Goal: Task Accomplishment & Management: Manage account settings

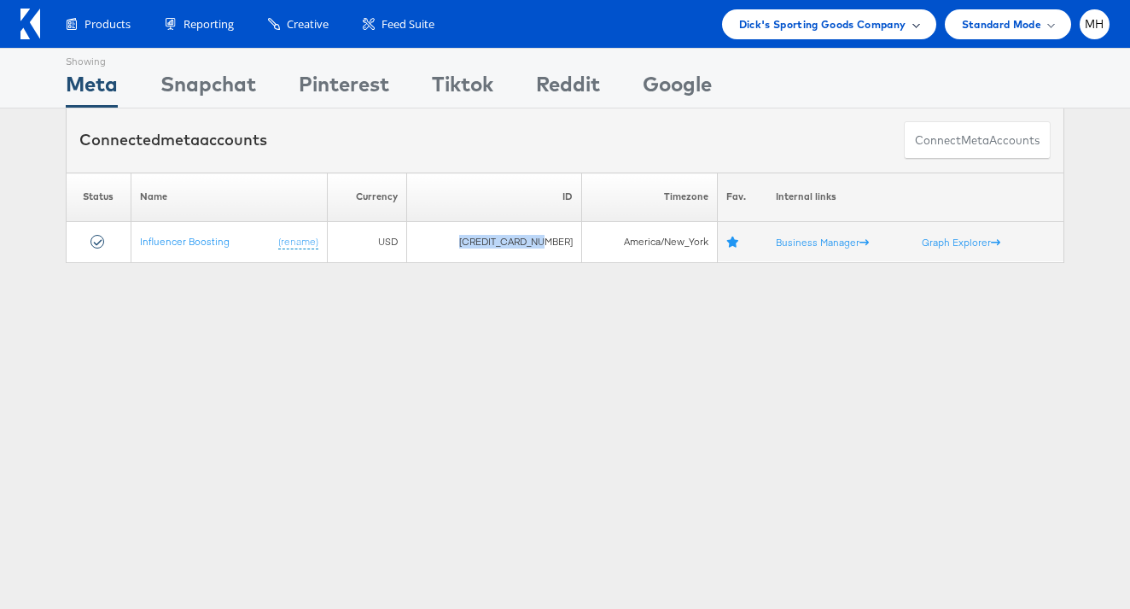
click at [848, 21] on span "Dick's Sporting Goods Company" at bounding box center [822, 24] width 167 height 18
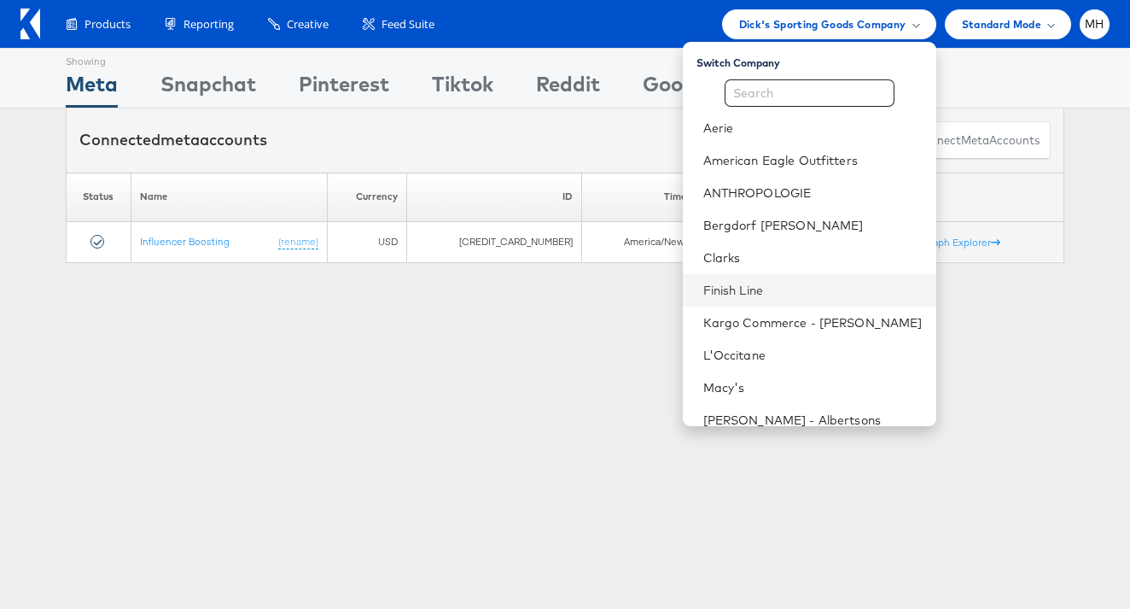
click at [777, 301] on li "Finish Line" at bounding box center [810, 290] width 254 height 32
click at [780, 280] on li "Finish Line" at bounding box center [810, 290] width 254 height 32
click at [801, 288] on link "Finish Line" at bounding box center [813, 290] width 219 height 17
click at [775, 289] on link "Finish Line" at bounding box center [813, 290] width 219 height 17
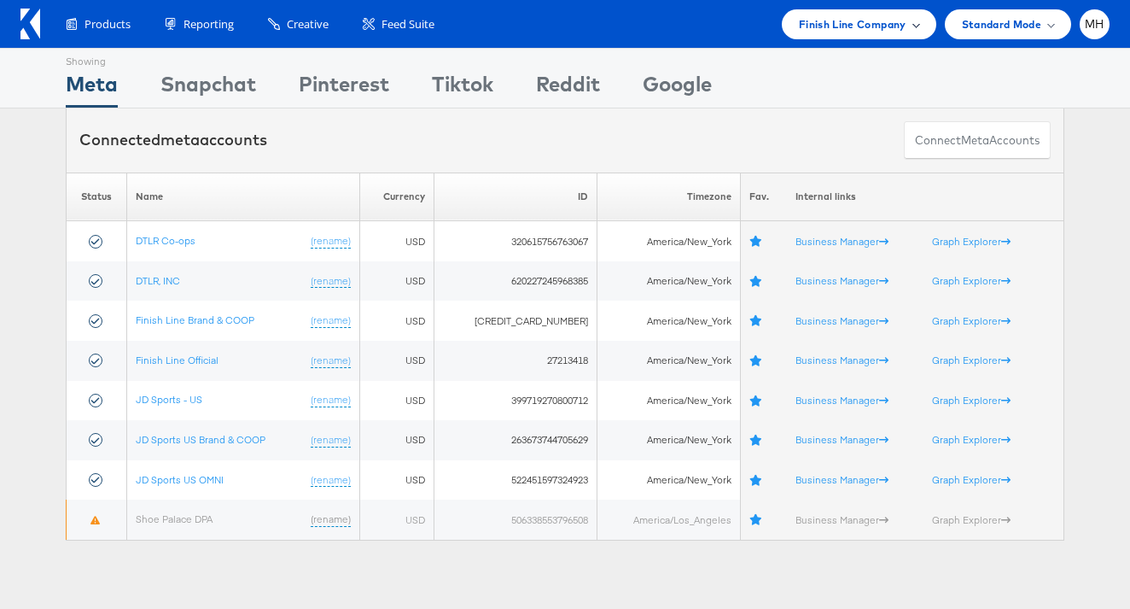
click at [885, 28] on span "Finish Line Company" at bounding box center [853, 24] width 108 height 18
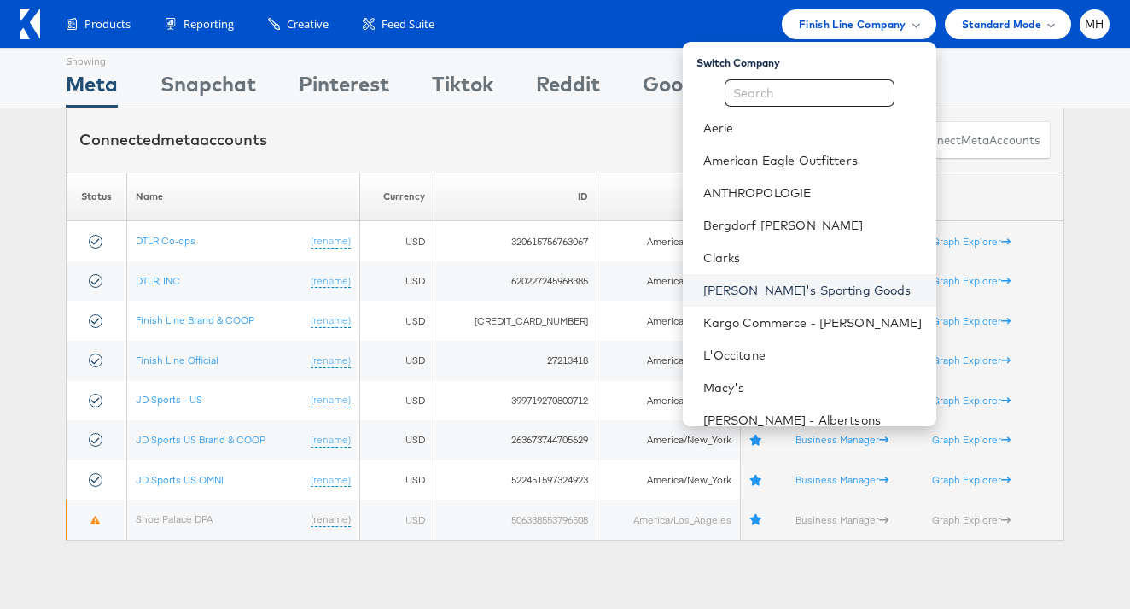
click at [827, 289] on link "Dick's Sporting Goods" at bounding box center [813, 290] width 219 height 17
click at [820, 288] on link "Dick's Sporting Goods" at bounding box center [813, 290] width 219 height 17
click at [809, 288] on link "Dick's Sporting Goods" at bounding box center [813, 290] width 219 height 17
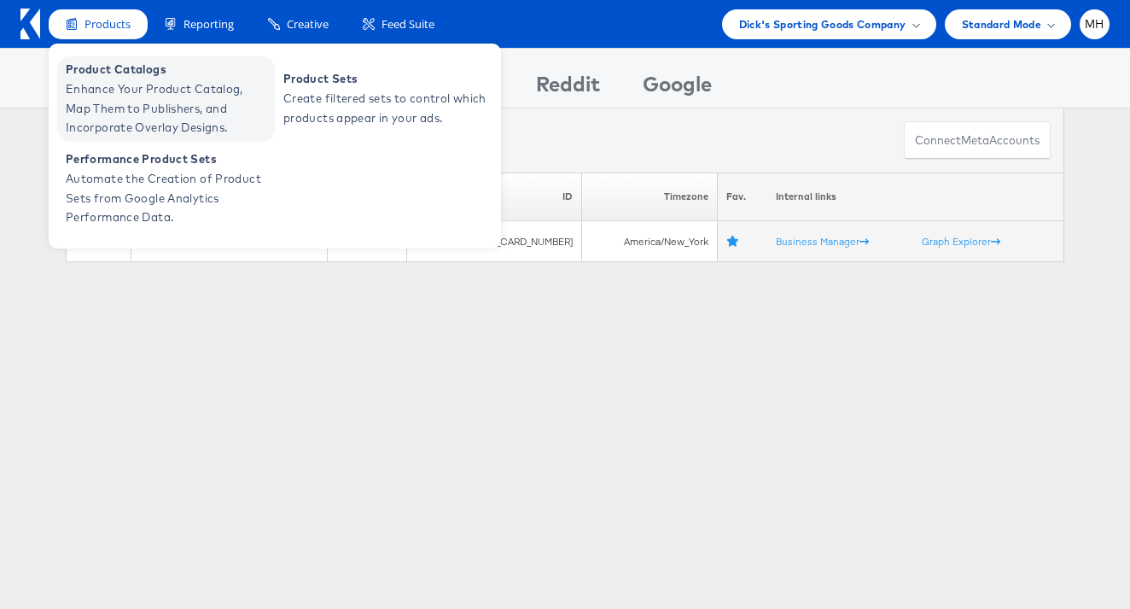
click at [117, 77] on span "Product Catalogs" at bounding box center [168, 70] width 205 height 20
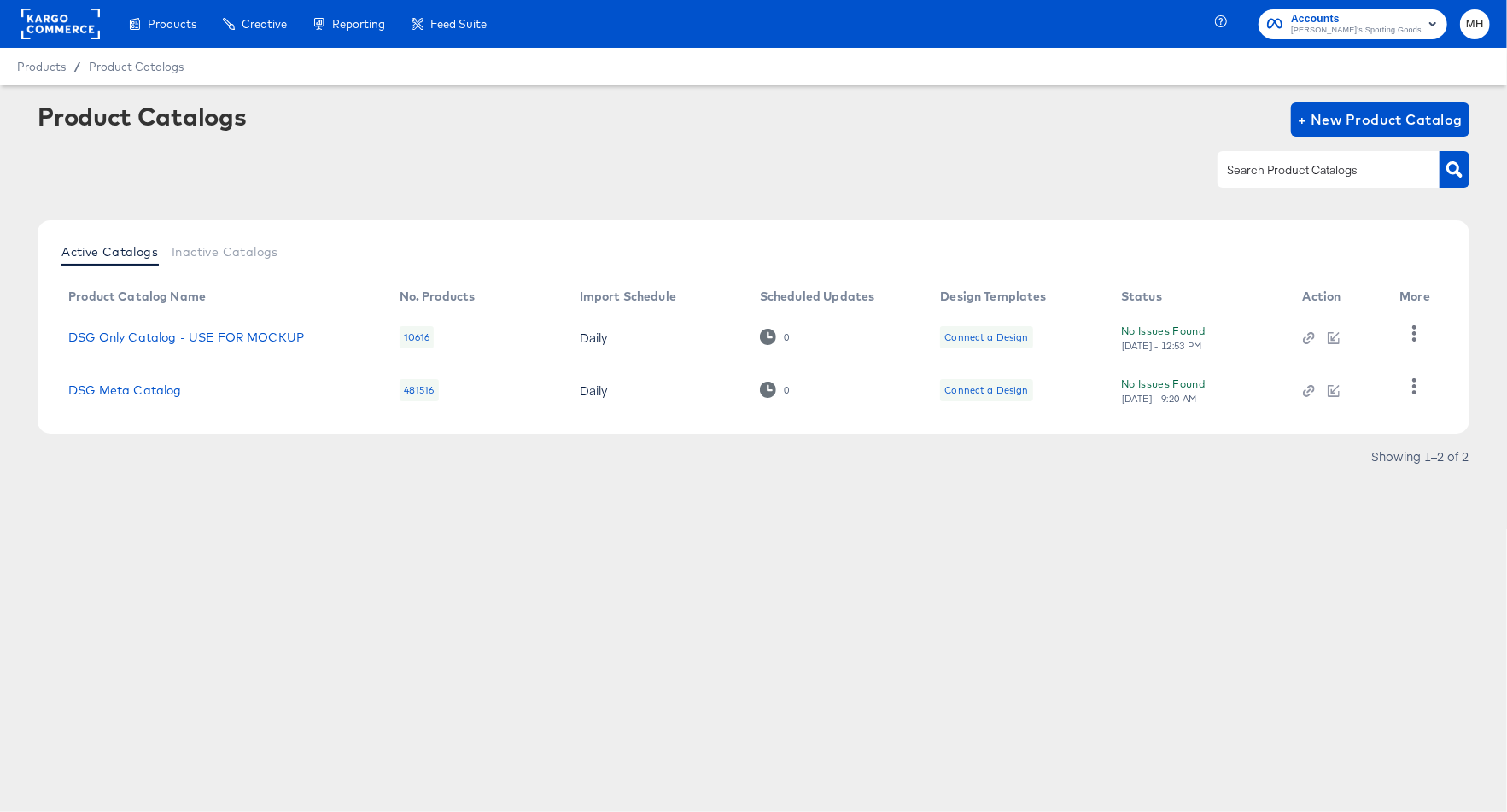
click at [1062, 406] on td "Connect a Design" at bounding box center [1016, 390] width 181 height 53
click at [1405, 388] on button "button" at bounding box center [1414, 387] width 30 height 34
click at [1320, 333] on div "HUD Checks (Internal)" at bounding box center [1344, 331] width 171 height 27
click at [809, 161] on div at bounding box center [754, 169] width 1432 height 38
click at [1376, 20] on span "Accounts" at bounding box center [1356, 19] width 131 height 18
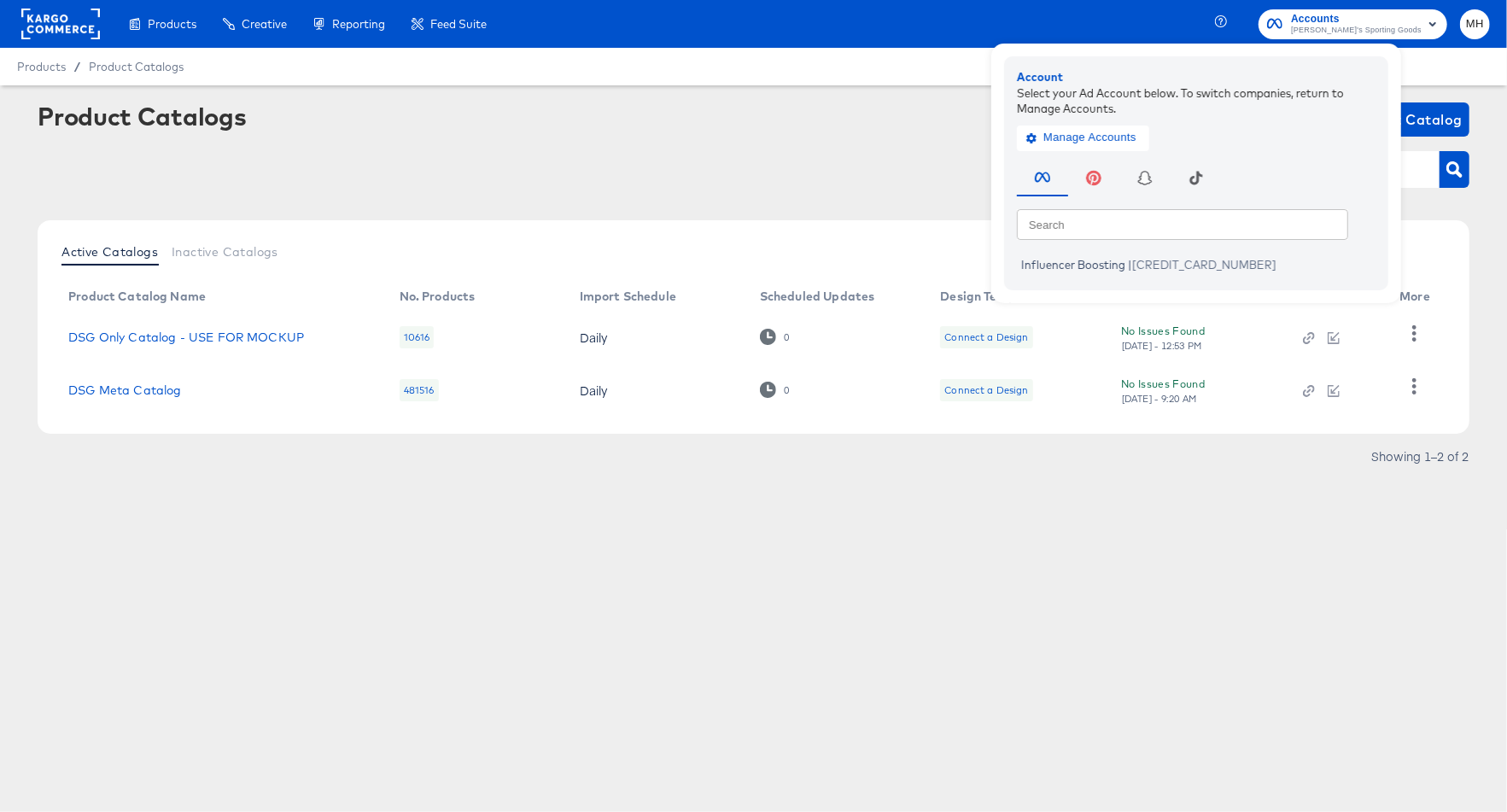
click at [73, 38] on rect at bounding box center [60, 24] width 79 height 31
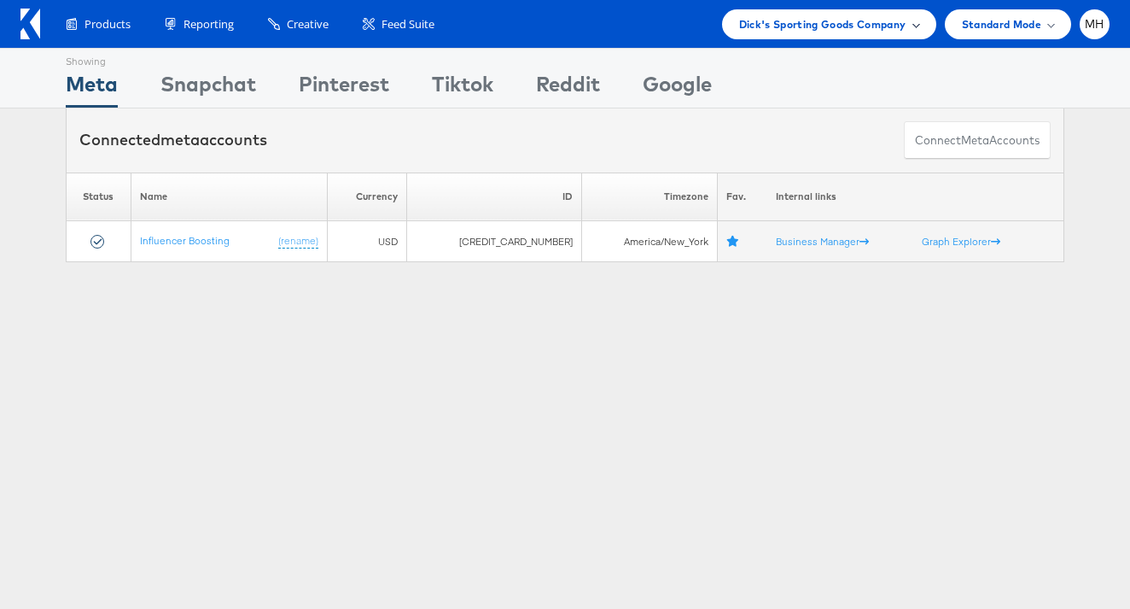
click at [911, 29] on div "Dick's Sporting Goods Company" at bounding box center [829, 24] width 180 height 18
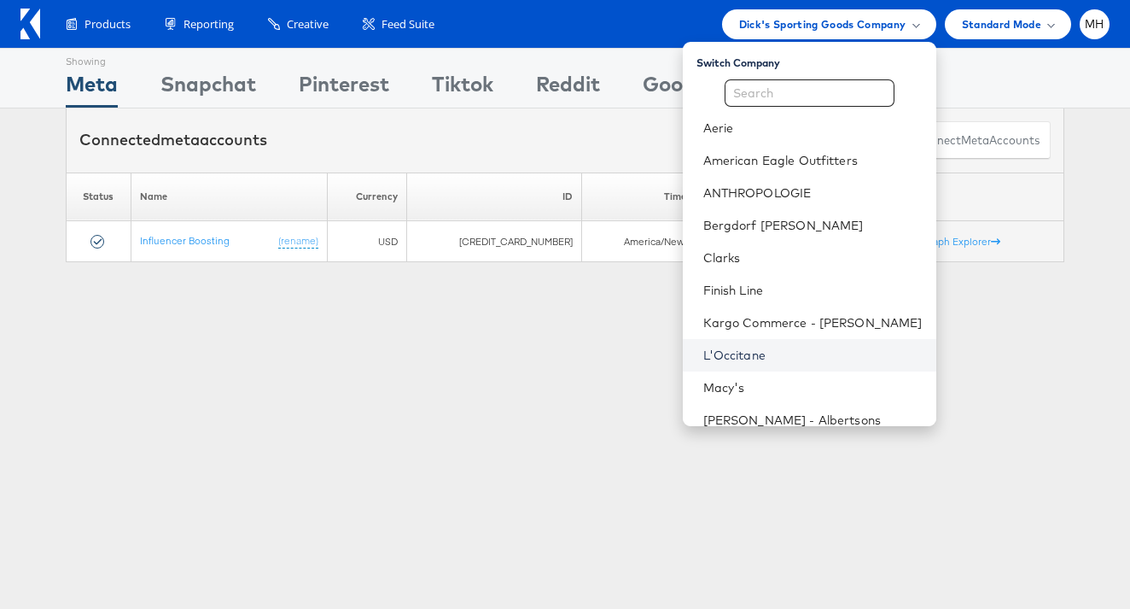
click at [810, 347] on link "L'Occitane" at bounding box center [813, 355] width 219 height 17
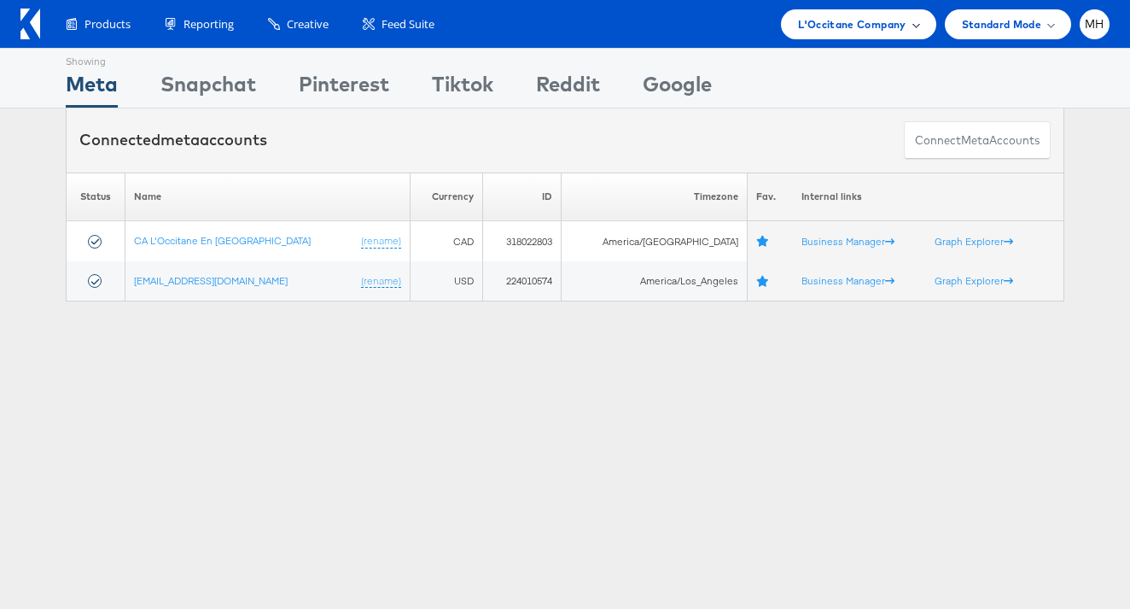
click at [855, 19] on span "L'Occitane Company" at bounding box center [852, 24] width 108 height 18
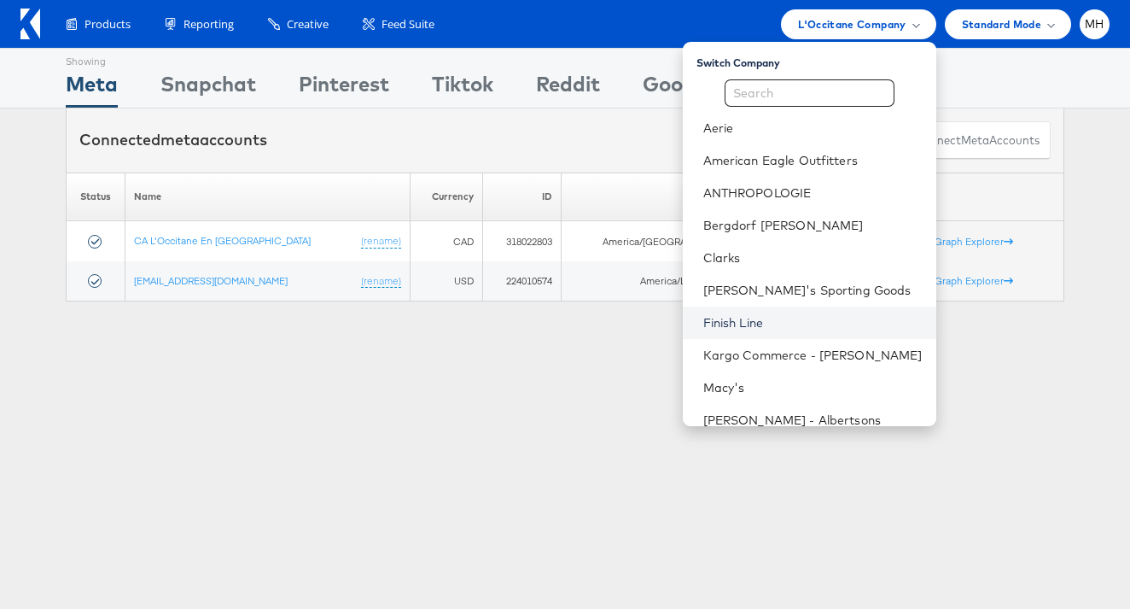
click at [793, 324] on link "Finish Line" at bounding box center [813, 322] width 219 height 17
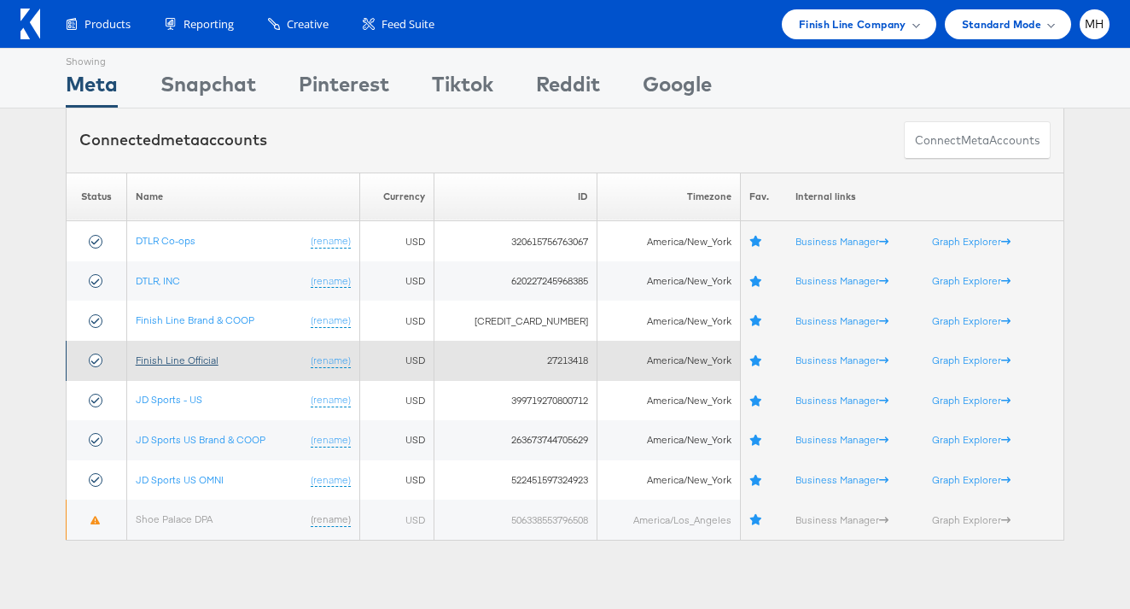
click at [186, 353] on link "Finish Line Official" at bounding box center [177, 359] width 83 height 13
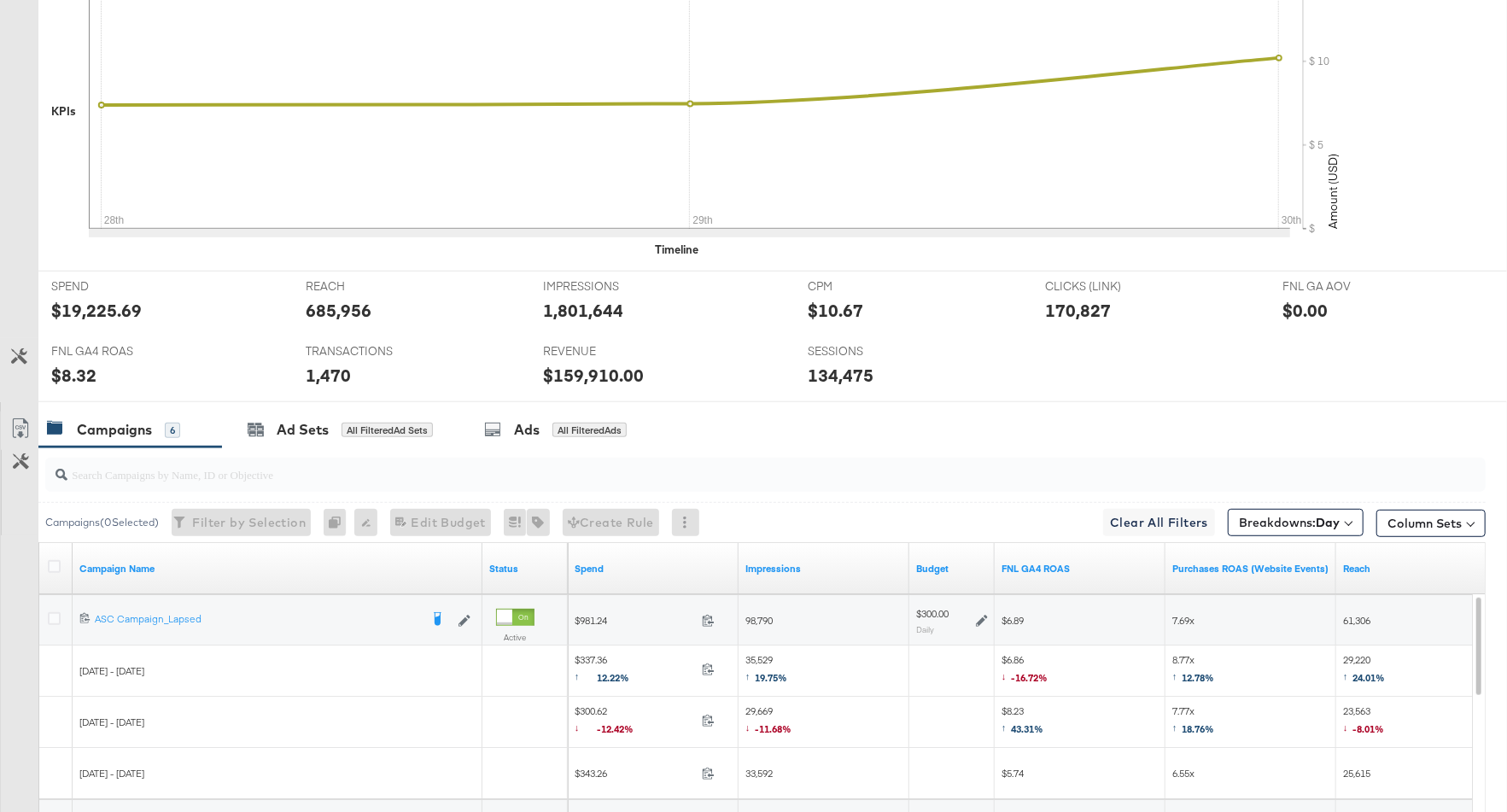
scroll to position [824, 0]
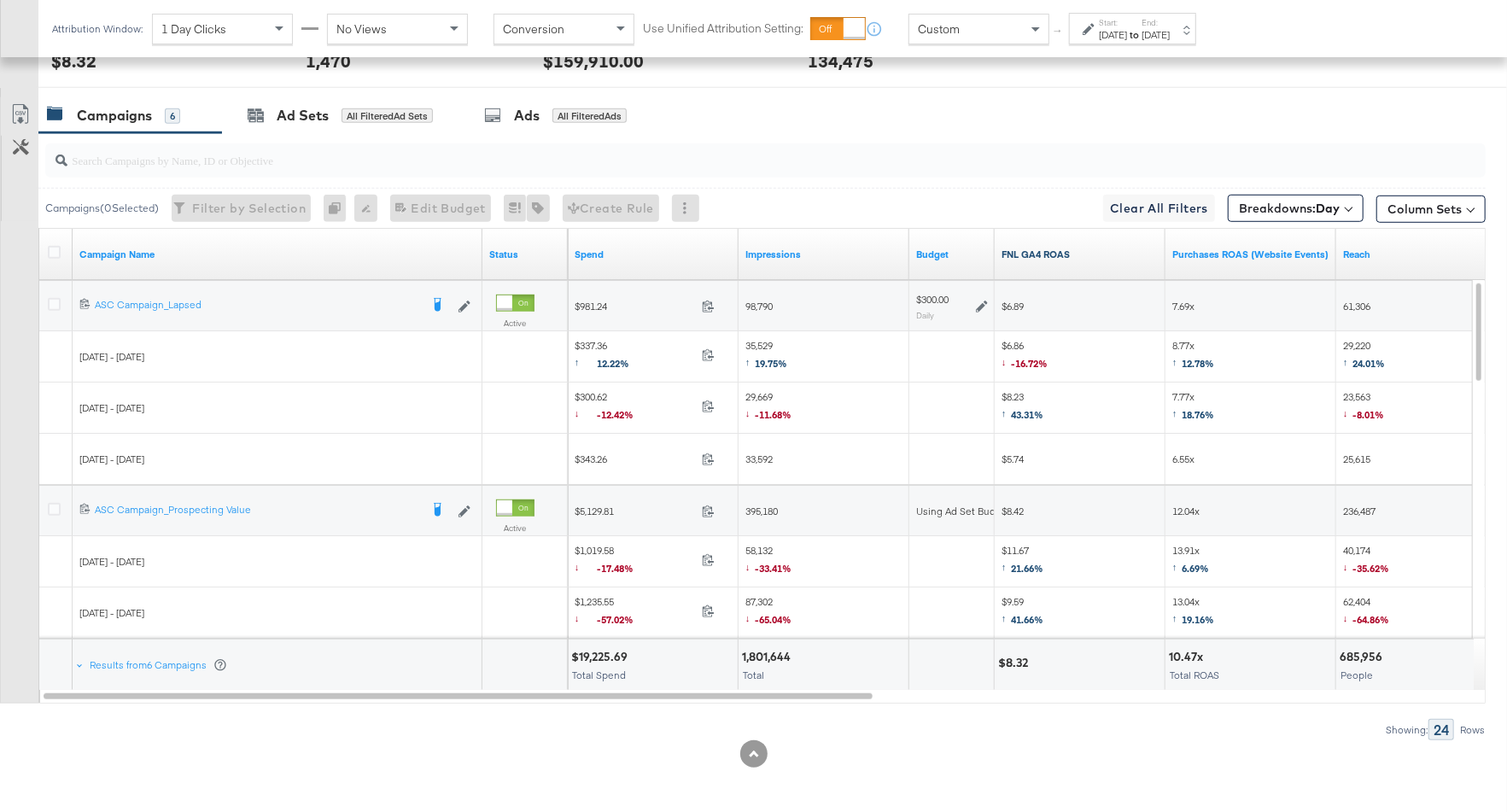
click at [1095, 254] on link "FNL GA4 ROAS" at bounding box center [1079, 255] width 157 height 14
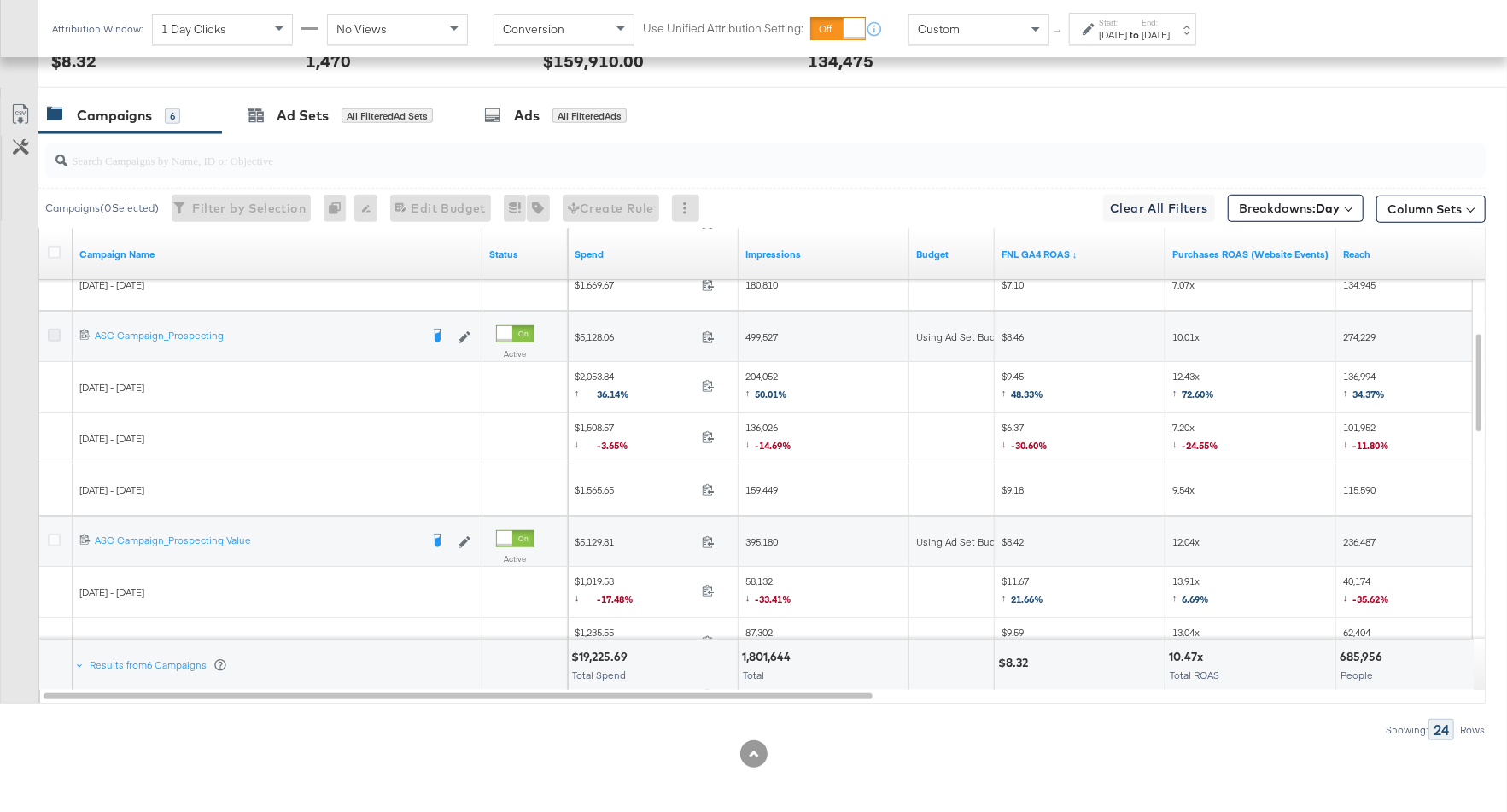
click at [58, 331] on icon at bounding box center [54, 335] width 13 height 13
click at [0, 0] on input "checkbox" at bounding box center [0, 0] width 0 height 0
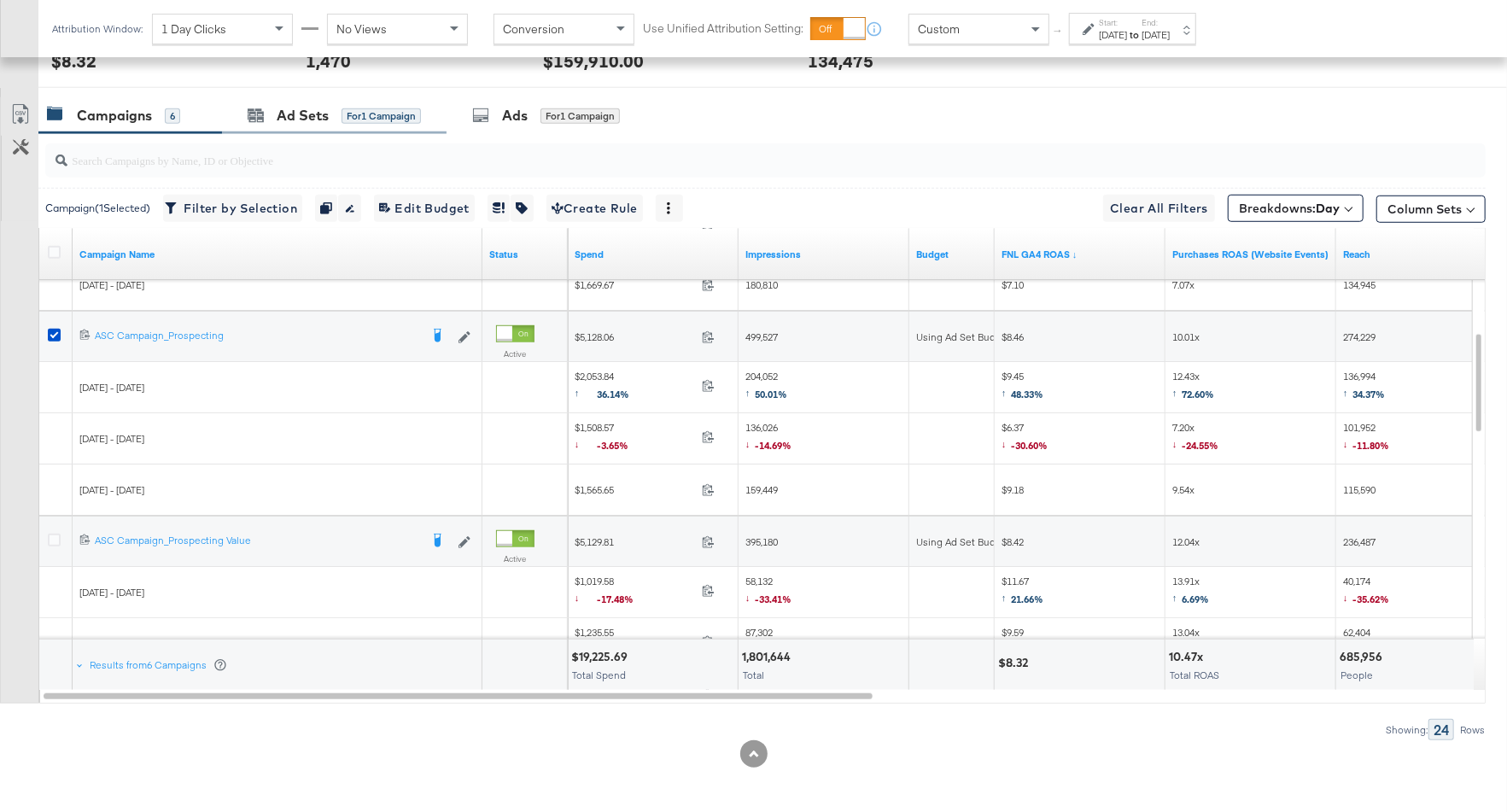
click at [298, 124] on div "Ad Sets for 1 Campaign" at bounding box center [334, 115] width 225 height 37
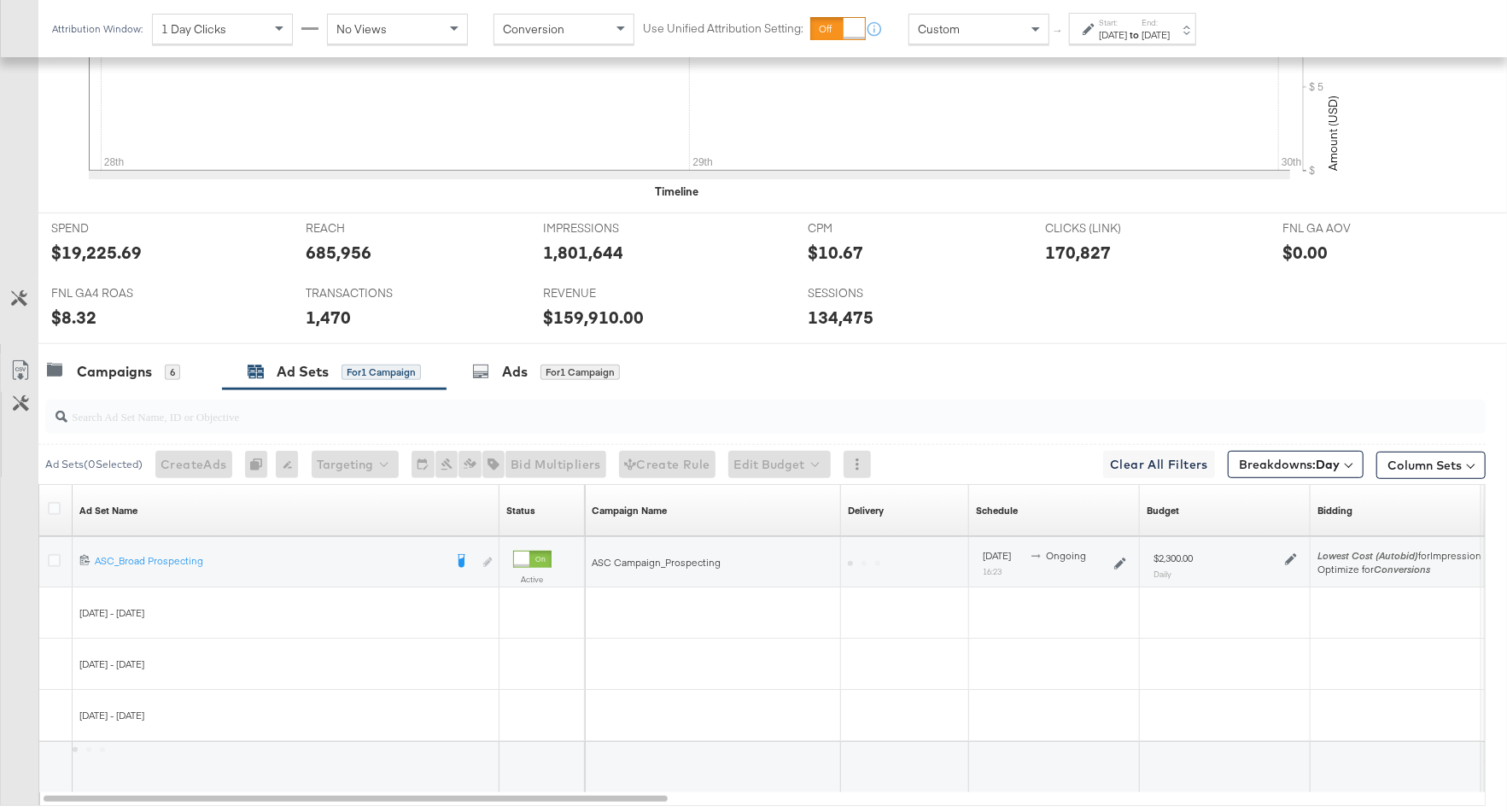
scroll to position [670, 0]
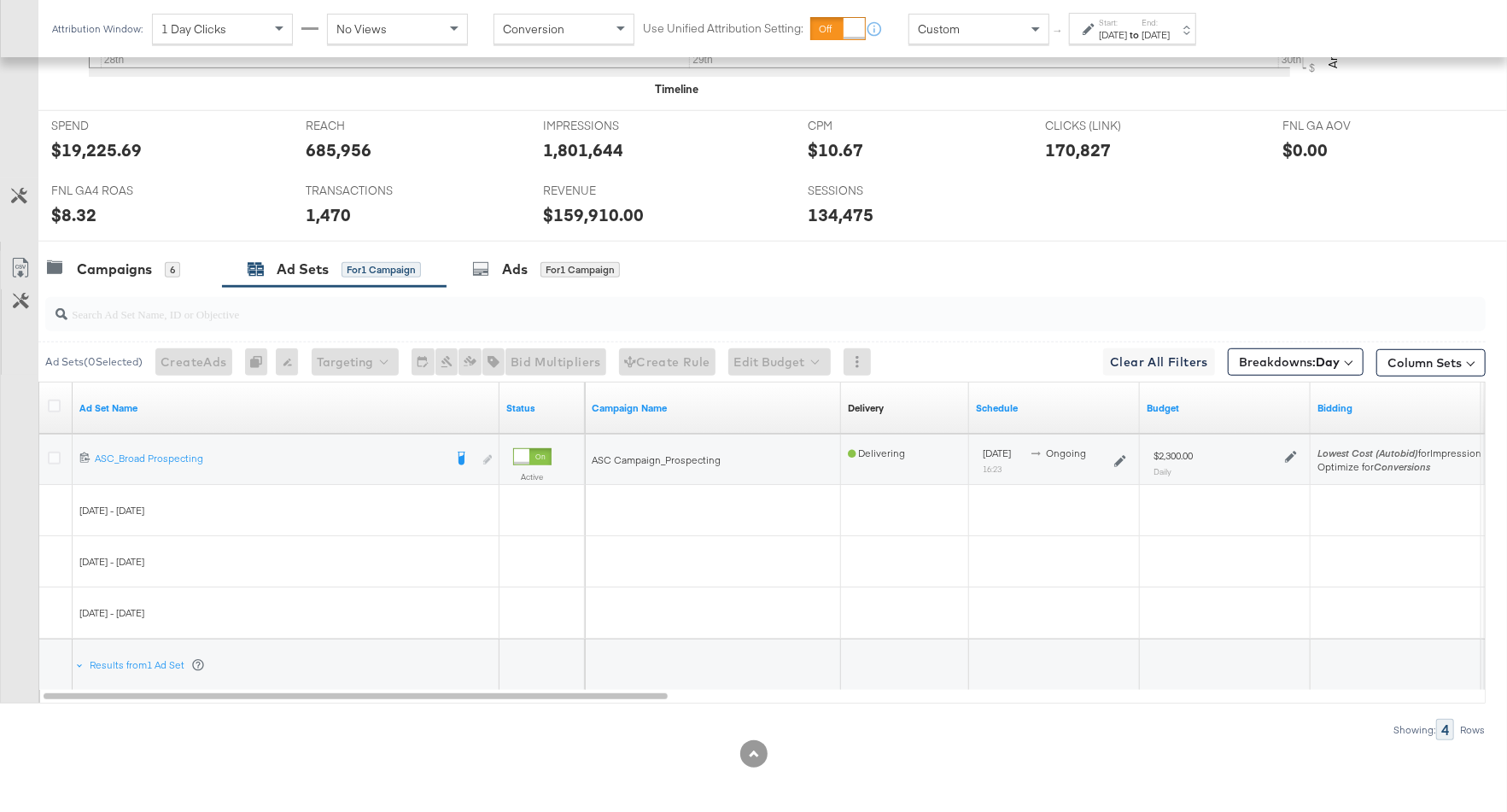
click at [1285, 455] on icon at bounding box center [1291, 457] width 12 height 12
drag, startPoint x: 1390, startPoint y: 357, endPoint x: 1351, endPoint y: 359, distance: 39.4
click at [1351, 359] on div "$ 2300 USD" at bounding box center [1436, 355] width 229 height 38
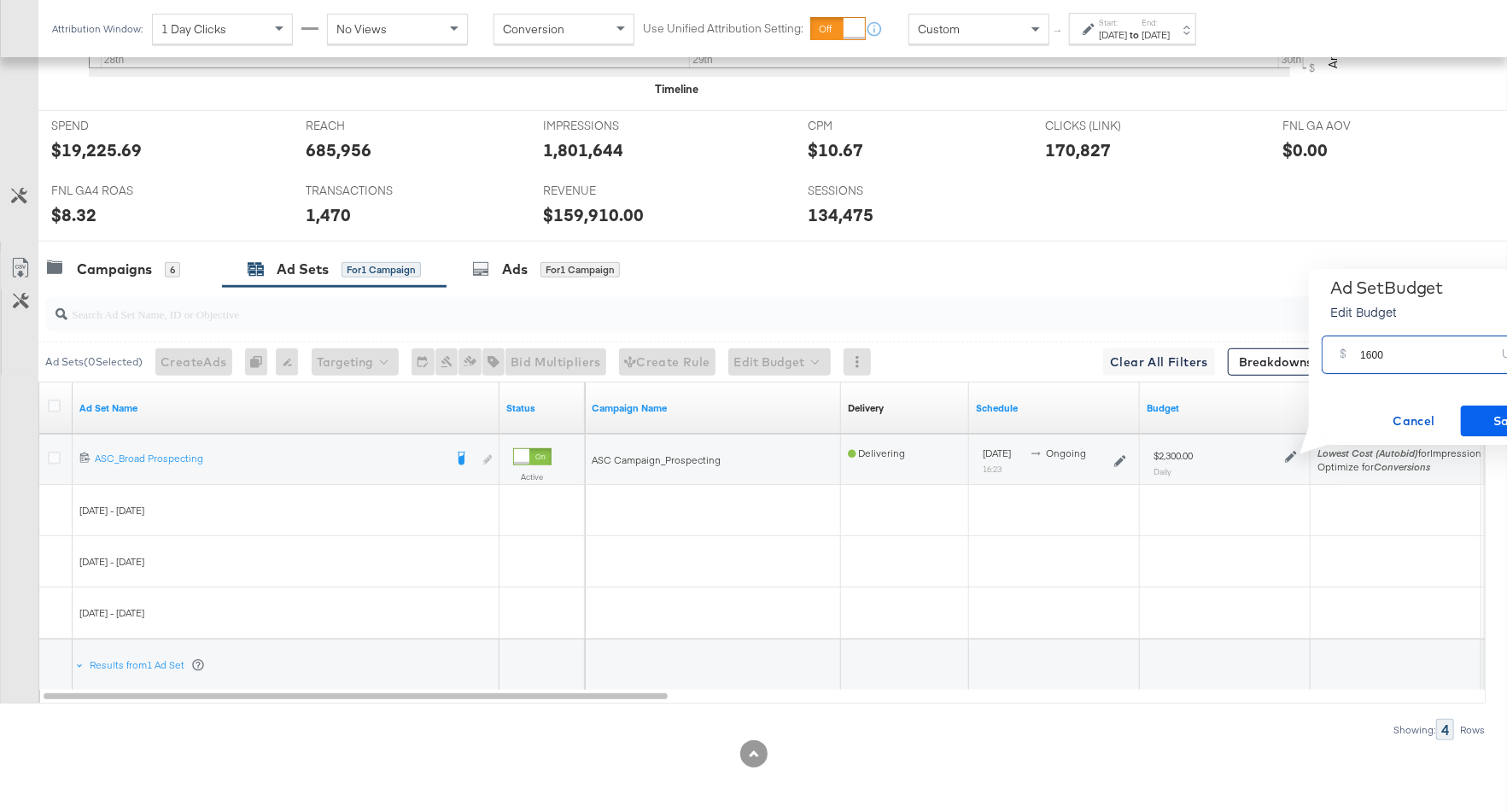
type input "1600"
click at [1495, 424] on span "Save" at bounding box center [1508, 421] width 80 height 21
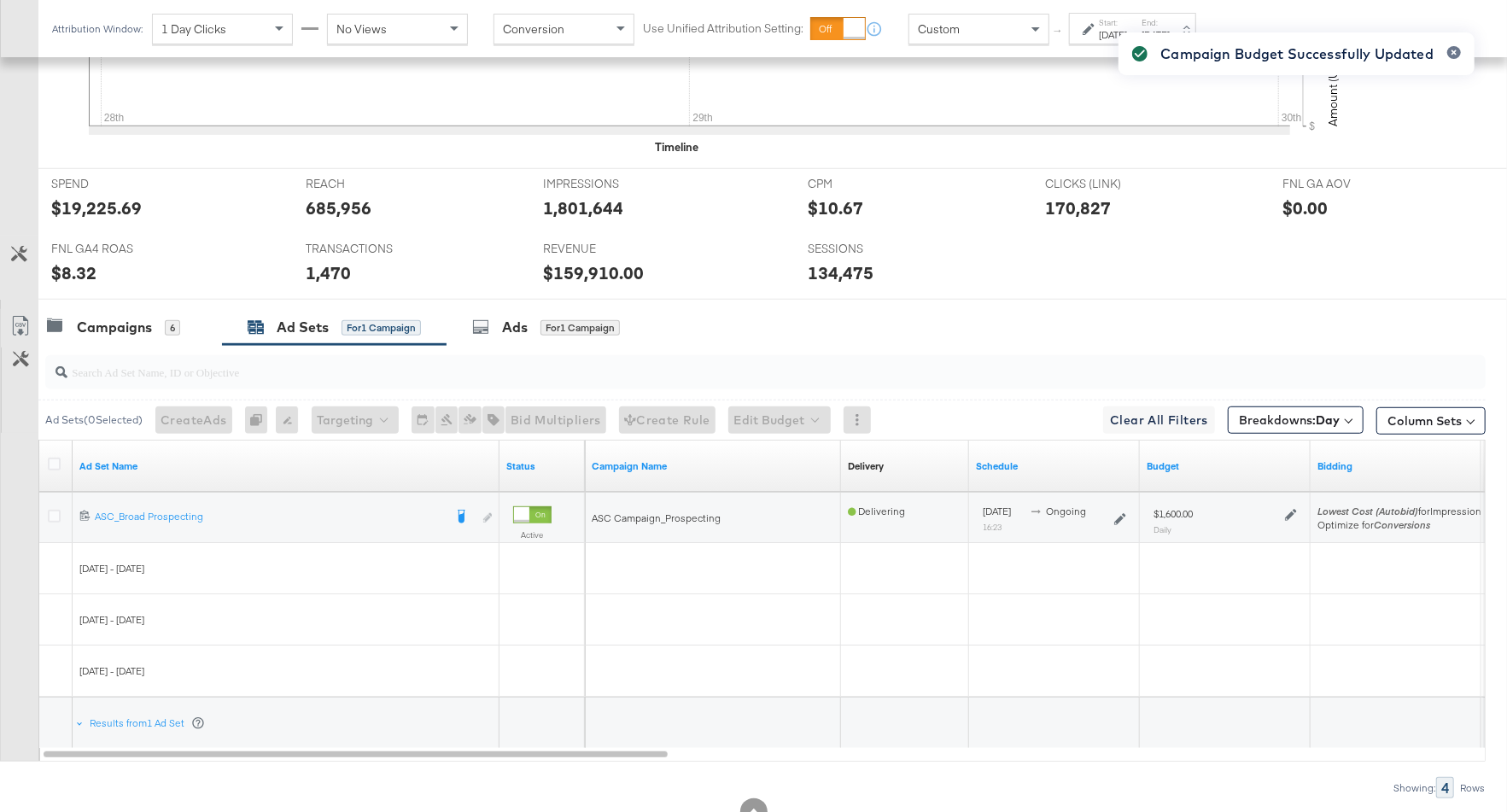
scroll to position [609, 0]
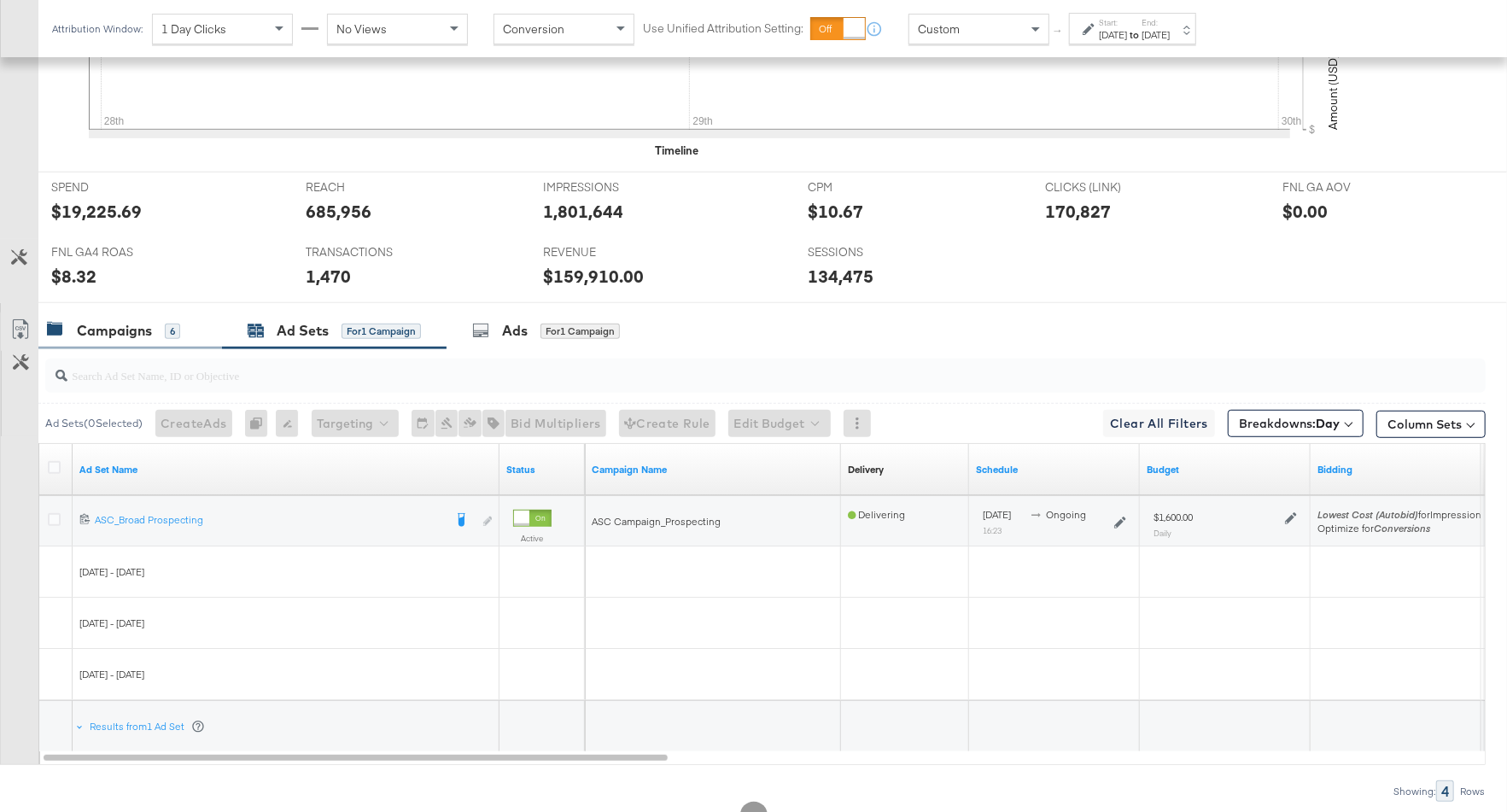
click at [165, 329] on div "6" at bounding box center [172, 331] width 15 height 15
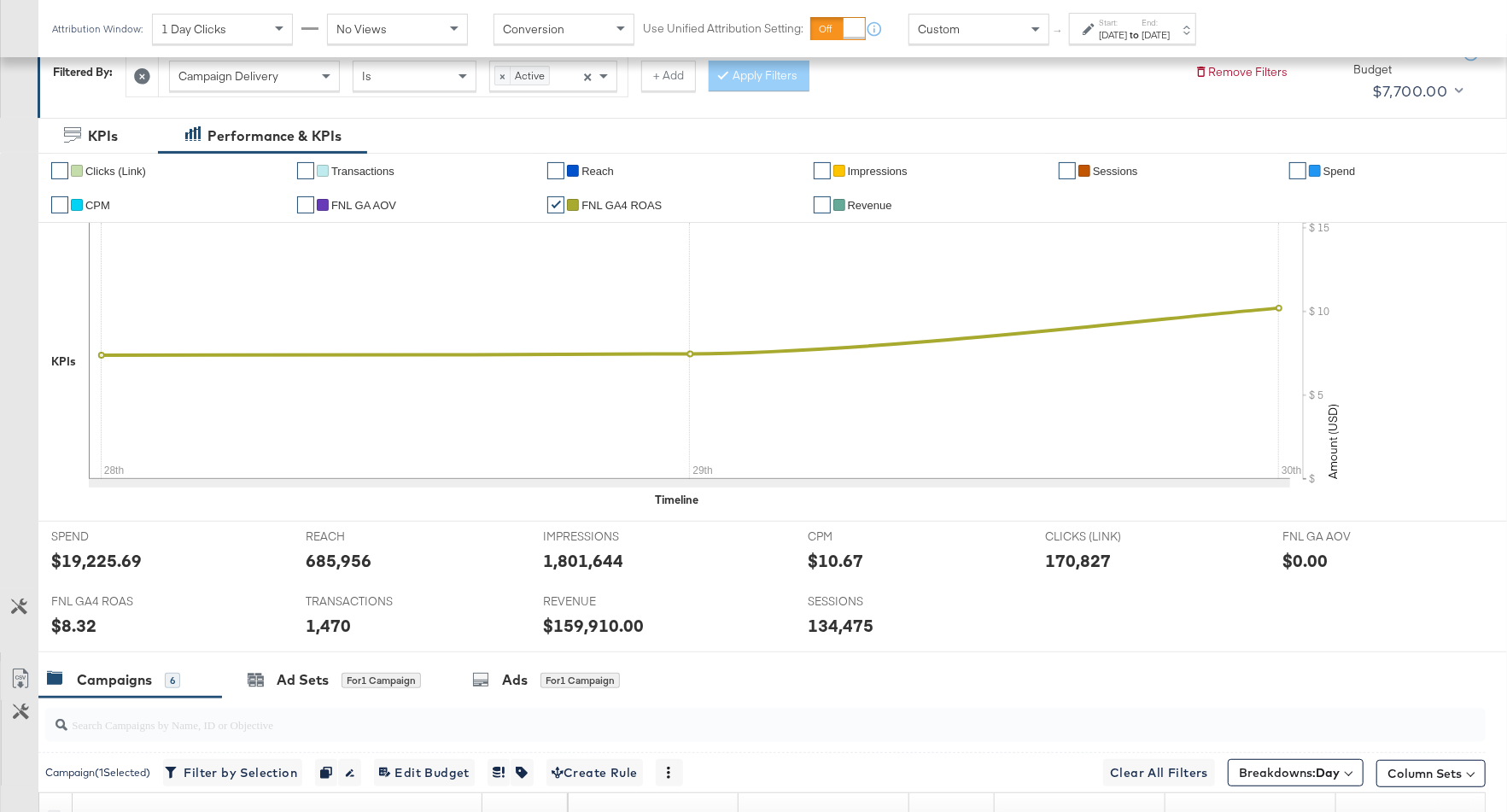
scroll to position [824, 0]
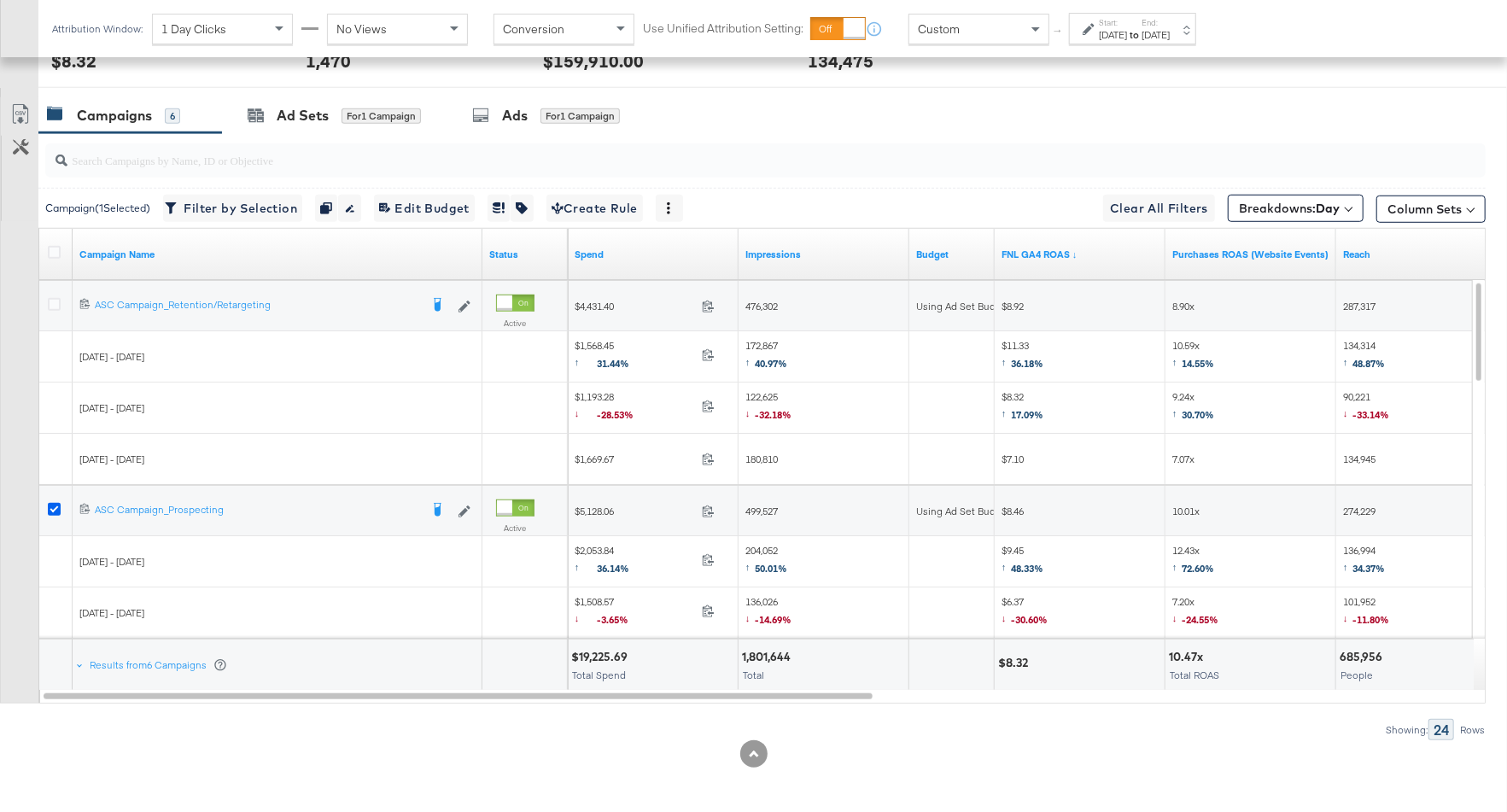
click at [52, 505] on icon at bounding box center [54, 509] width 13 height 13
click at [0, 0] on input "checkbox" at bounding box center [0, 0] width 0 height 0
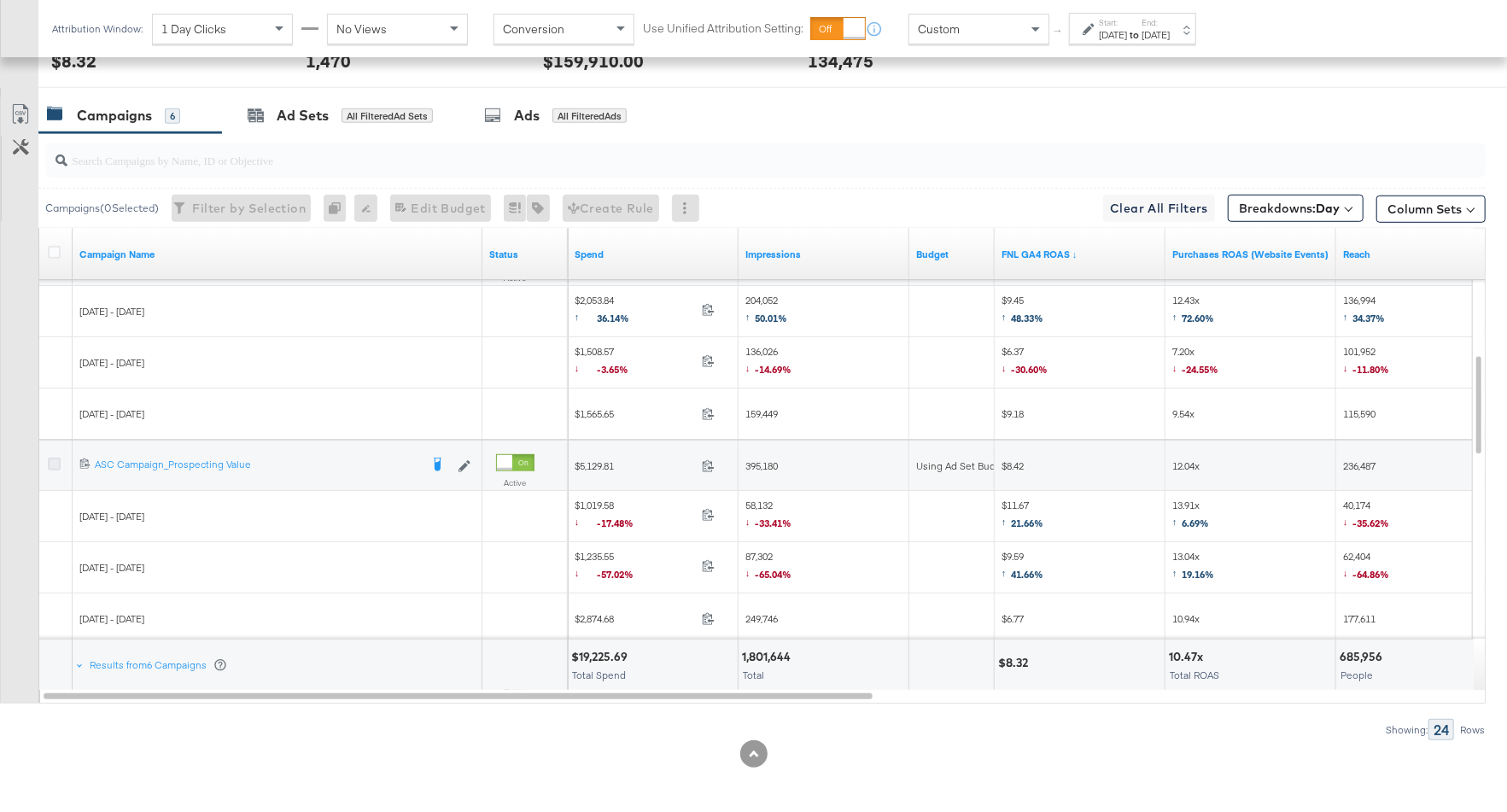
click at [55, 458] on icon at bounding box center [54, 464] width 13 height 13
click at [0, 0] on input "checkbox" at bounding box center [0, 0] width 0 height 0
click at [327, 114] on div "Ad Sets" at bounding box center [303, 116] width 52 height 20
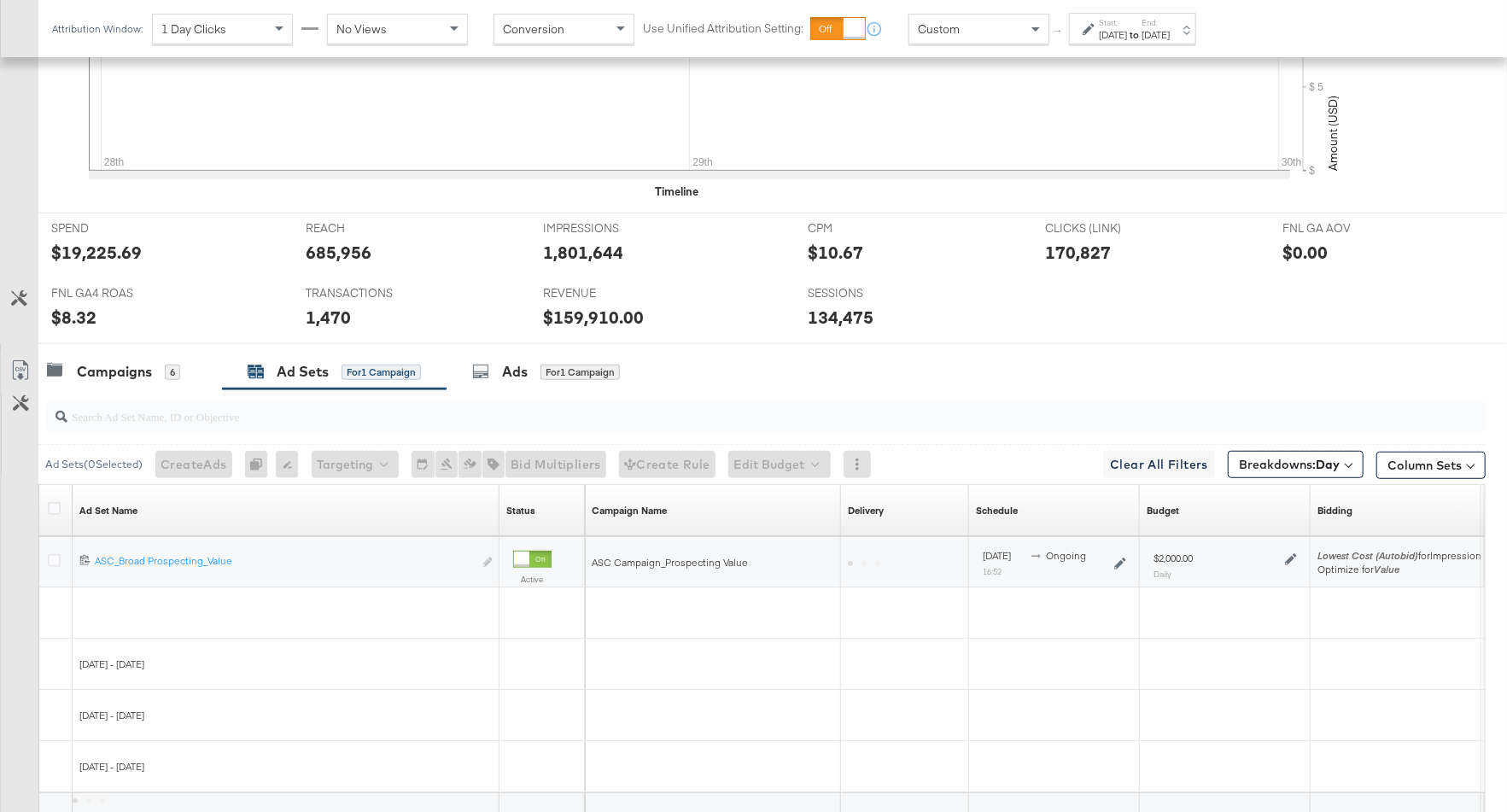
scroll to position [670, 0]
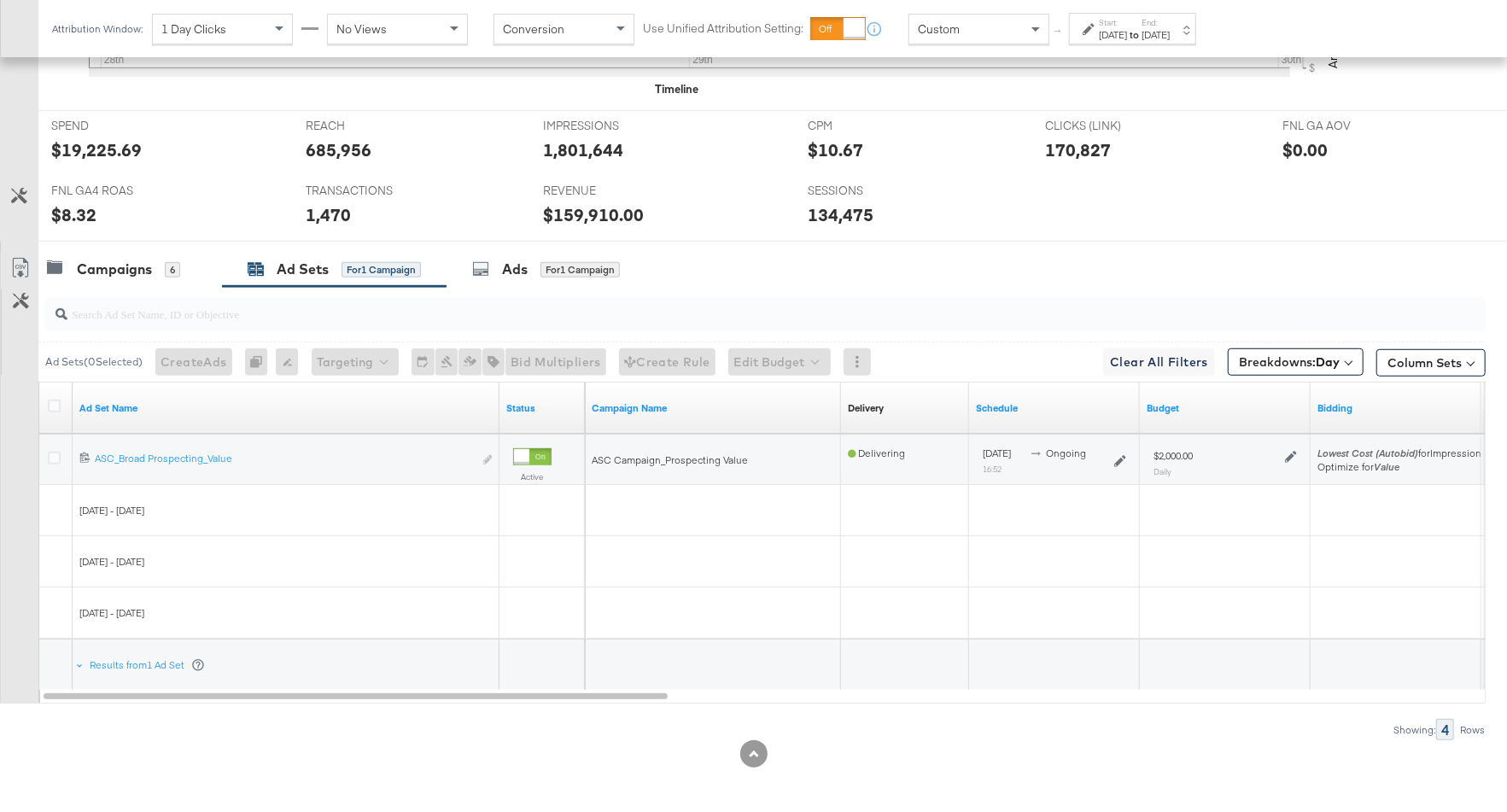
click at [1293, 451] on icon at bounding box center [1291, 457] width 12 height 12
drag, startPoint x: 1387, startPoint y: 359, endPoint x: 1349, endPoint y: 359, distance: 37.6
click at [1349, 359] on div "$ 2000 USD" at bounding box center [1436, 355] width 229 height 38
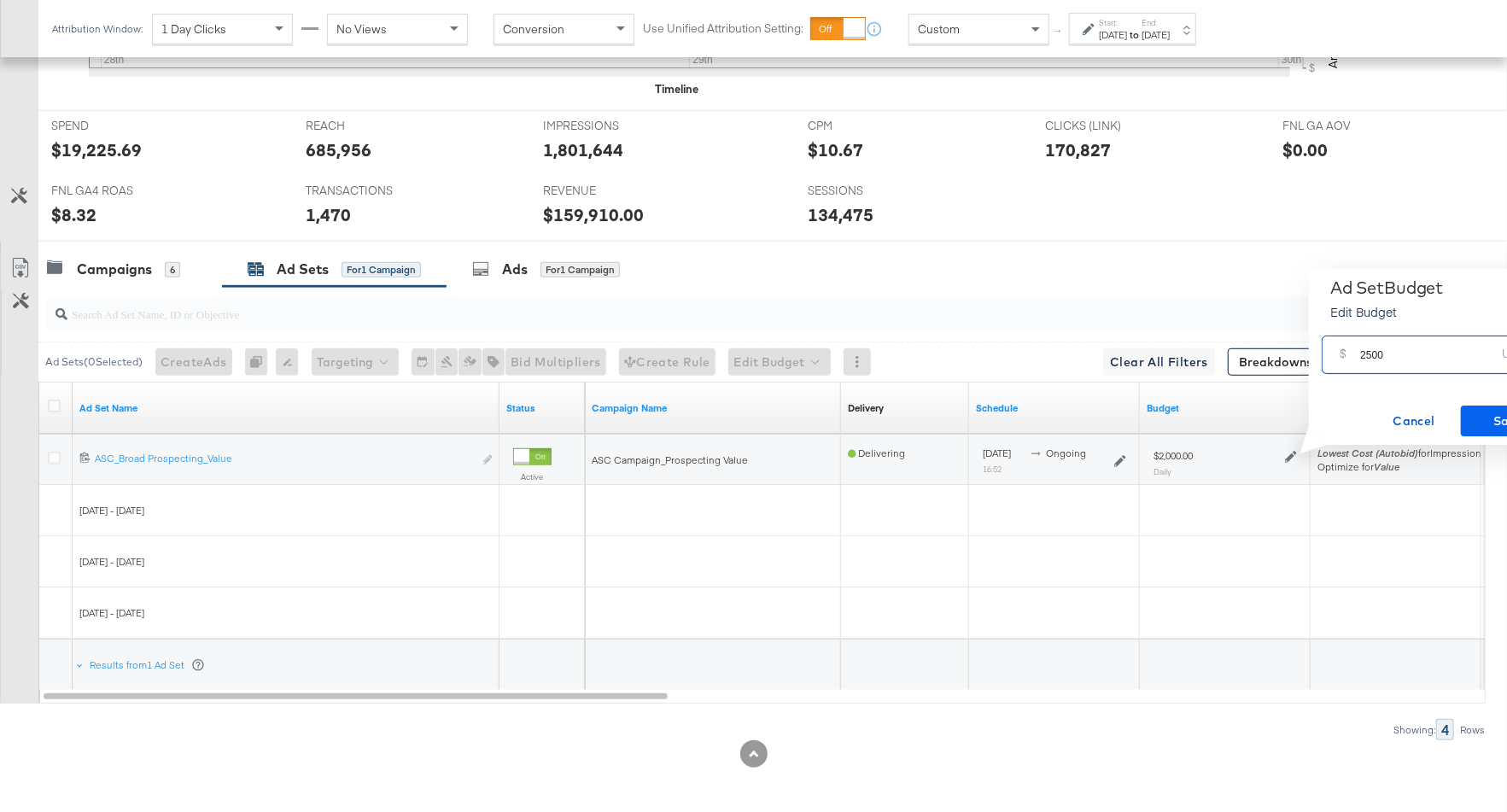
type input "2500"
click at [1475, 427] on span "Save" at bounding box center [1508, 421] width 80 height 21
click at [161, 267] on div "Campaigns 6" at bounding box center [113, 270] width 133 height 20
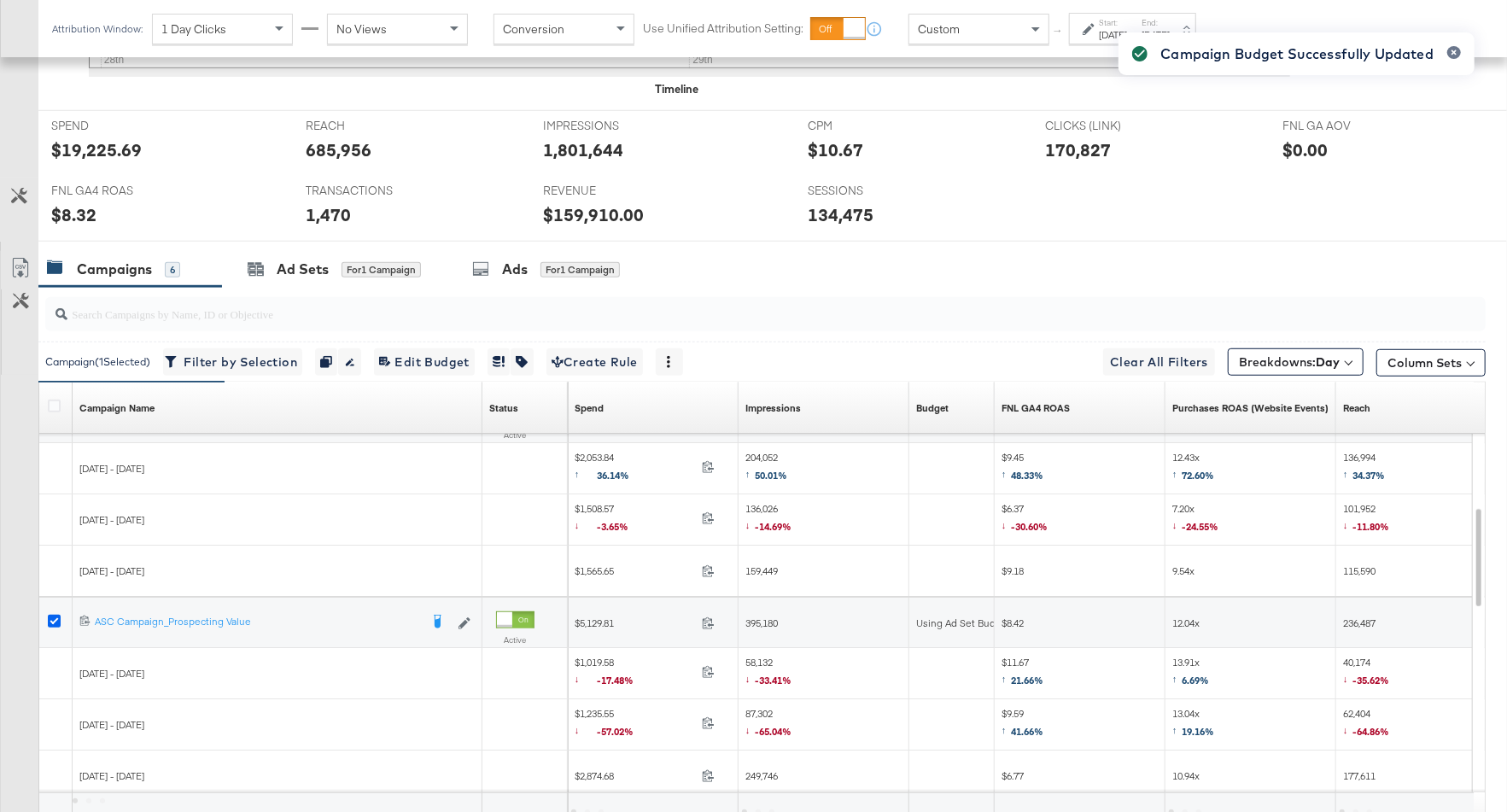
click at [54, 617] on icon at bounding box center [54, 621] width 13 height 13
click at [0, 0] on input "checkbox" at bounding box center [0, 0] width 0 height 0
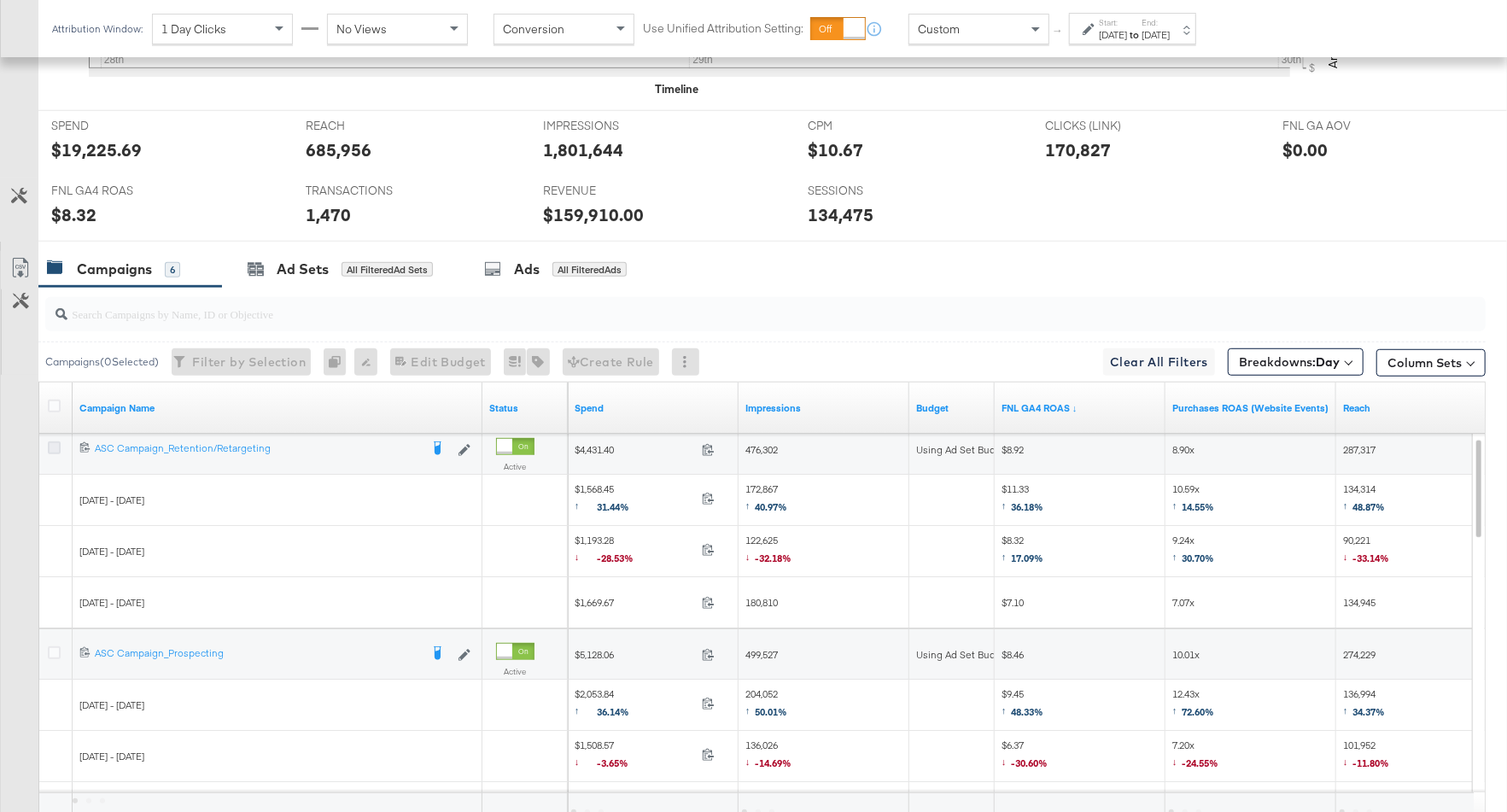
click at [53, 441] on icon at bounding box center [54, 447] width 13 height 13
click at [0, 0] on input "checkbox" at bounding box center [0, 0] width 0 height 0
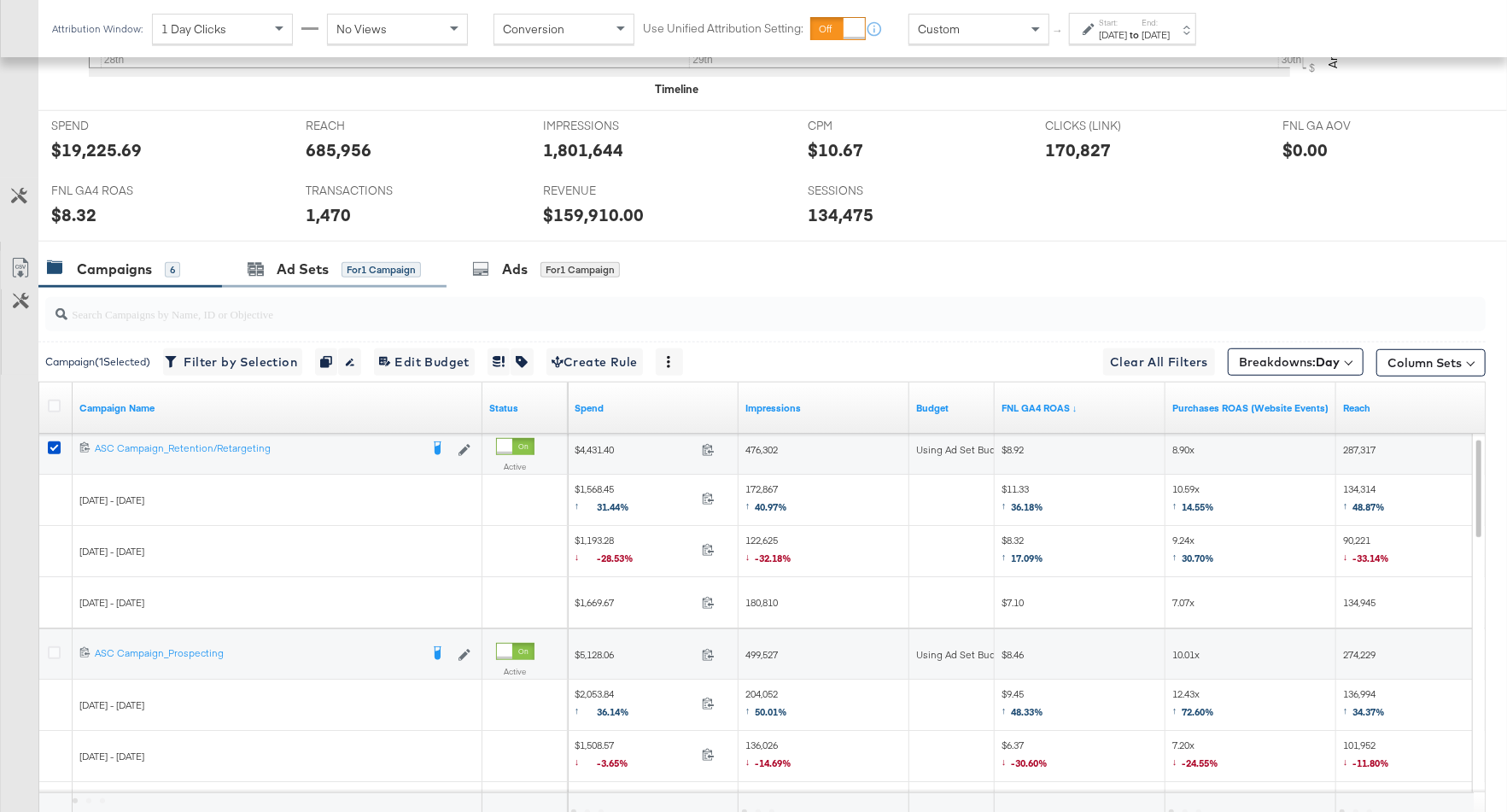
click at [301, 253] on div "Ad Sets for 1 Campaign" at bounding box center [334, 269] width 225 height 37
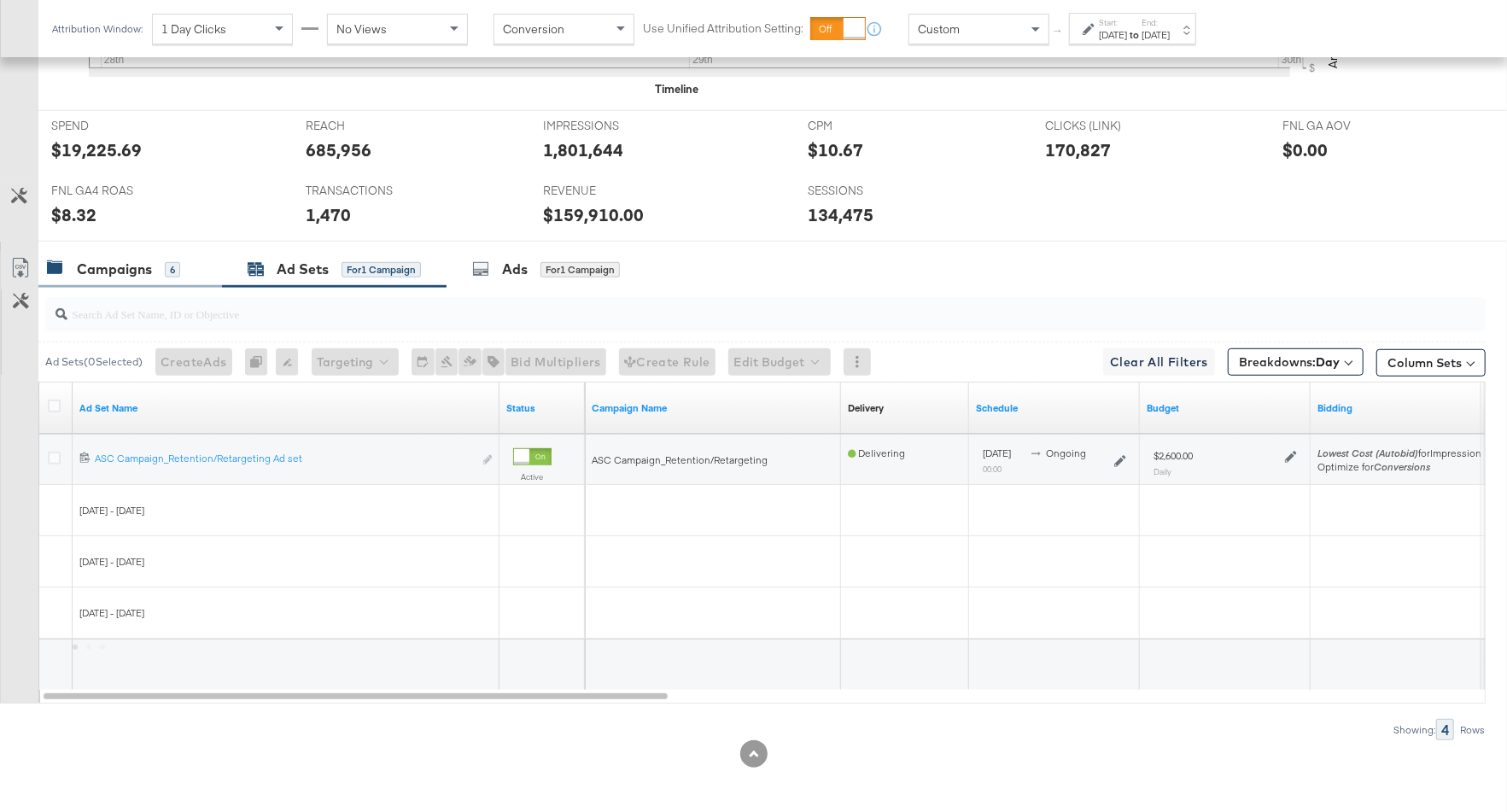
click at [154, 270] on div "Campaigns 6" at bounding box center [113, 270] width 133 height 20
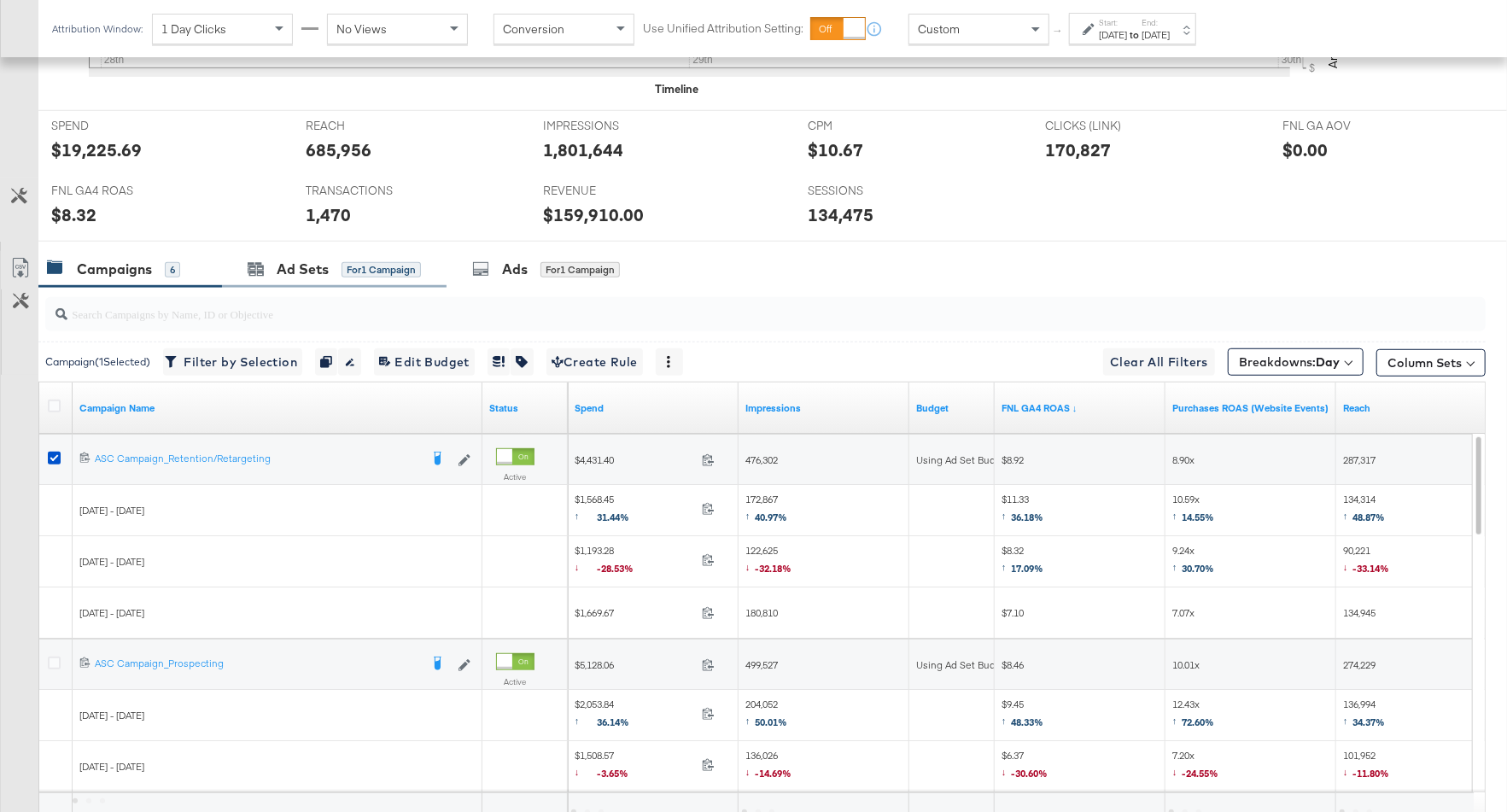
click at [296, 277] on div "Ad Sets for 1 Campaign" at bounding box center [334, 269] width 225 height 37
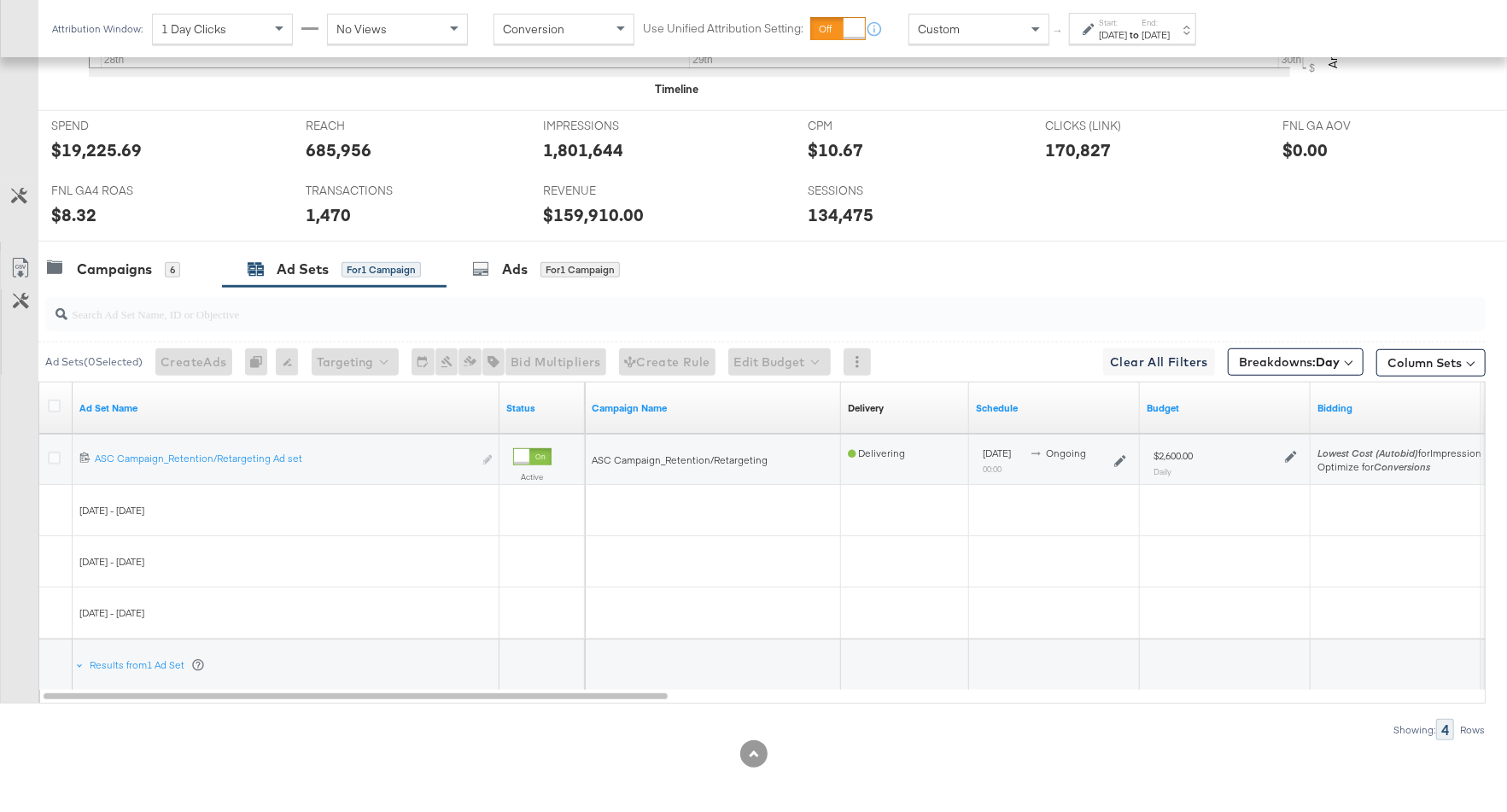
click at [1293, 451] on icon at bounding box center [1291, 457] width 12 height 12
drag, startPoint x: 1388, startPoint y: 360, endPoint x: 1354, endPoint y: 360, distance: 34.2
click at [1354, 360] on div "$ 2600 USD" at bounding box center [1436, 355] width 229 height 38
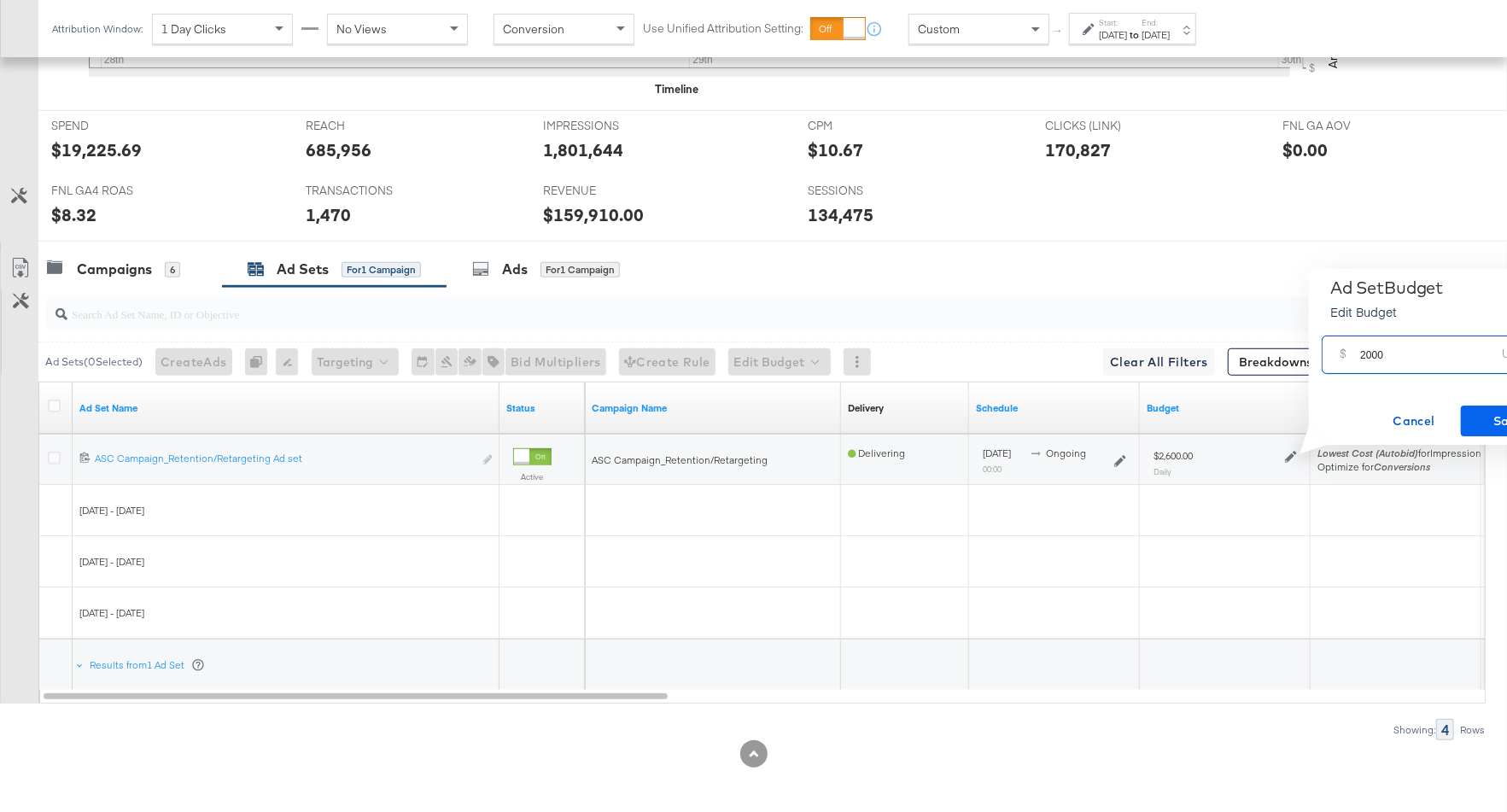
type input "2000"
click at [1474, 419] on span "Save" at bounding box center [1508, 421] width 80 height 21
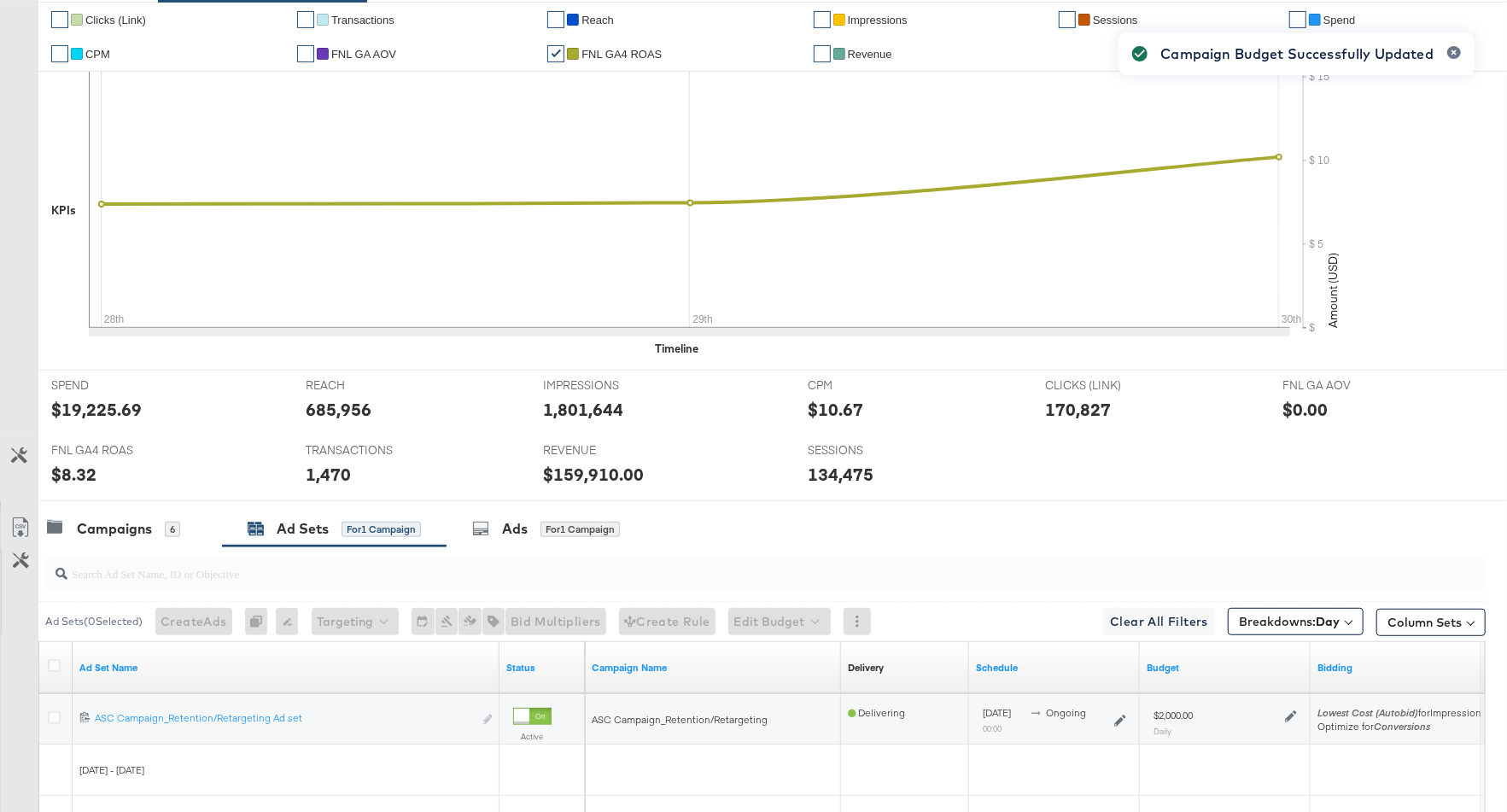
scroll to position [577, 0]
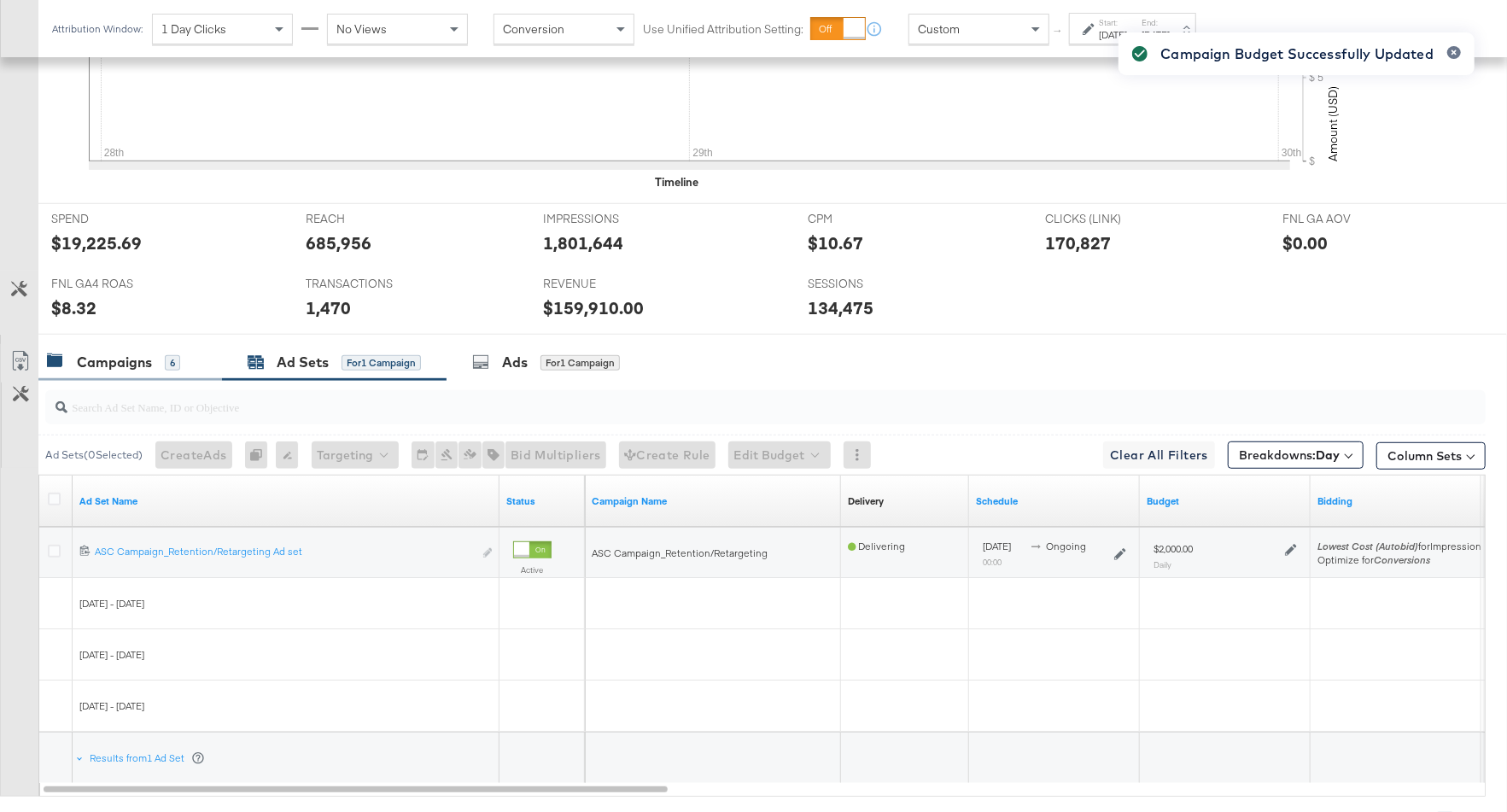
click at [129, 353] on div "Campaigns" at bounding box center [114, 363] width 75 height 20
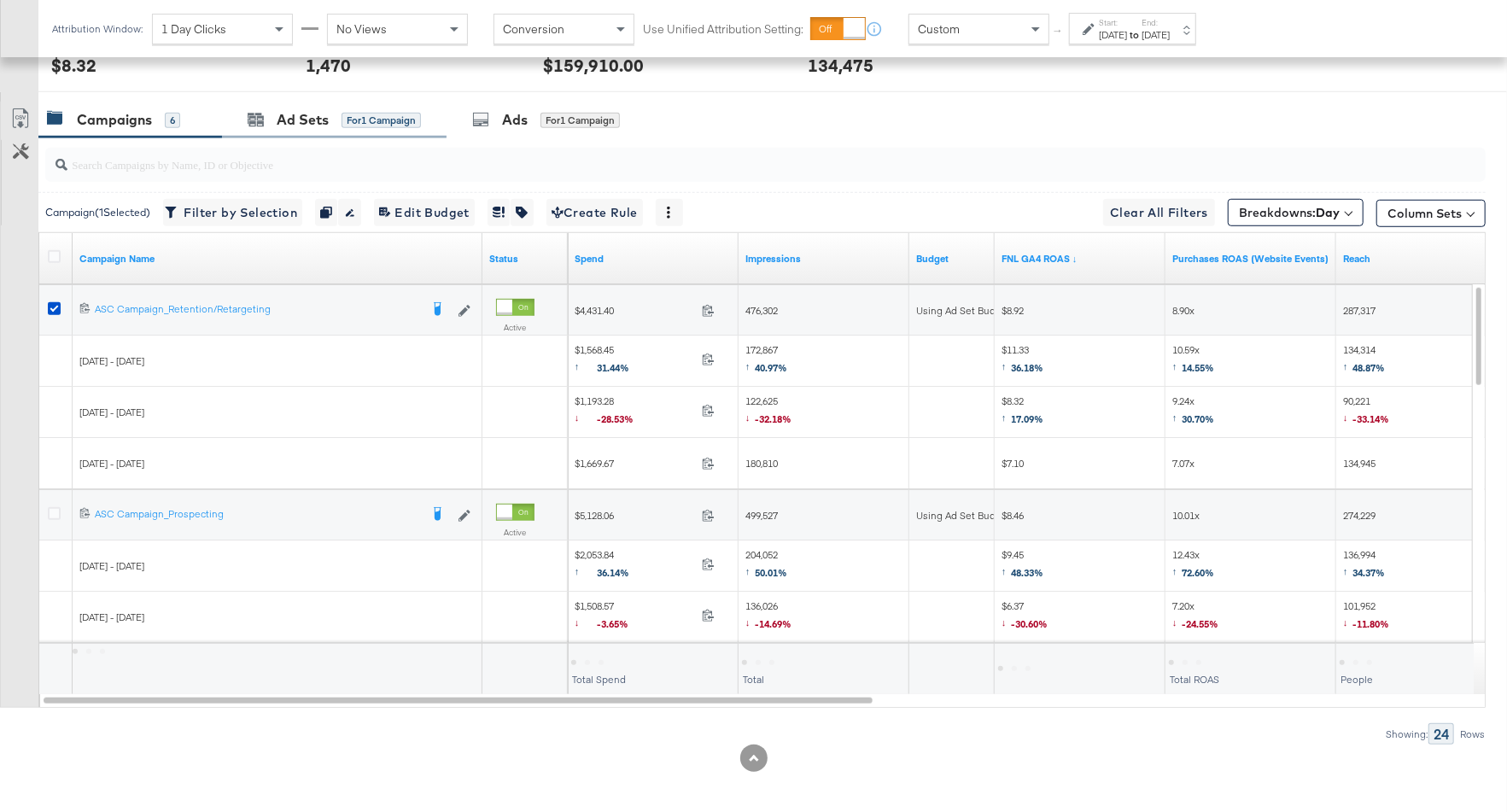
scroll to position [818, 0]
click at [51, 307] on icon at bounding box center [54, 310] width 13 height 13
click at [0, 0] on input "checkbox" at bounding box center [0, 0] width 0 height 0
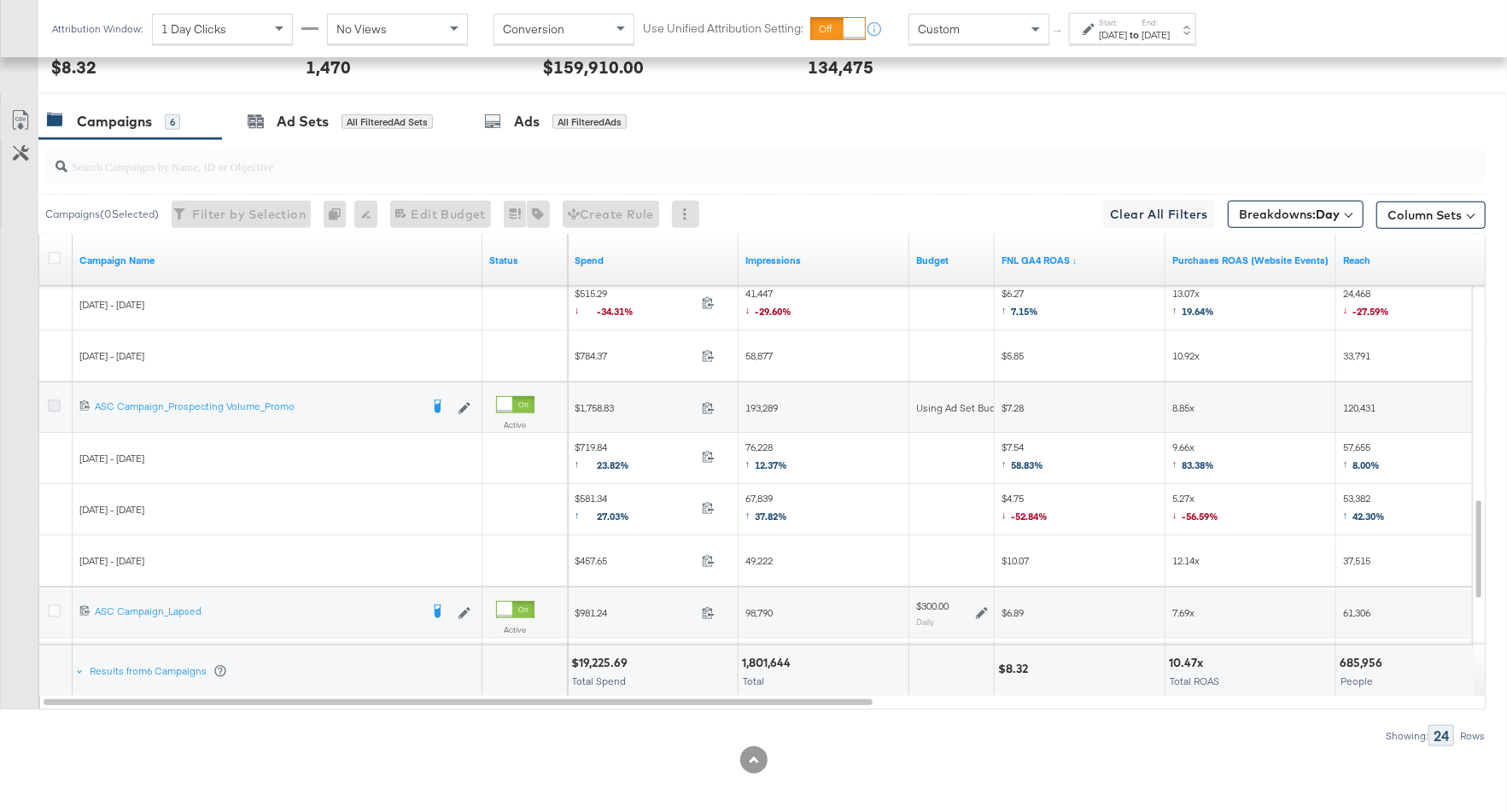
click at [56, 400] on icon at bounding box center [54, 406] width 13 height 13
click at [0, 0] on input "checkbox" at bounding box center [0, 0] width 0 height 0
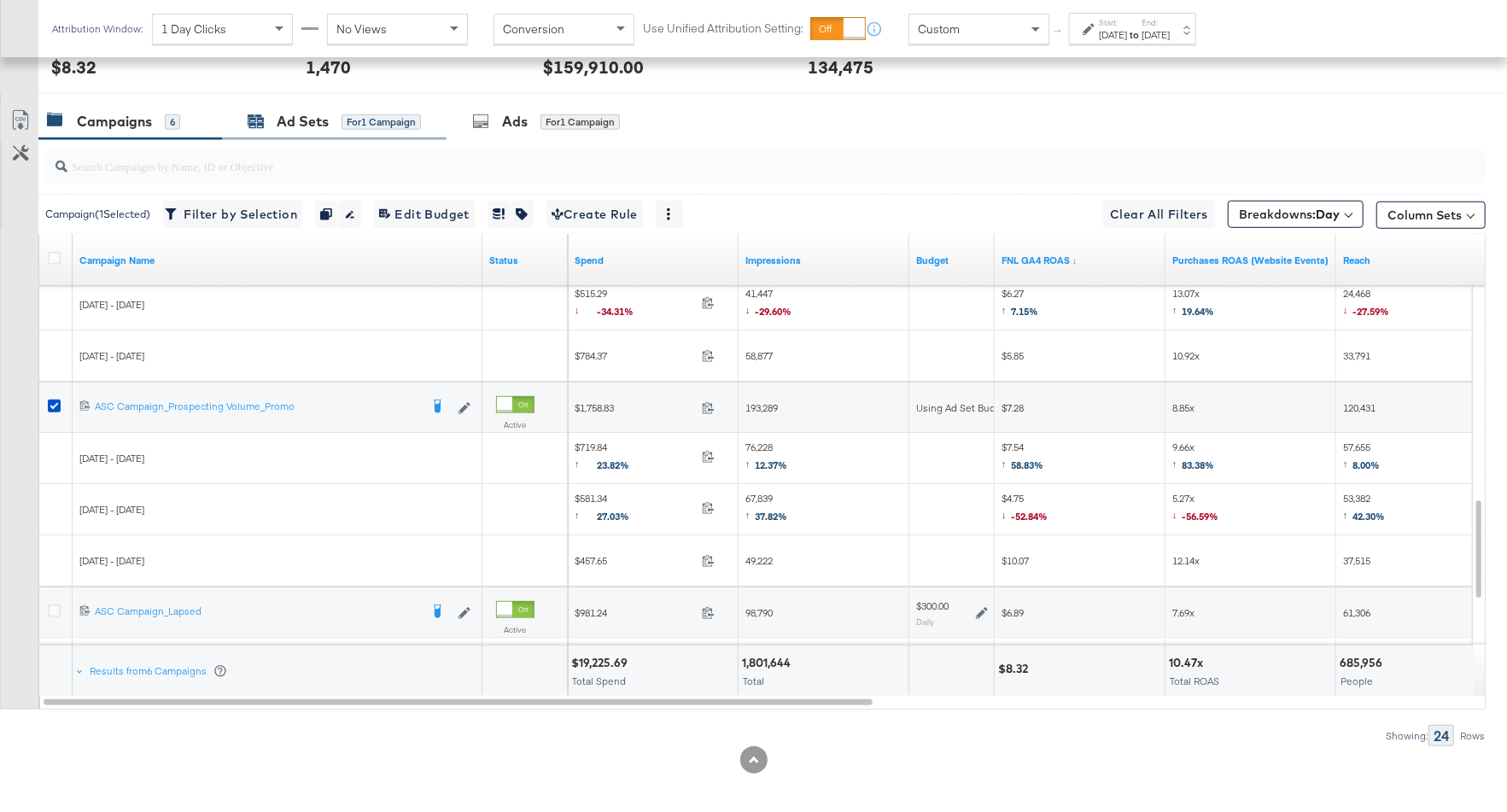
click at [358, 120] on div "for 1 Campaign" at bounding box center [381, 121] width 79 height 15
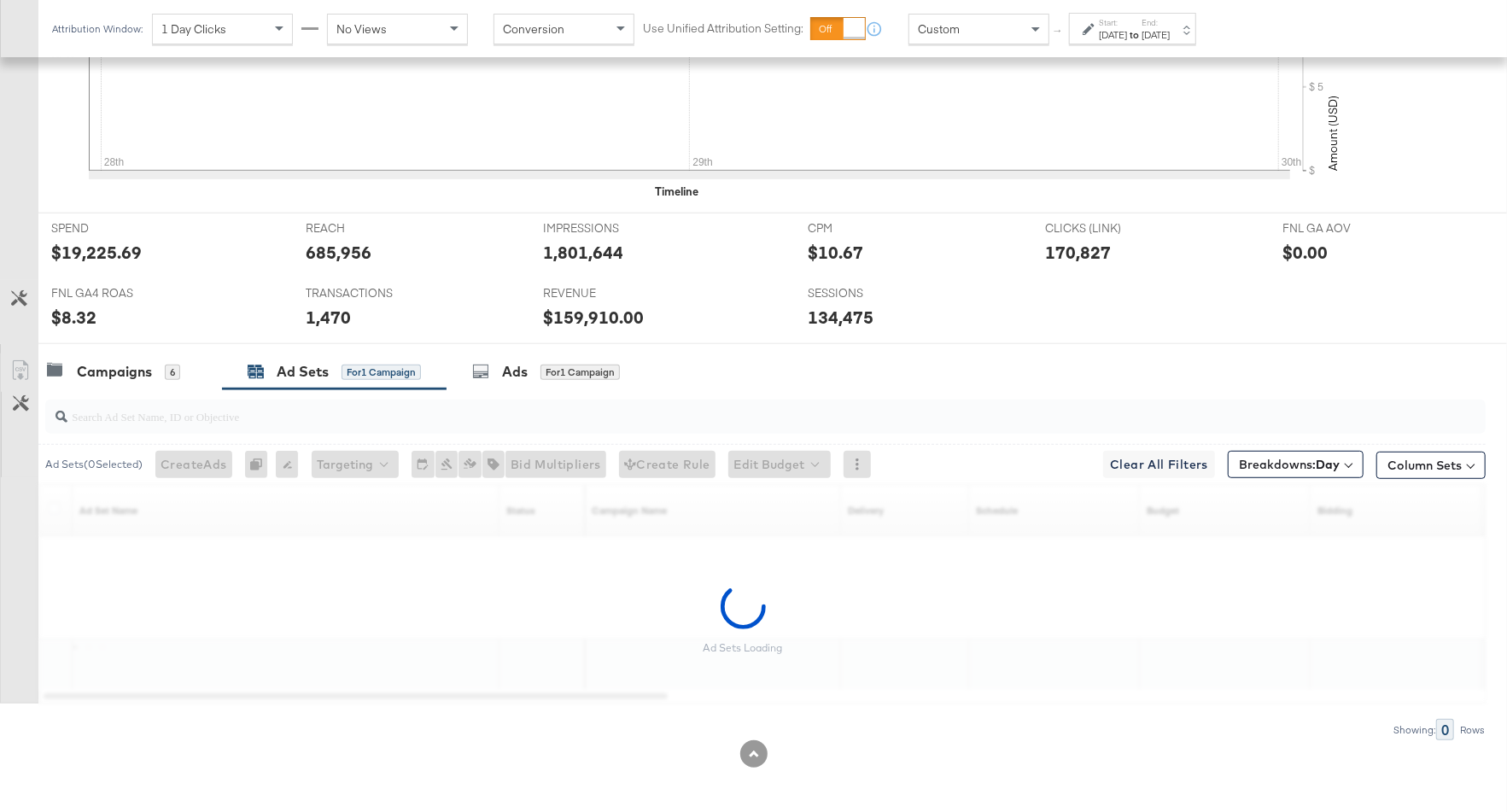
scroll to position [670, 0]
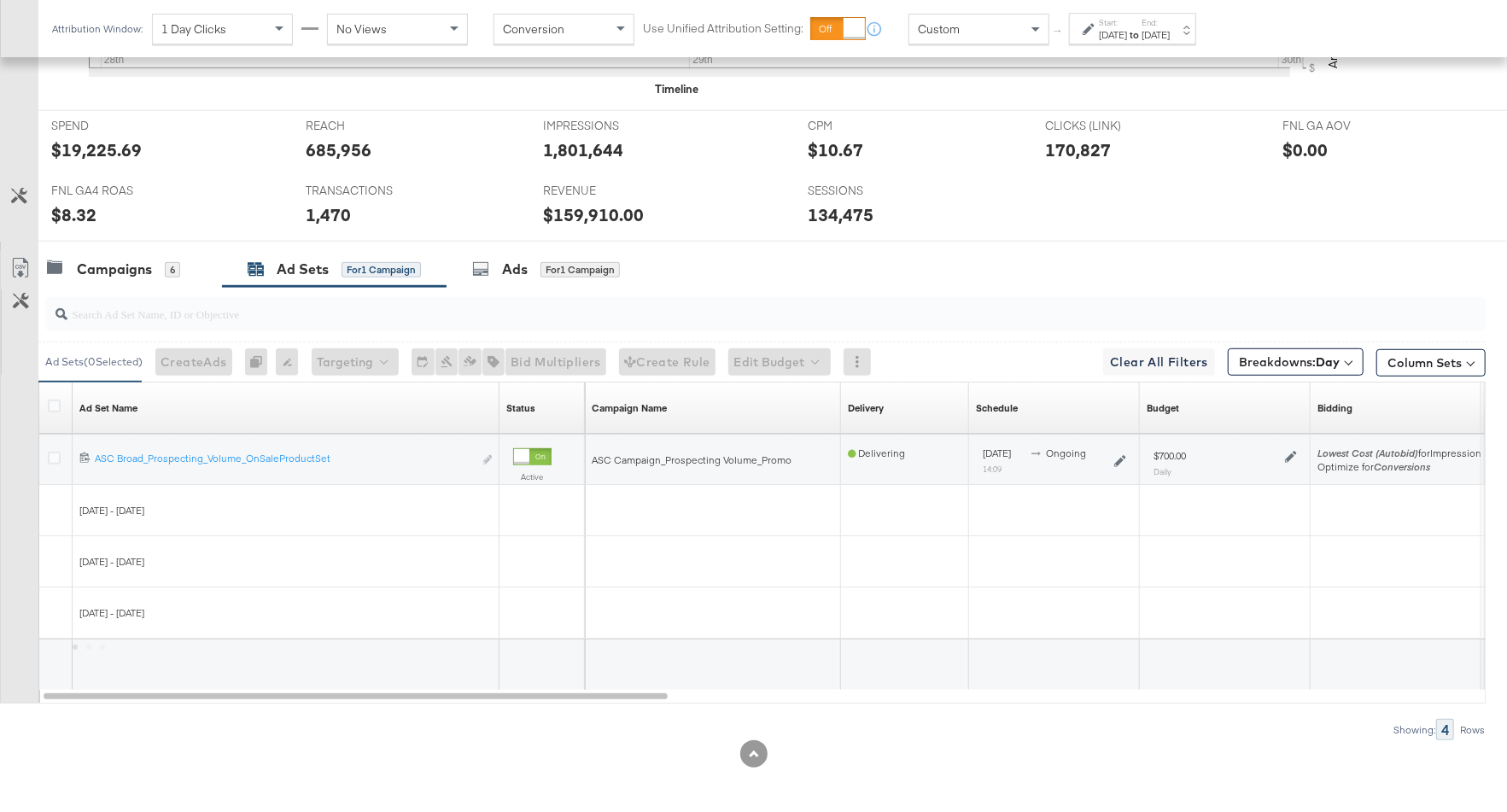
click at [1288, 455] on icon at bounding box center [1291, 457] width 12 height 12
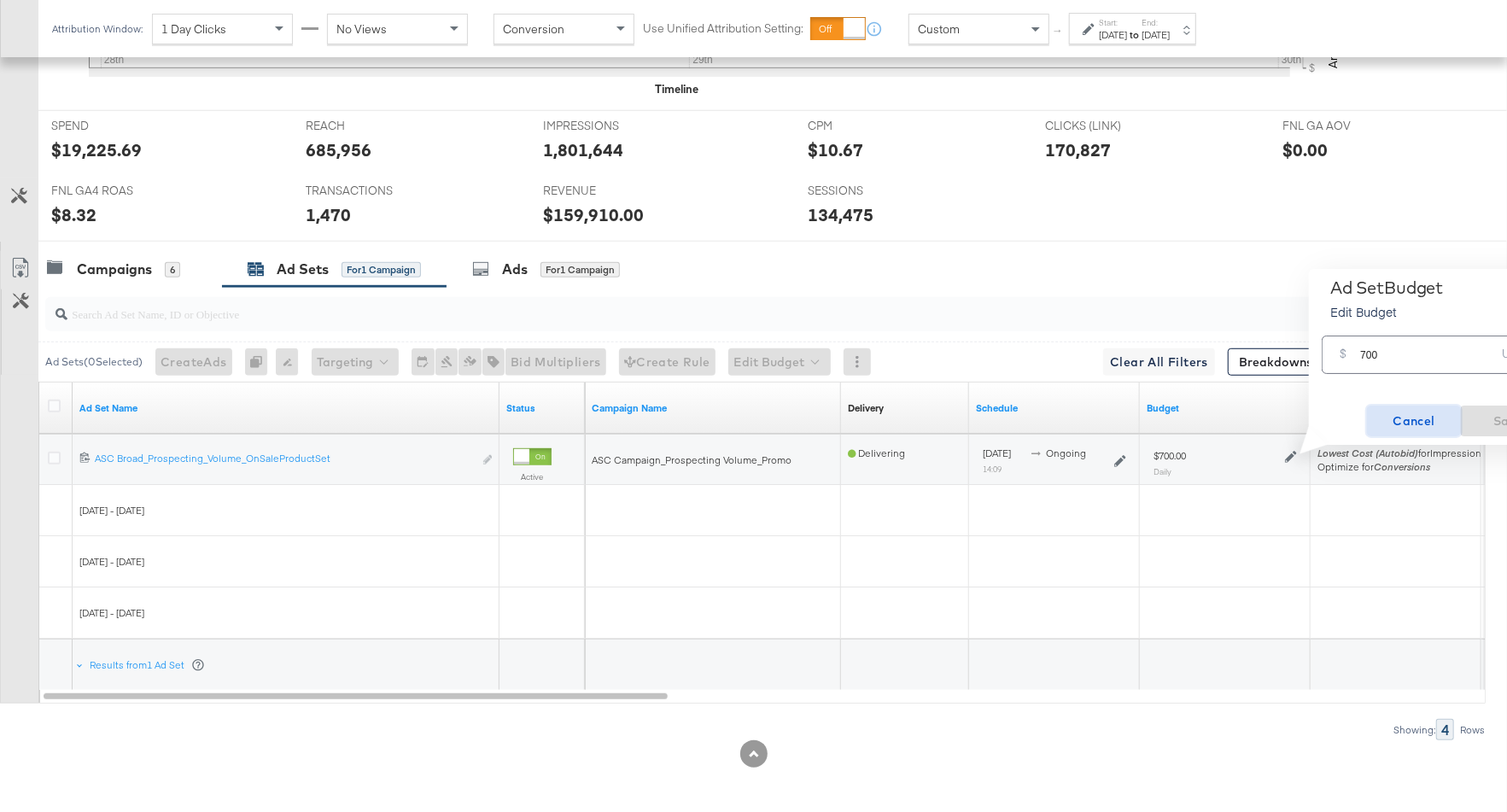
click at [1395, 423] on span "Cancel" at bounding box center [1414, 421] width 80 height 21
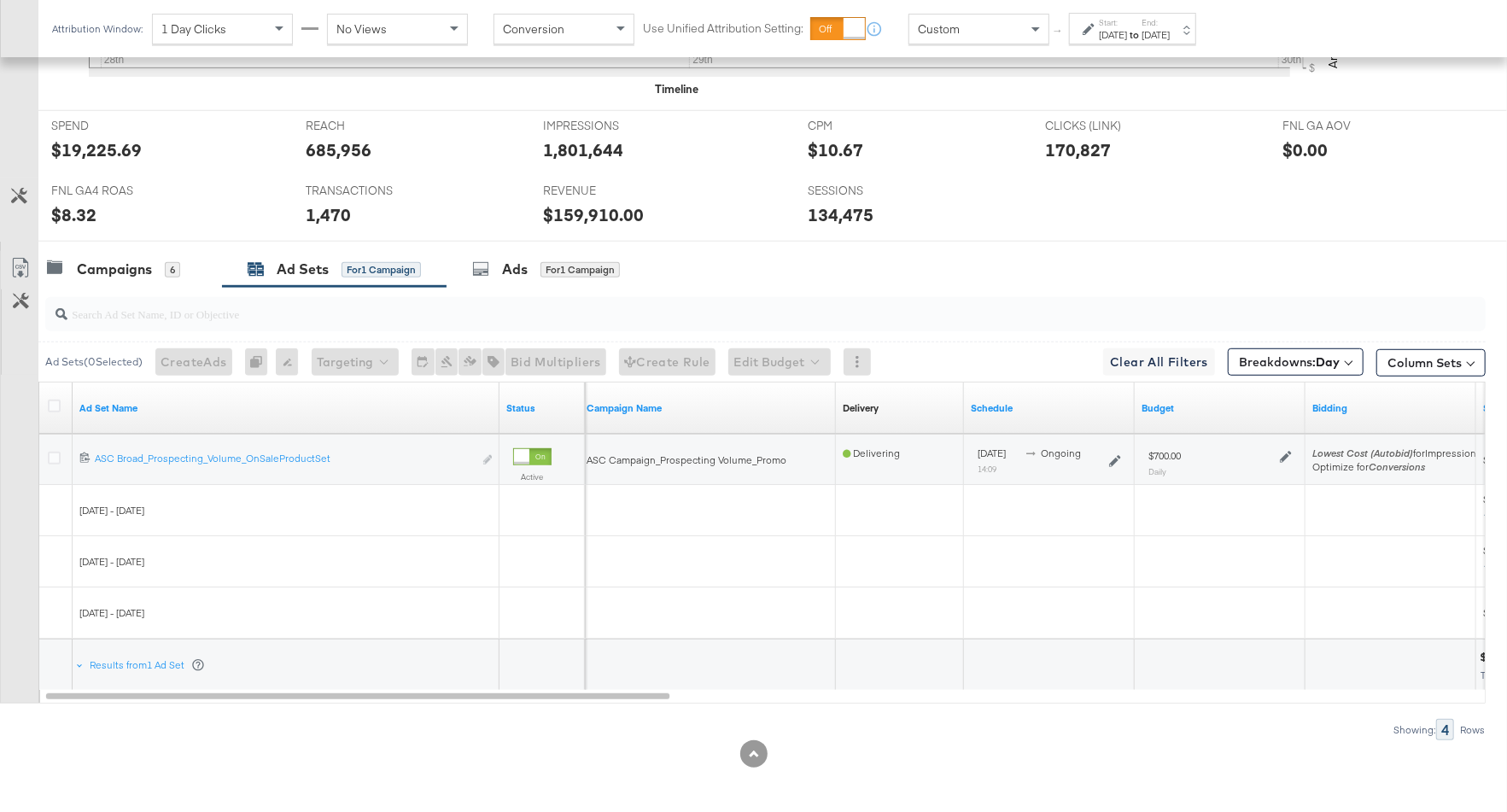
scroll to position [0, 0]
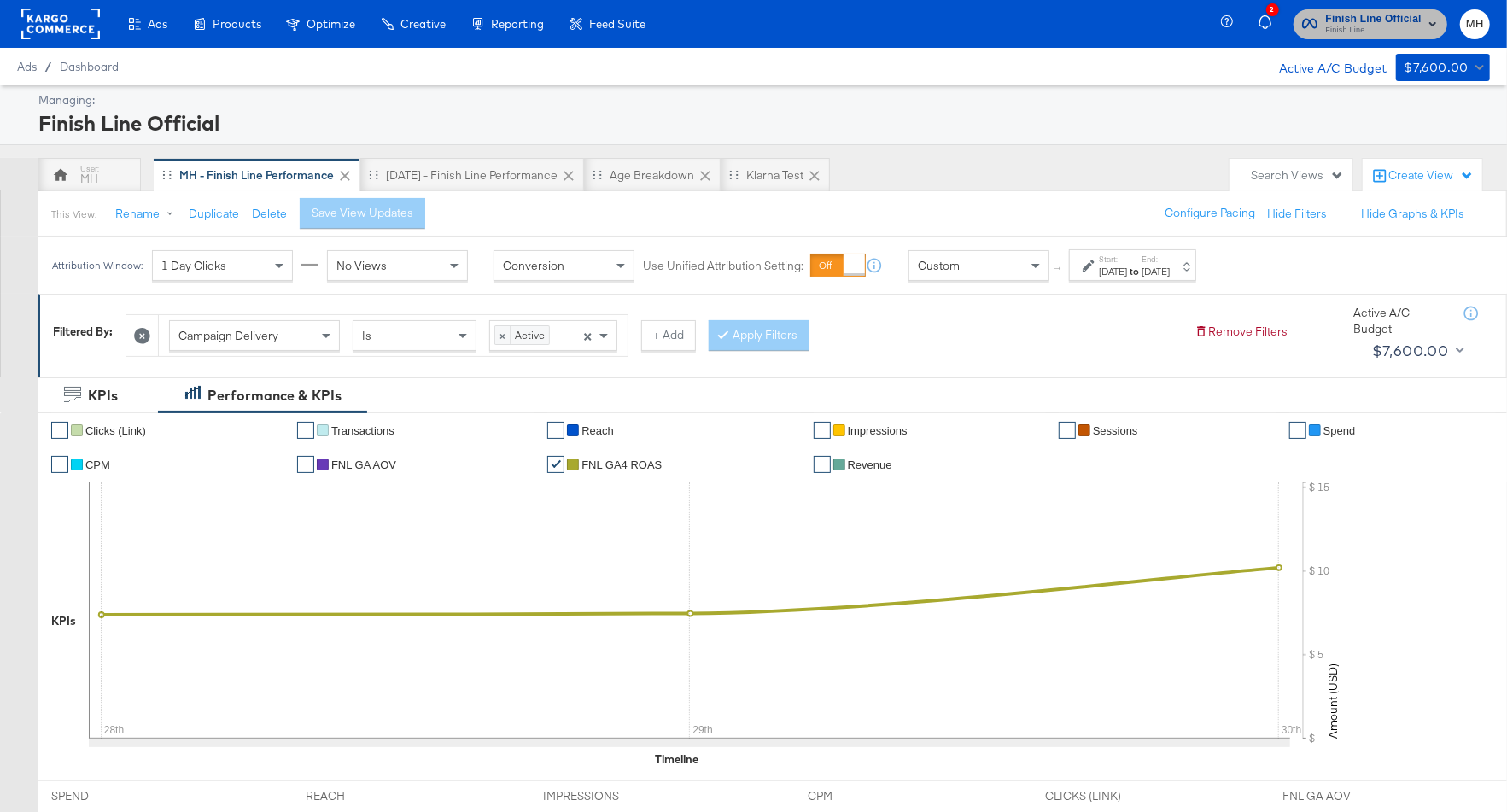
click at [1363, 13] on span "Finish Line Official" at bounding box center [1374, 19] width 96 height 18
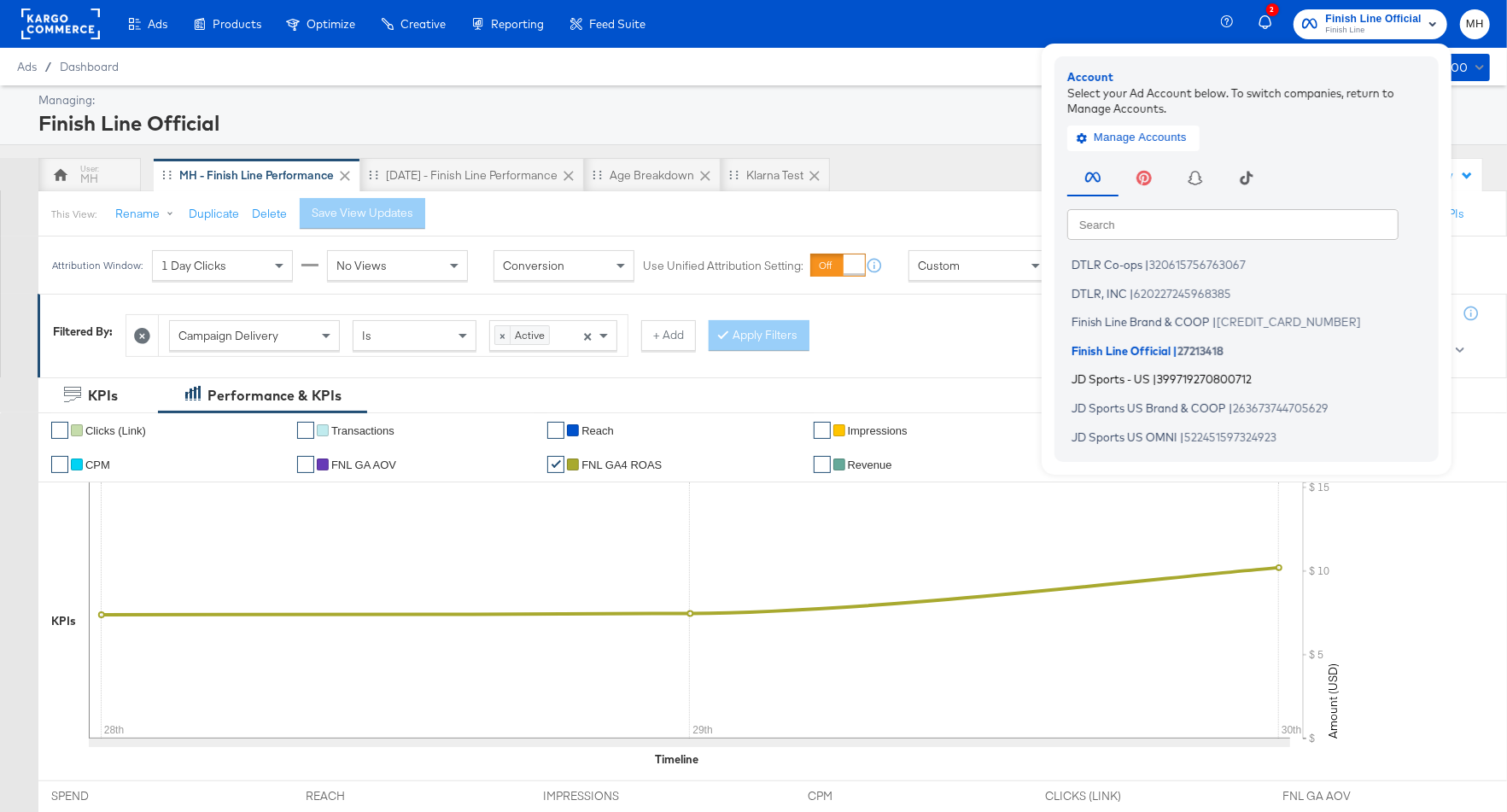
click at [1132, 382] on span "JD Sports - US" at bounding box center [1110, 379] width 79 height 14
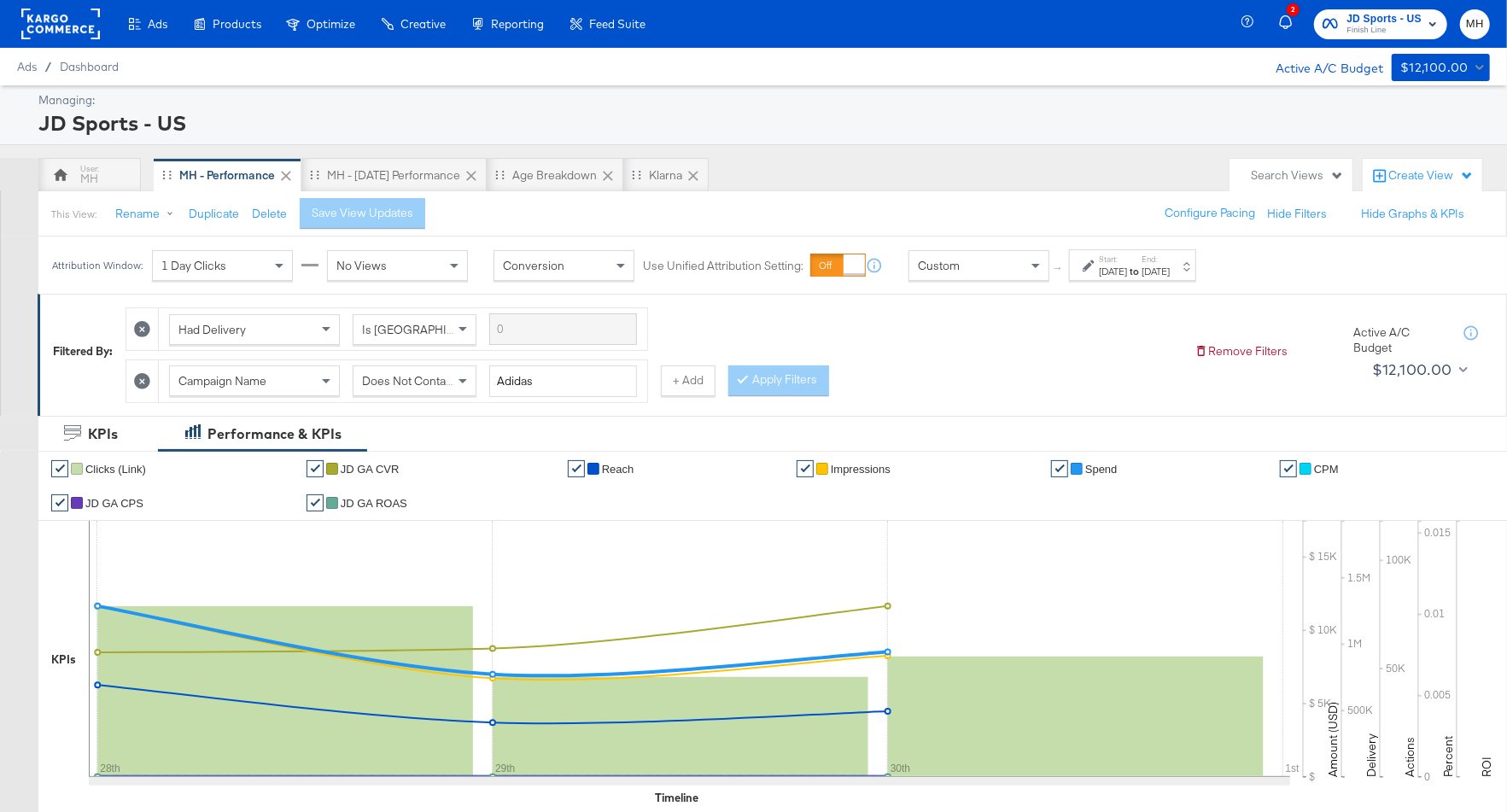
click at [1140, 281] on div "Attribution Window: 1 Day Clicks No Views Conversion Use Unified Attribution Se…" at bounding box center [627, 264] width 1179 height 57
click at [1127, 262] on label "Start:" at bounding box center [1113, 259] width 28 height 11
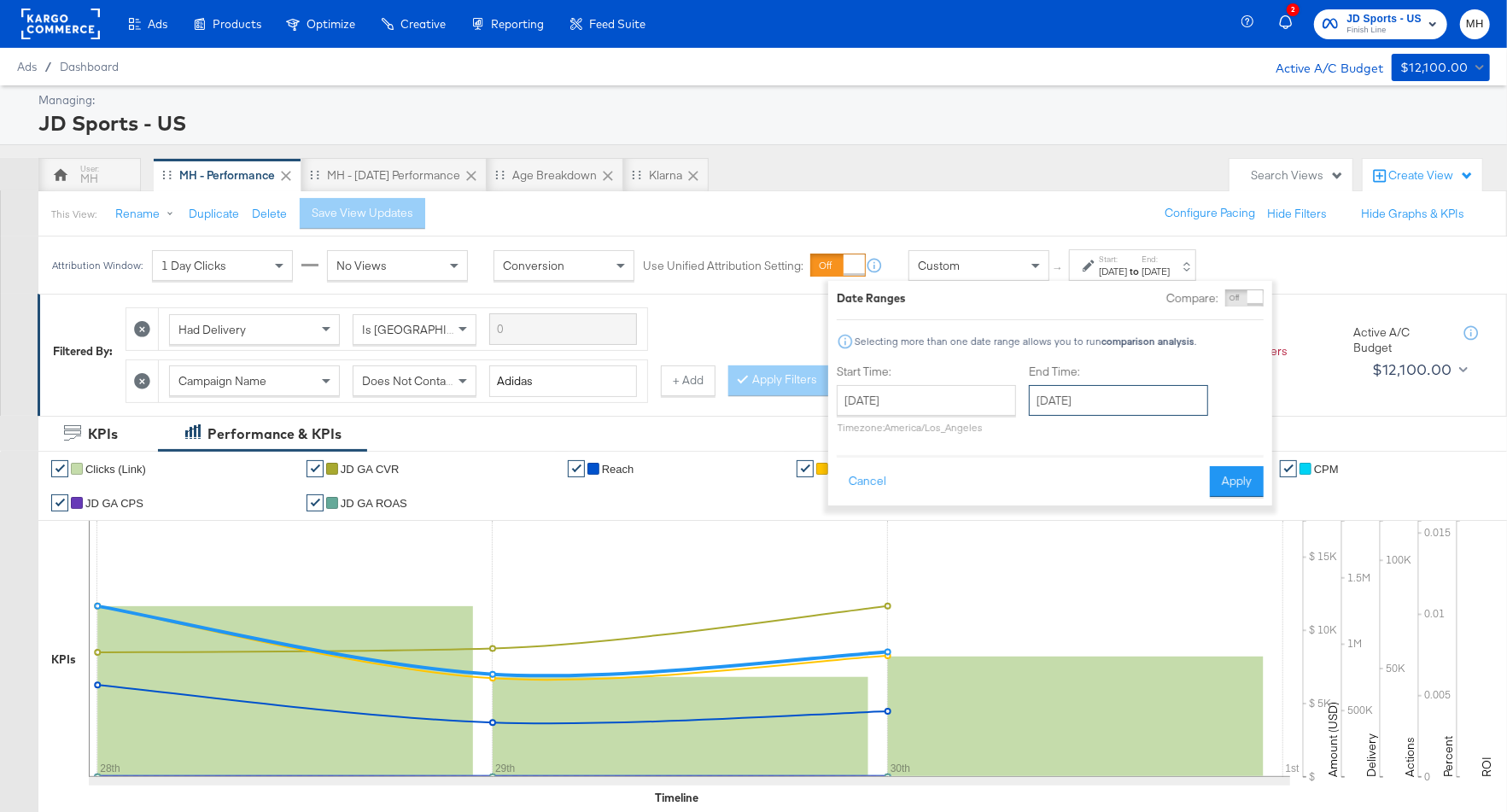
click at [1108, 397] on input "September 30th 2025" at bounding box center [1118, 400] width 179 height 31
click at [1137, 580] on td "1" at bounding box center [1135, 582] width 29 height 24
type input "October 1st 2025"
click at [1235, 486] on button "Apply" at bounding box center [1229, 481] width 54 height 31
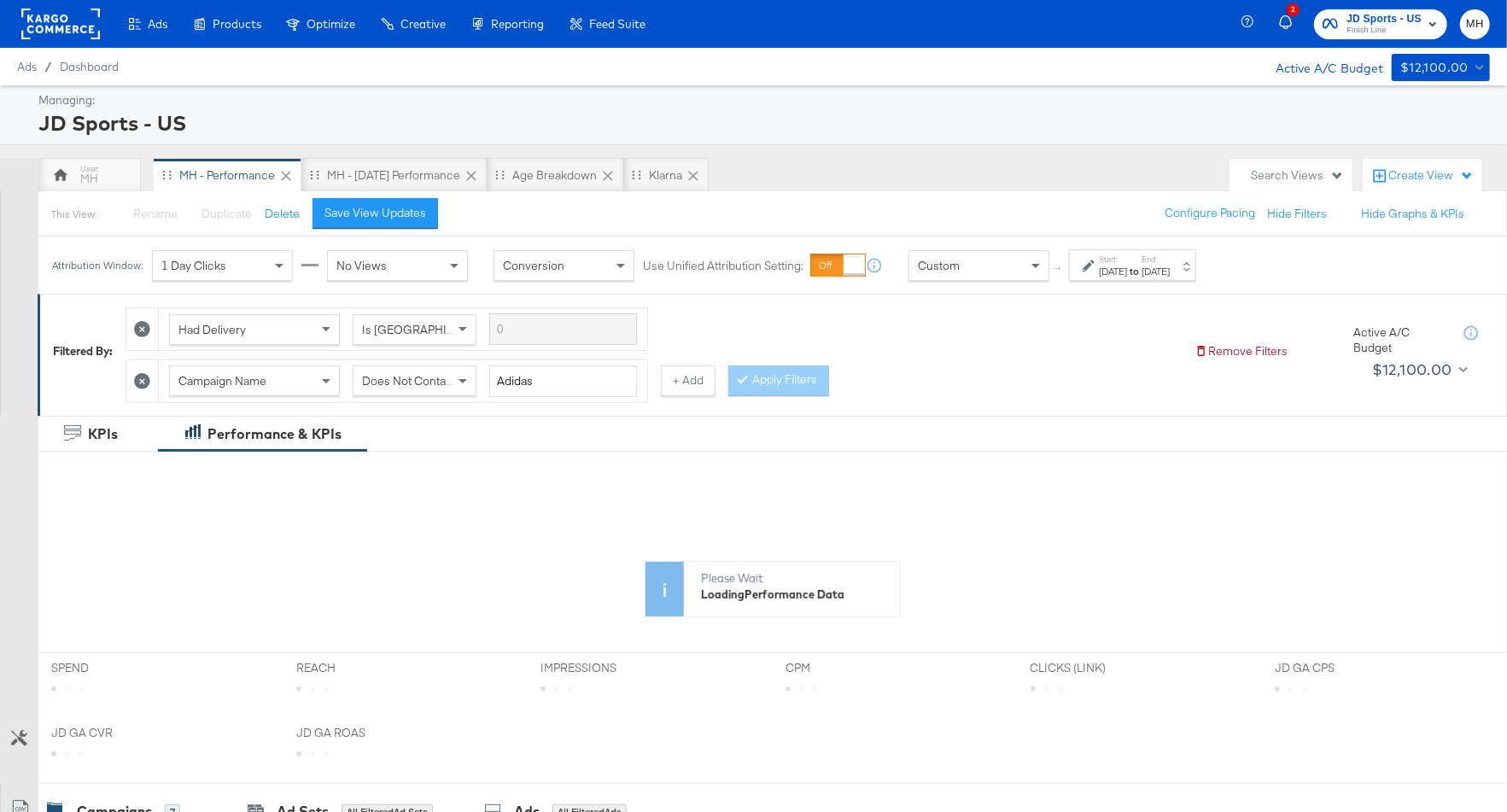
click at [388, 228] on div "This View: Rename Please save your changes before renaming this view Duplicate …" at bounding box center [772, 213] width 1469 height 46
click at [397, 222] on button "Save View Updates" at bounding box center [375, 213] width 126 height 31
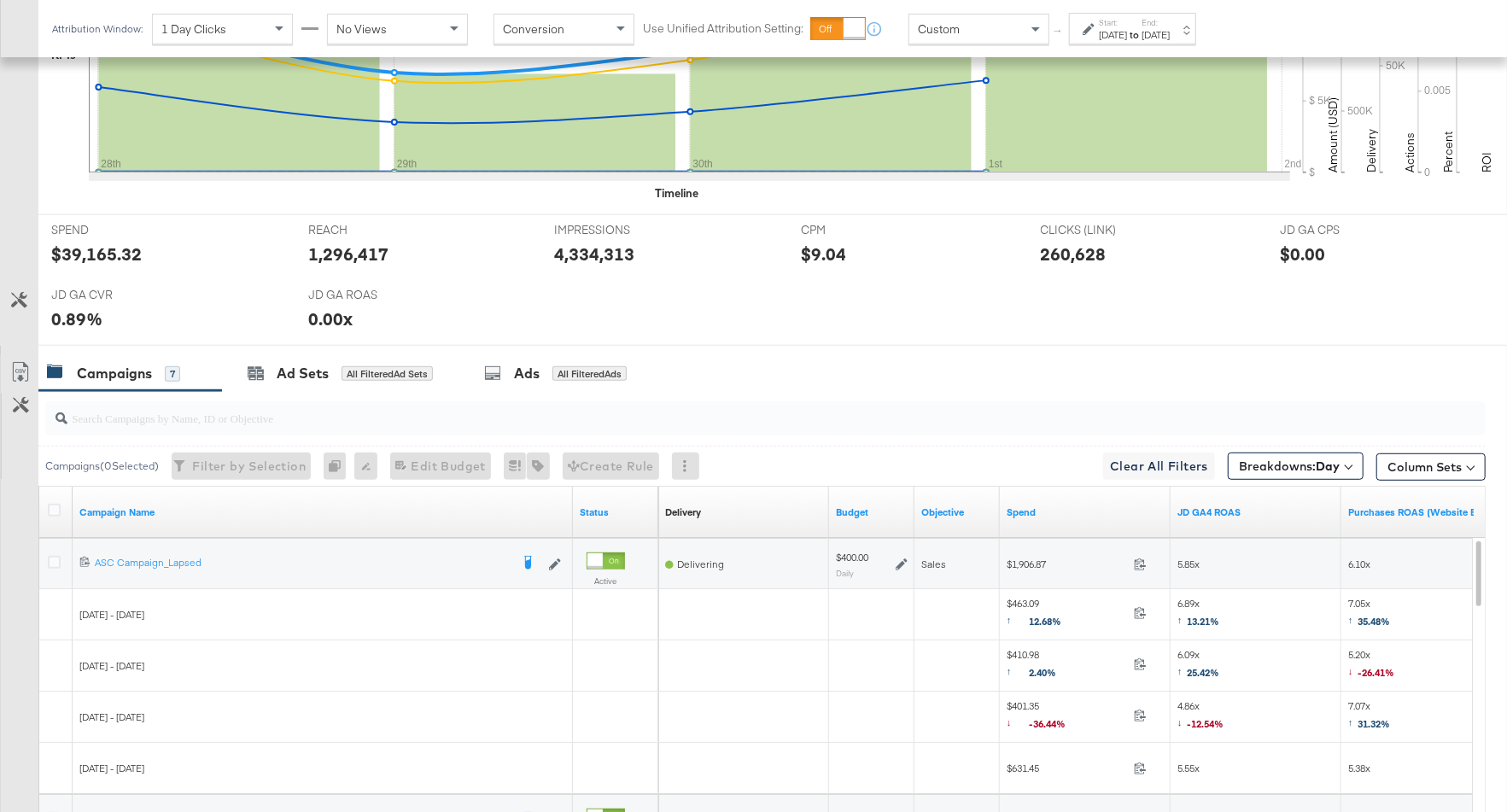
scroll to position [860, 0]
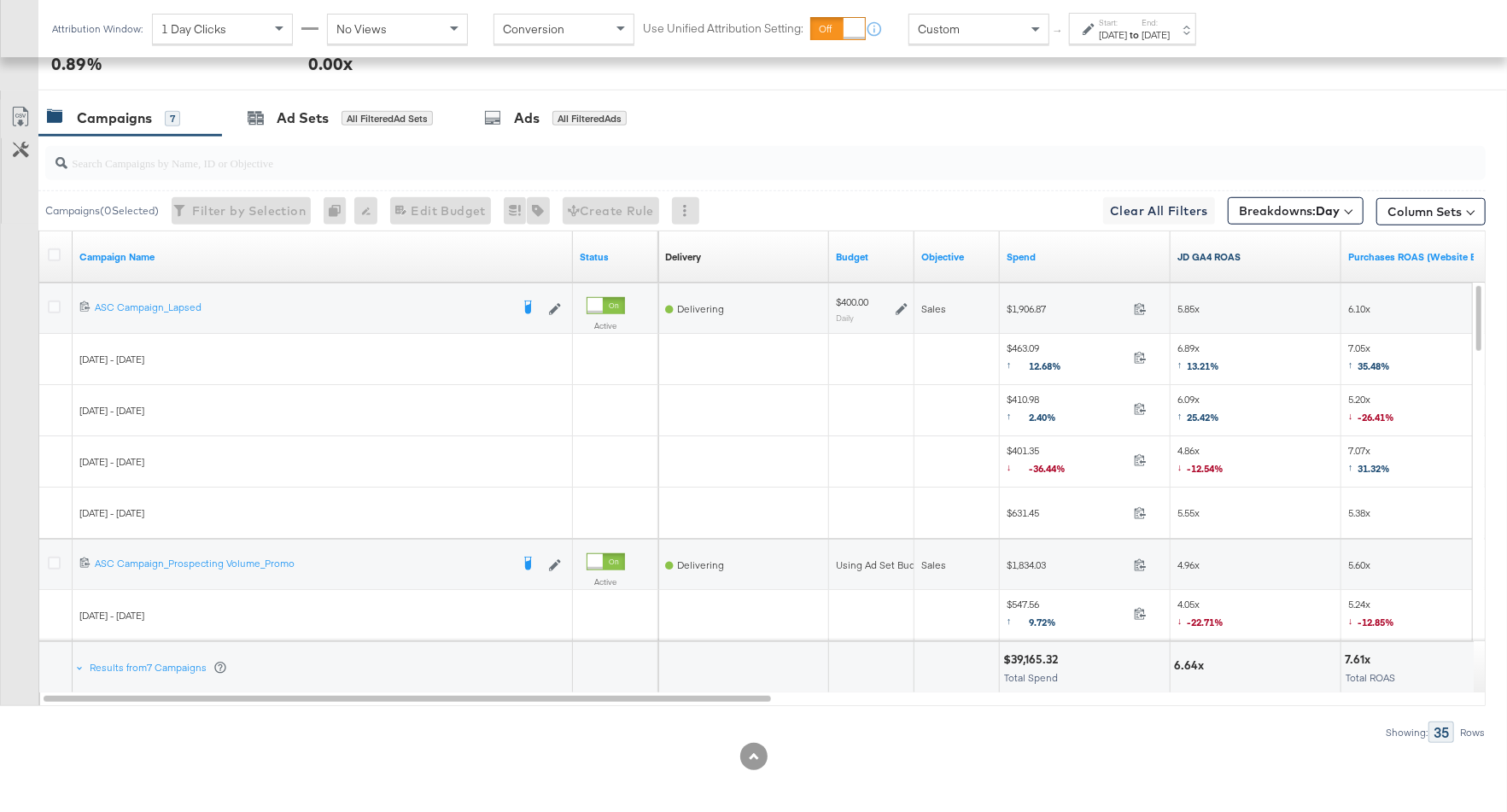
click at [1246, 250] on link "JD GA4 ROAS" at bounding box center [1255, 257] width 157 height 14
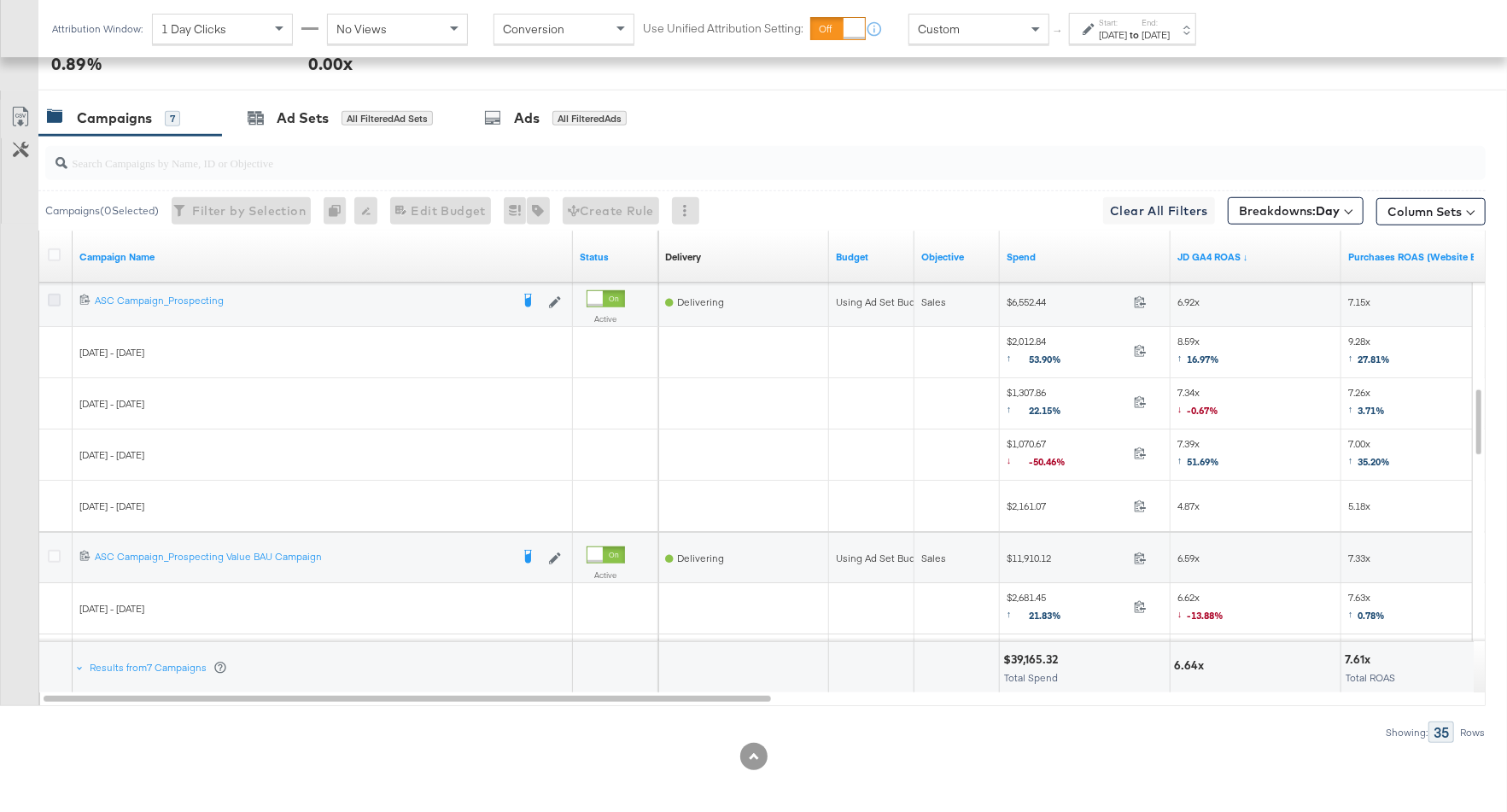
click at [55, 294] on icon at bounding box center [54, 300] width 13 height 13
click at [0, 0] on input "checkbox" at bounding box center [0, 0] width 0 height 0
click at [52, 550] on icon at bounding box center [54, 556] width 13 height 13
click at [0, 0] on input "checkbox" at bounding box center [0, 0] width 0 height 0
click at [288, 114] on div "Ad Sets" at bounding box center [303, 118] width 52 height 20
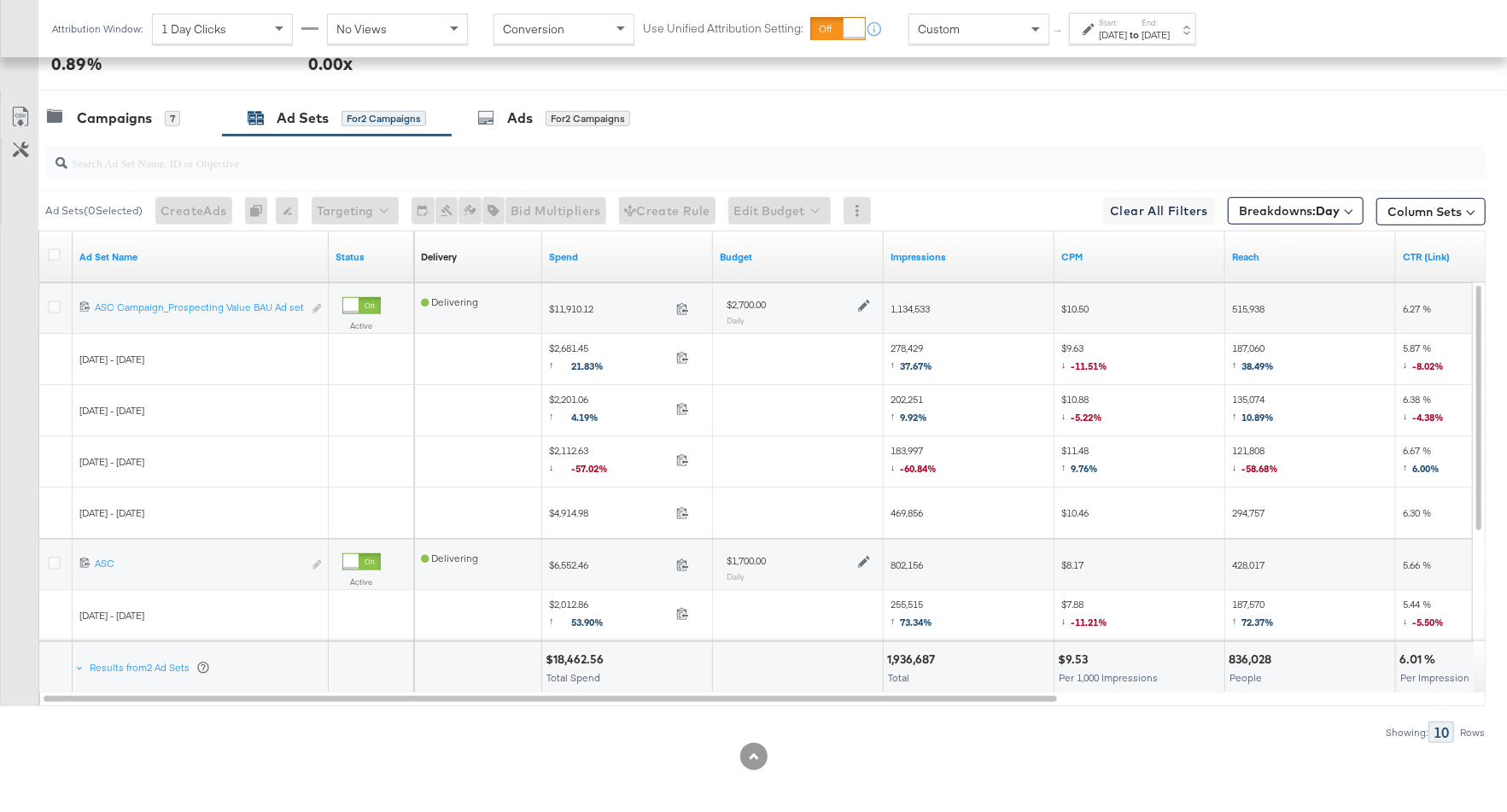
click at [863, 558] on icon at bounding box center [864, 562] width 12 height 12
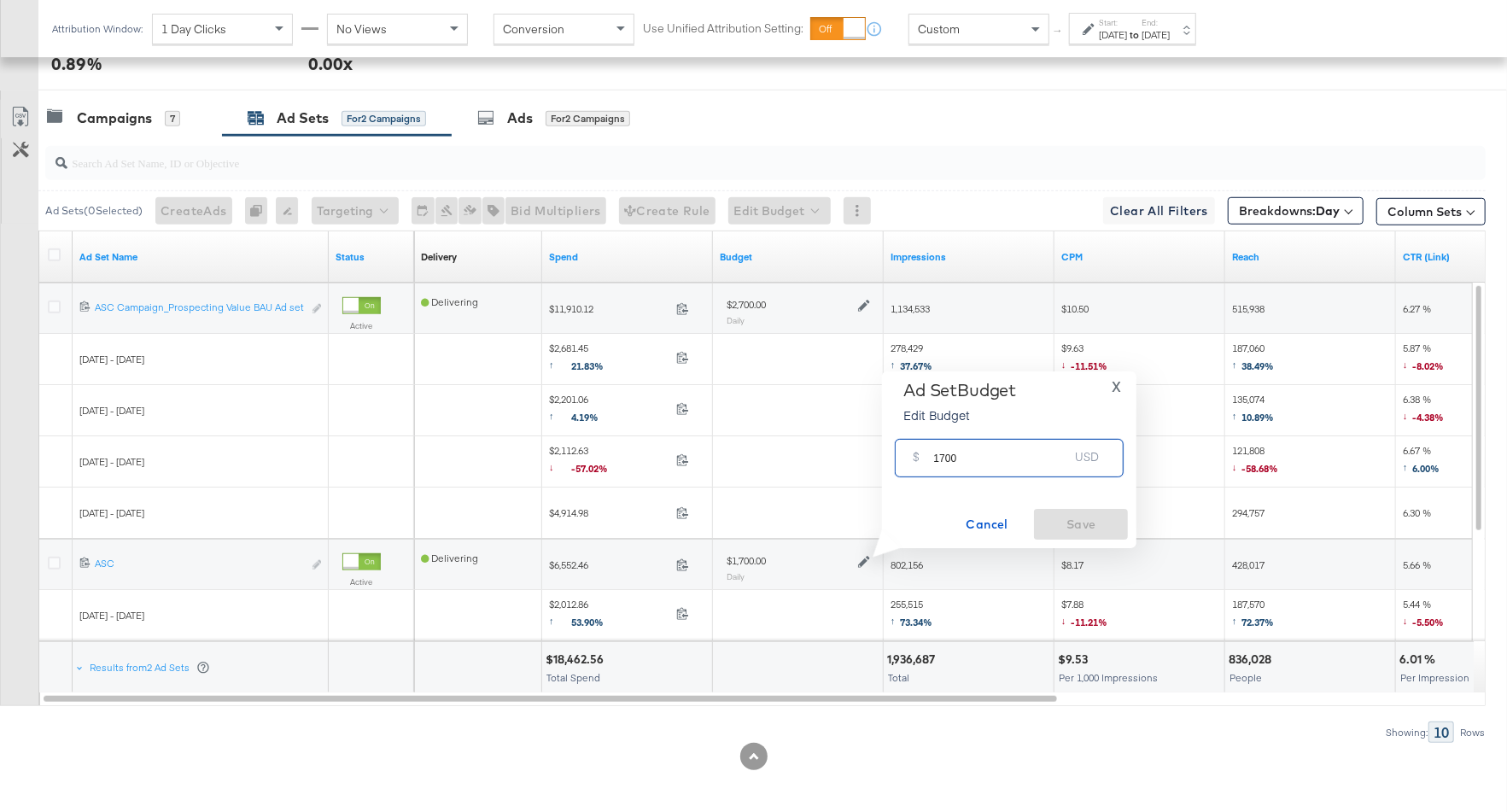
drag, startPoint x: 940, startPoint y: 455, endPoint x: 926, endPoint y: 456, distance: 13.7
click at [926, 455] on div "$ 1700 USD" at bounding box center [1009, 458] width 229 height 38
type input "2700"
click at [1086, 528] on span "Save" at bounding box center [1081, 524] width 80 height 21
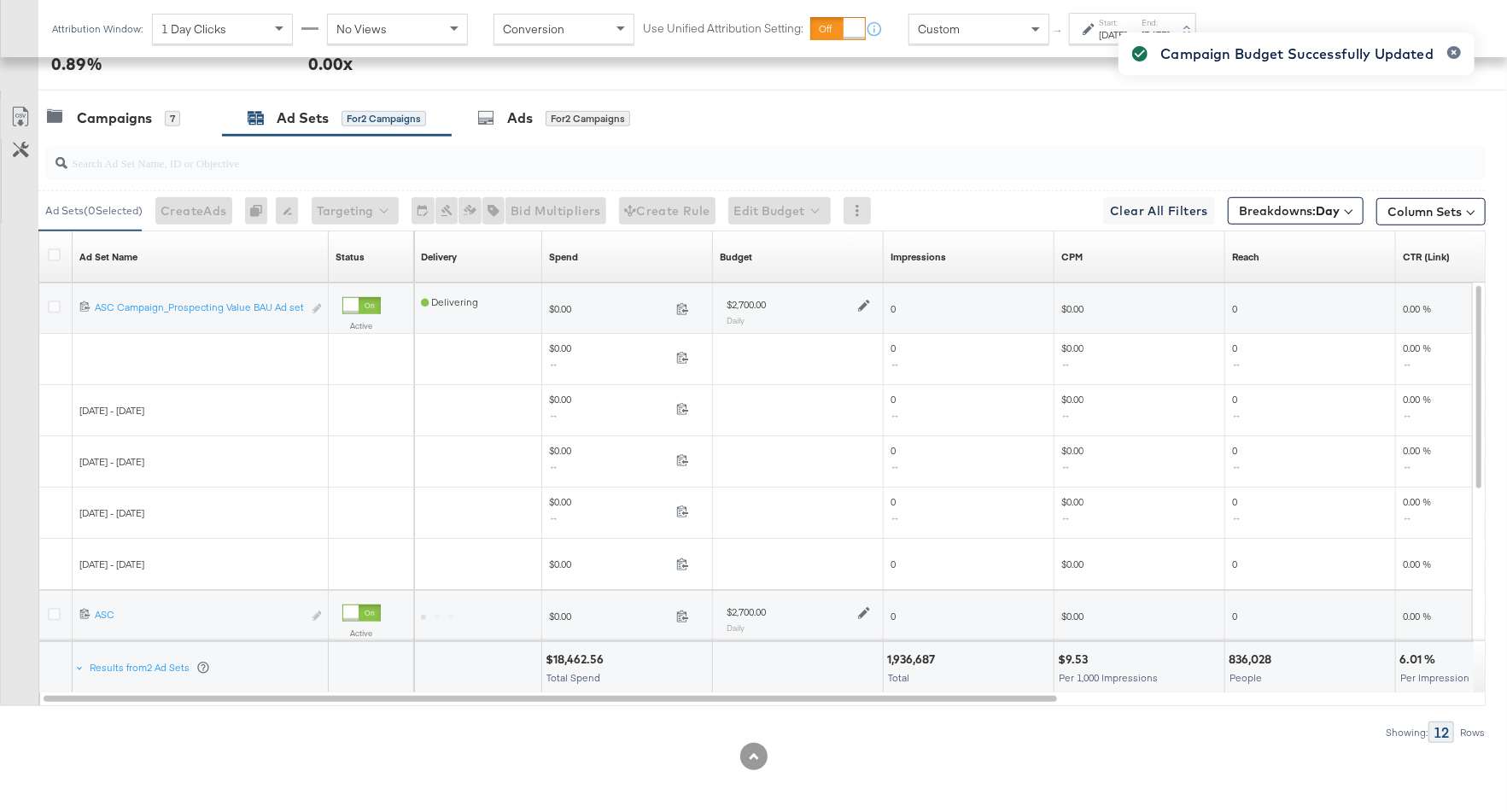
click at [864, 301] on icon at bounding box center [864, 306] width 12 height 12
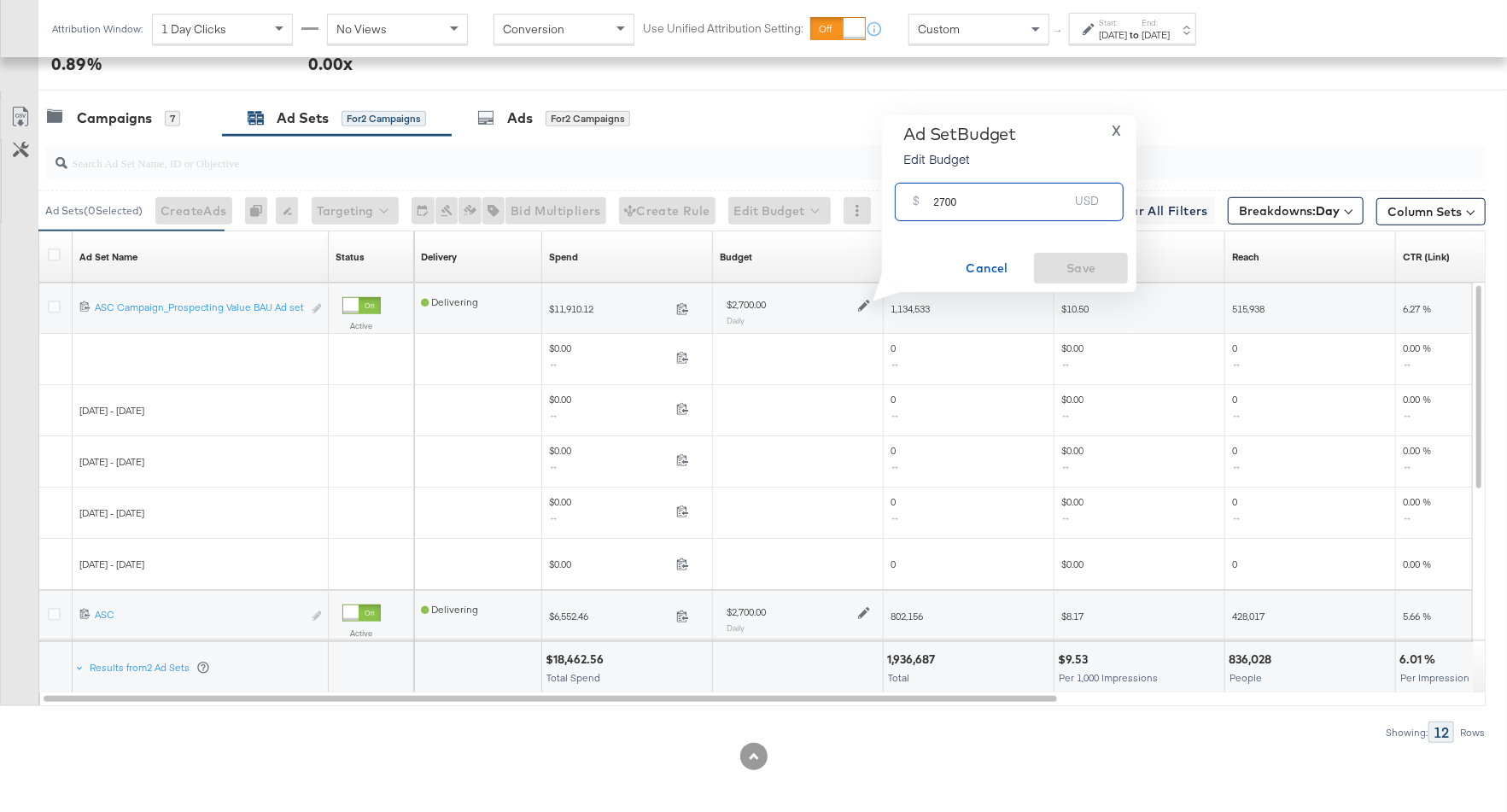
drag, startPoint x: 959, startPoint y: 205, endPoint x: 919, endPoint y: 205, distance: 40.1
click at [919, 205] on div "$ 2700 USD" at bounding box center [1009, 202] width 229 height 38
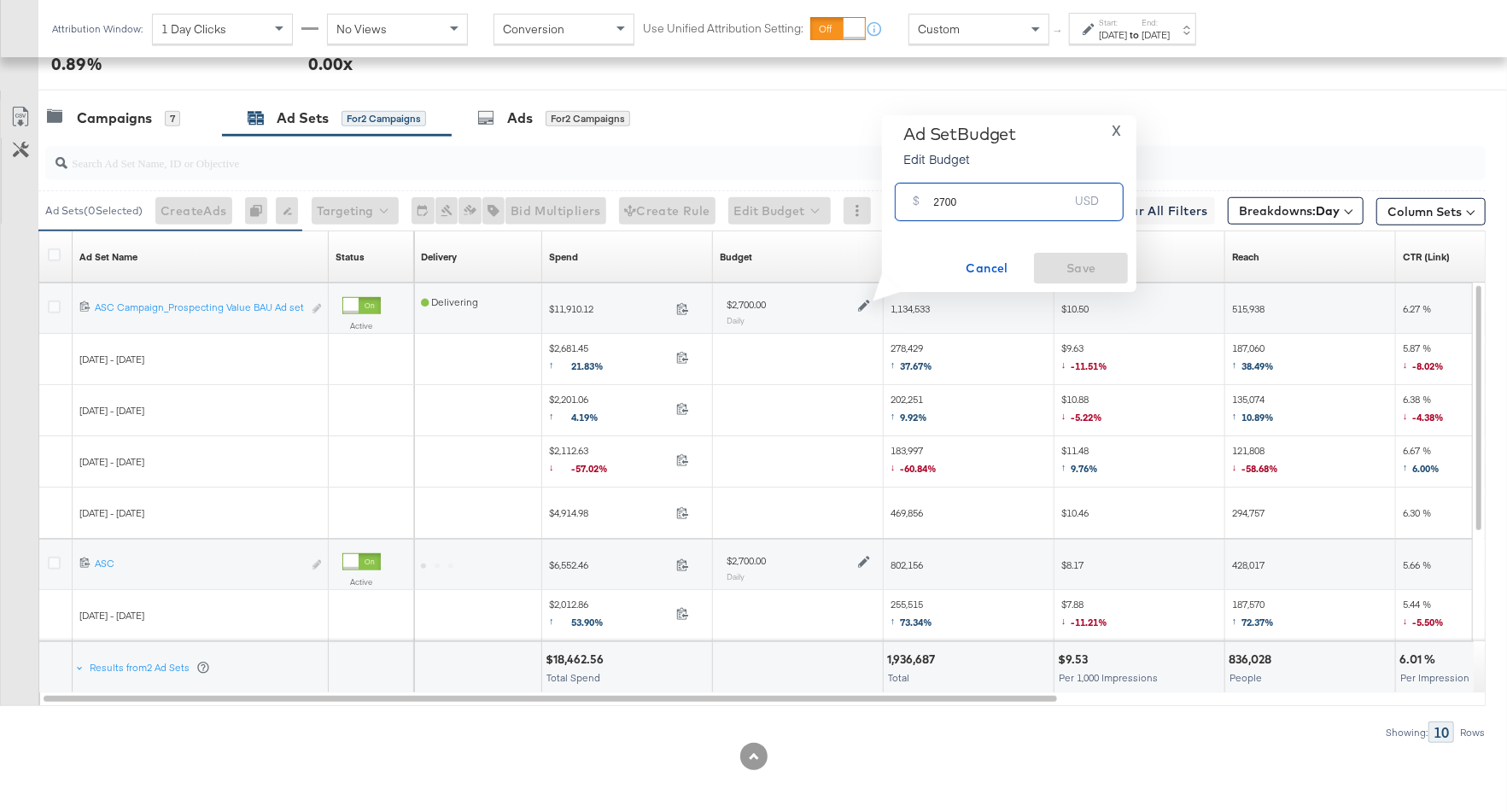
type input "1"
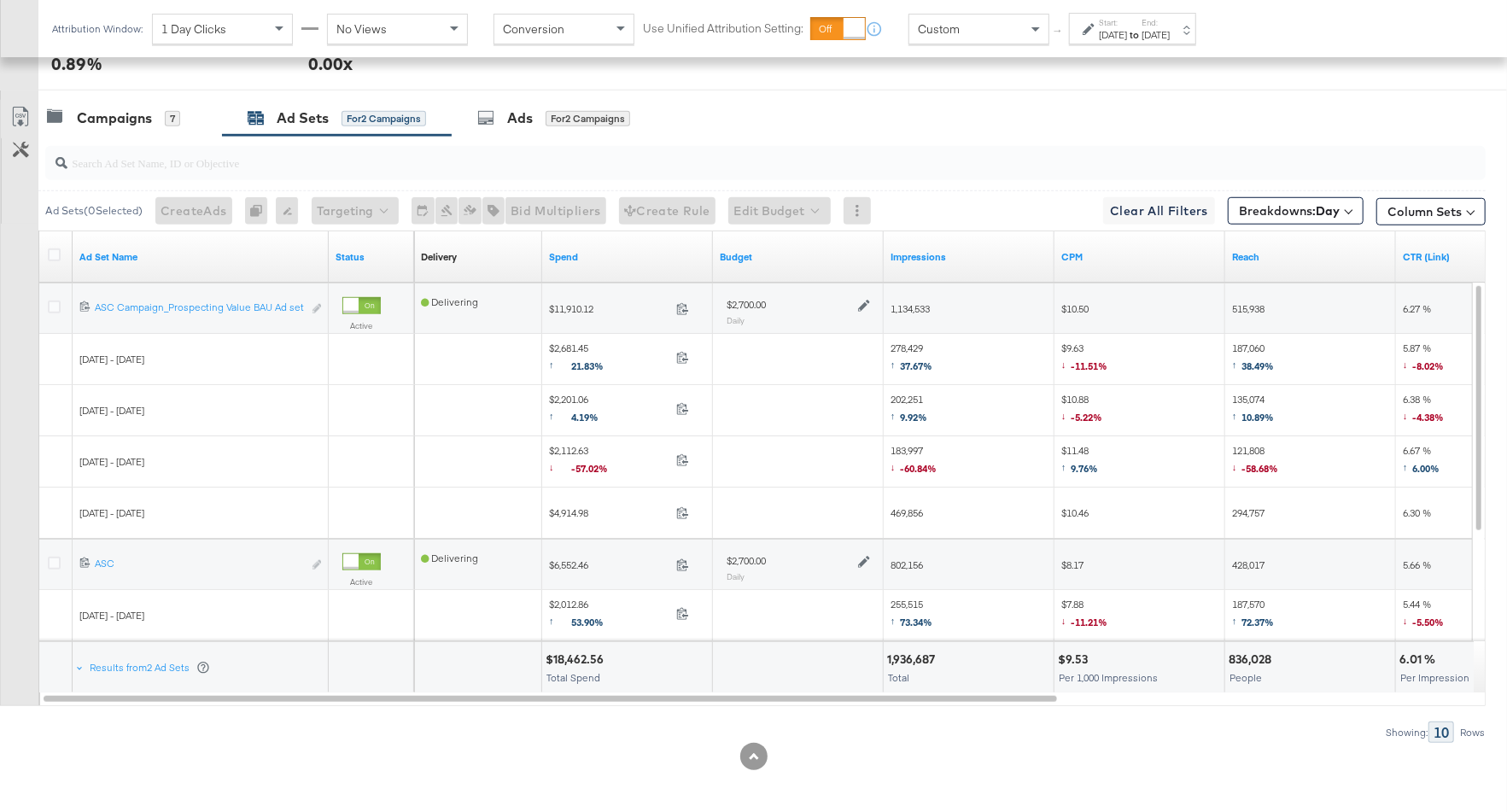
click at [863, 301] on icon at bounding box center [864, 306] width 12 height 12
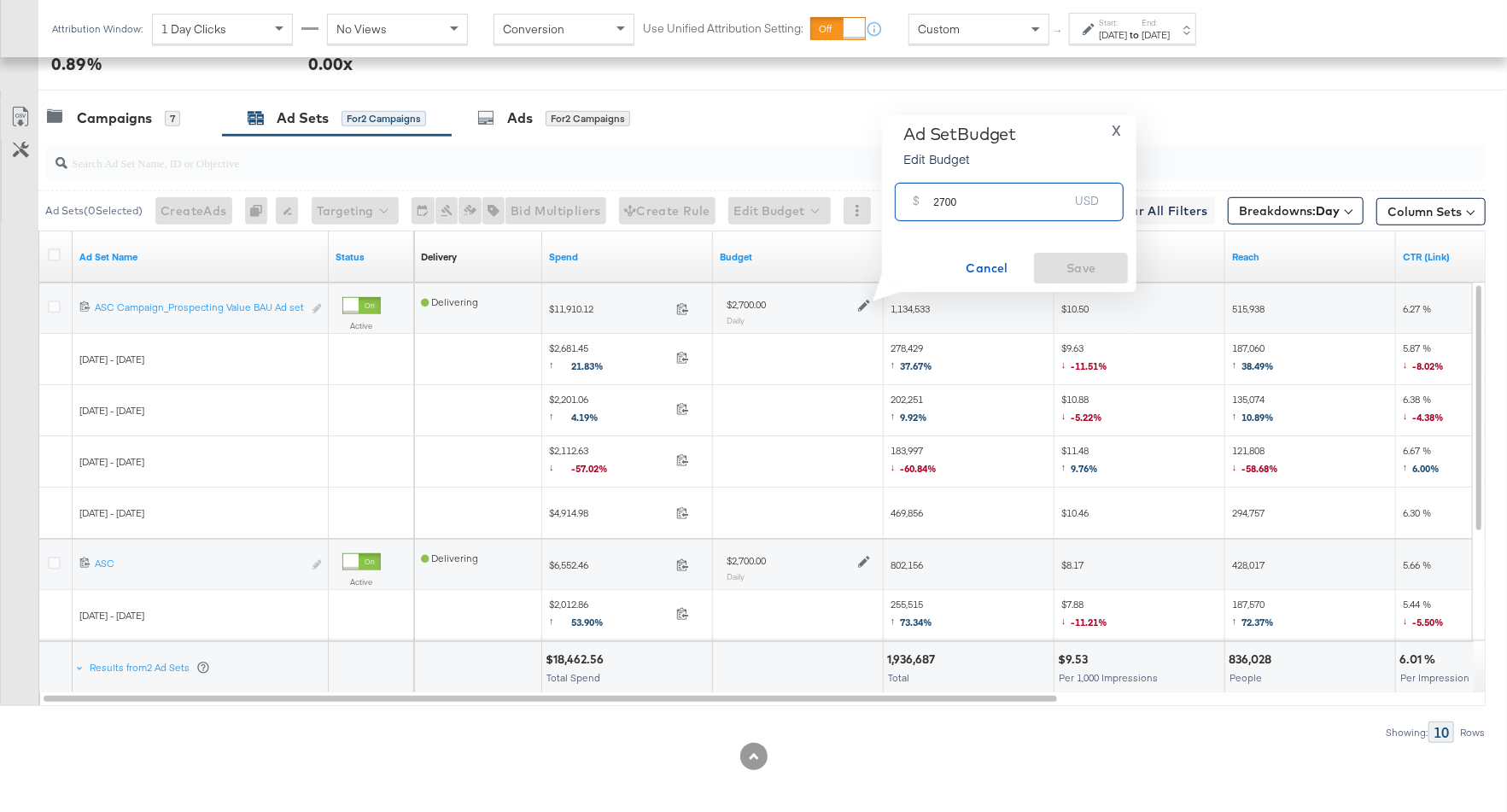
drag, startPoint x: 963, startPoint y: 205, endPoint x: 920, endPoint y: 206, distance: 42.7
click at [920, 206] on div "$ 2700 USD" at bounding box center [1009, 202] width 229 height 38
type input "1700"
click at [1055, 271] on span "Save" at bounding box center [1081, 268] width 80 height 21
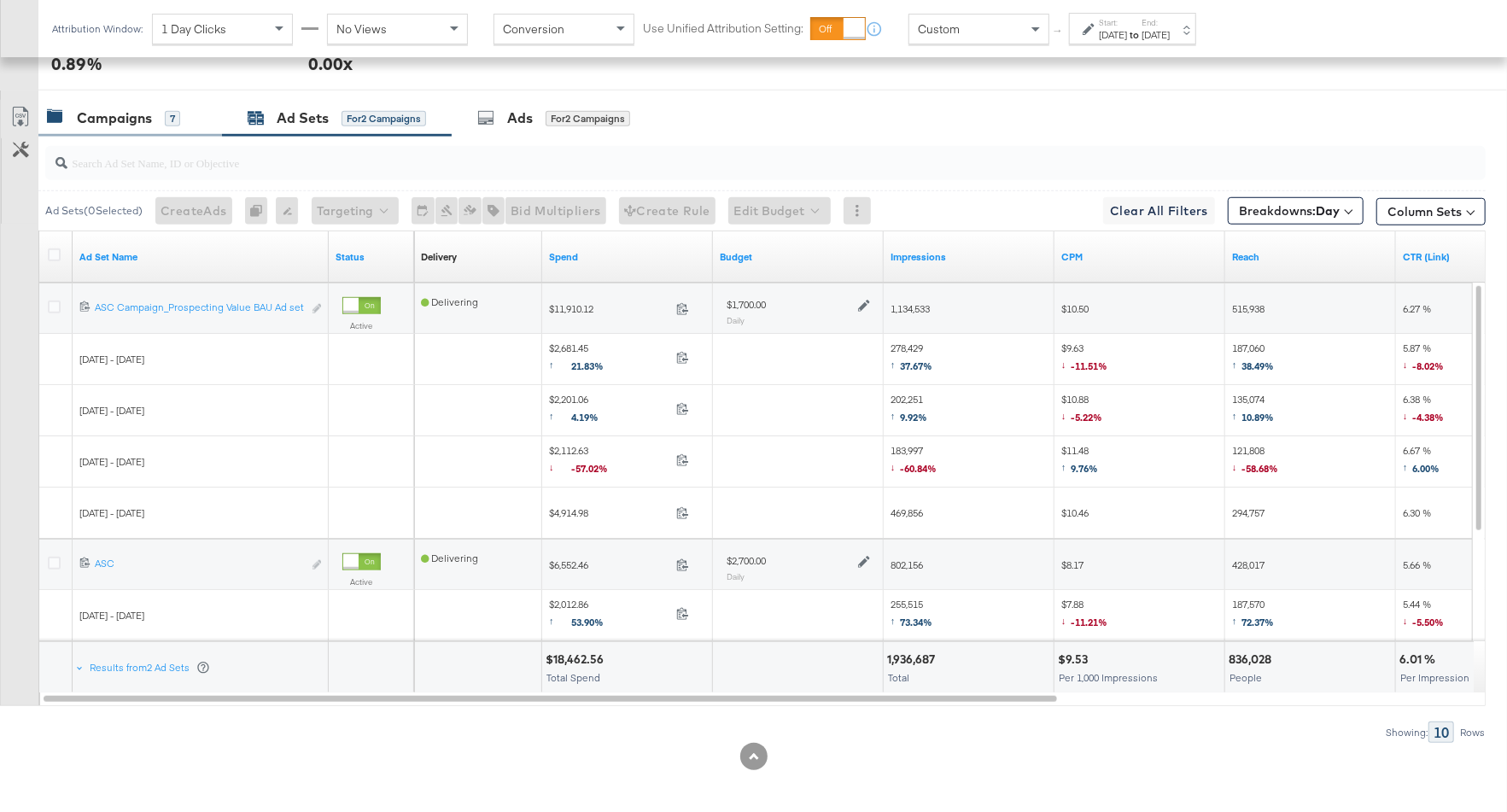
click at [132, 108] on div "Campaigns" at bounding box center [114, 118] width 75 height 20
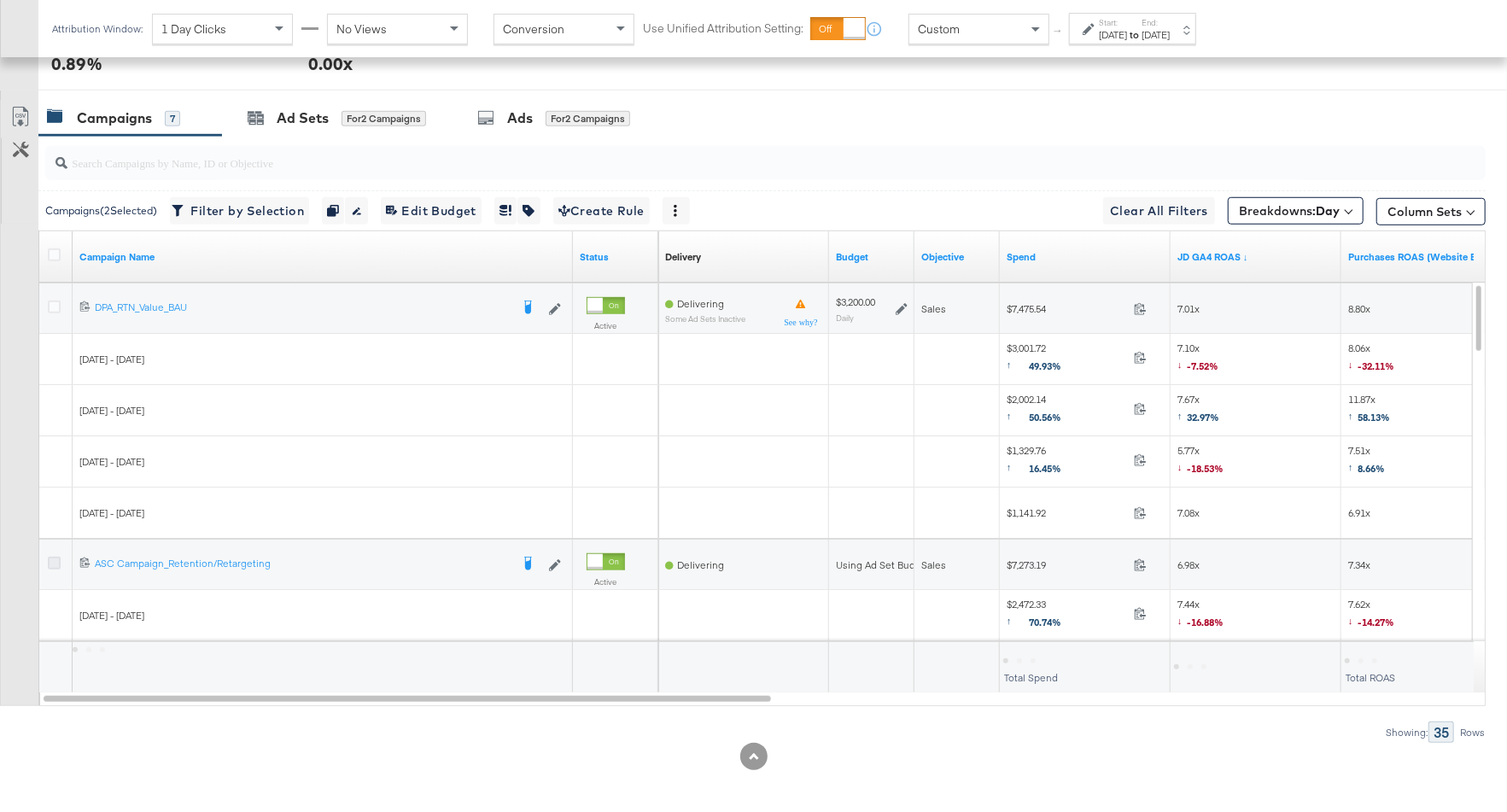
click at [52, 557] on icon at bounding box center [54, 563] width 13 height 13
click at [0, 0] on input "checkbox" at bounding box center [0, 0] width 0 height 0
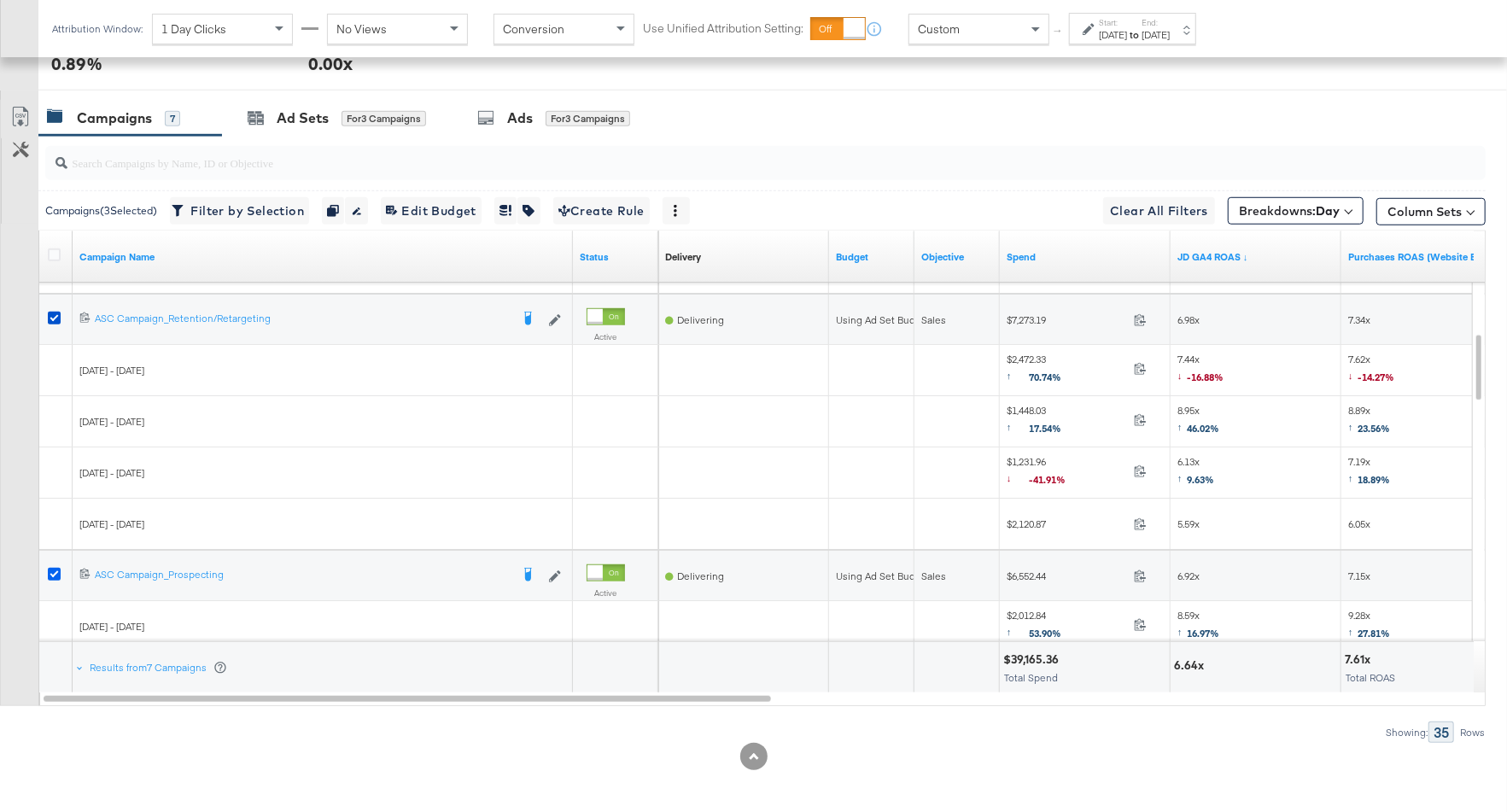
click at [58, 569] on icon at bounding box center [54, 574] width 13 height 13
click at [0, 0] on input "checkbox" at bounding box center [0, 0] width 0 height 0
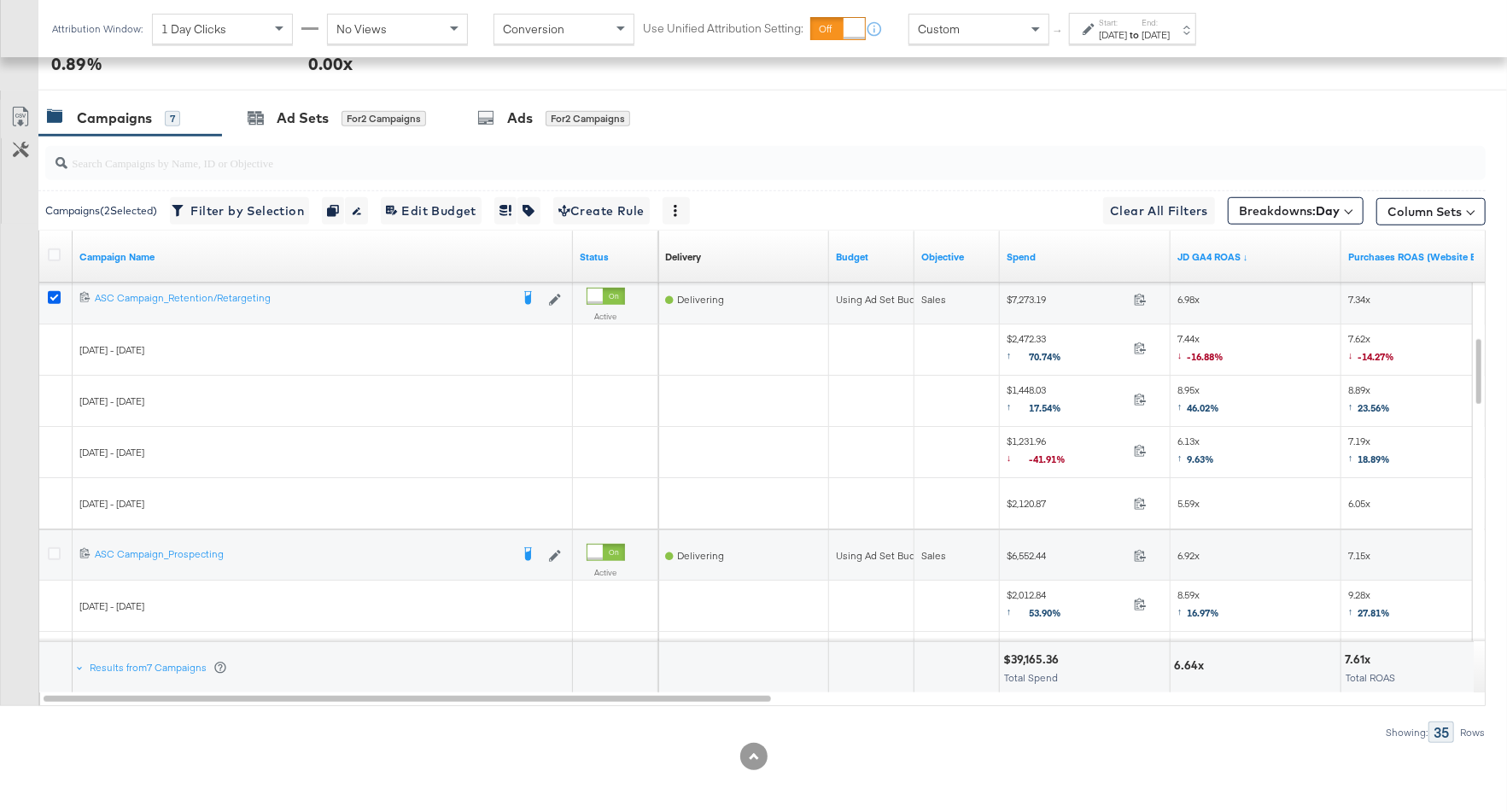
click at [53, 291] on icon at bounding box center [54, 297] width 13 height 13
click at [0, 0] on input "checkbox" at bounding box center [0, 0] width 0 height 0
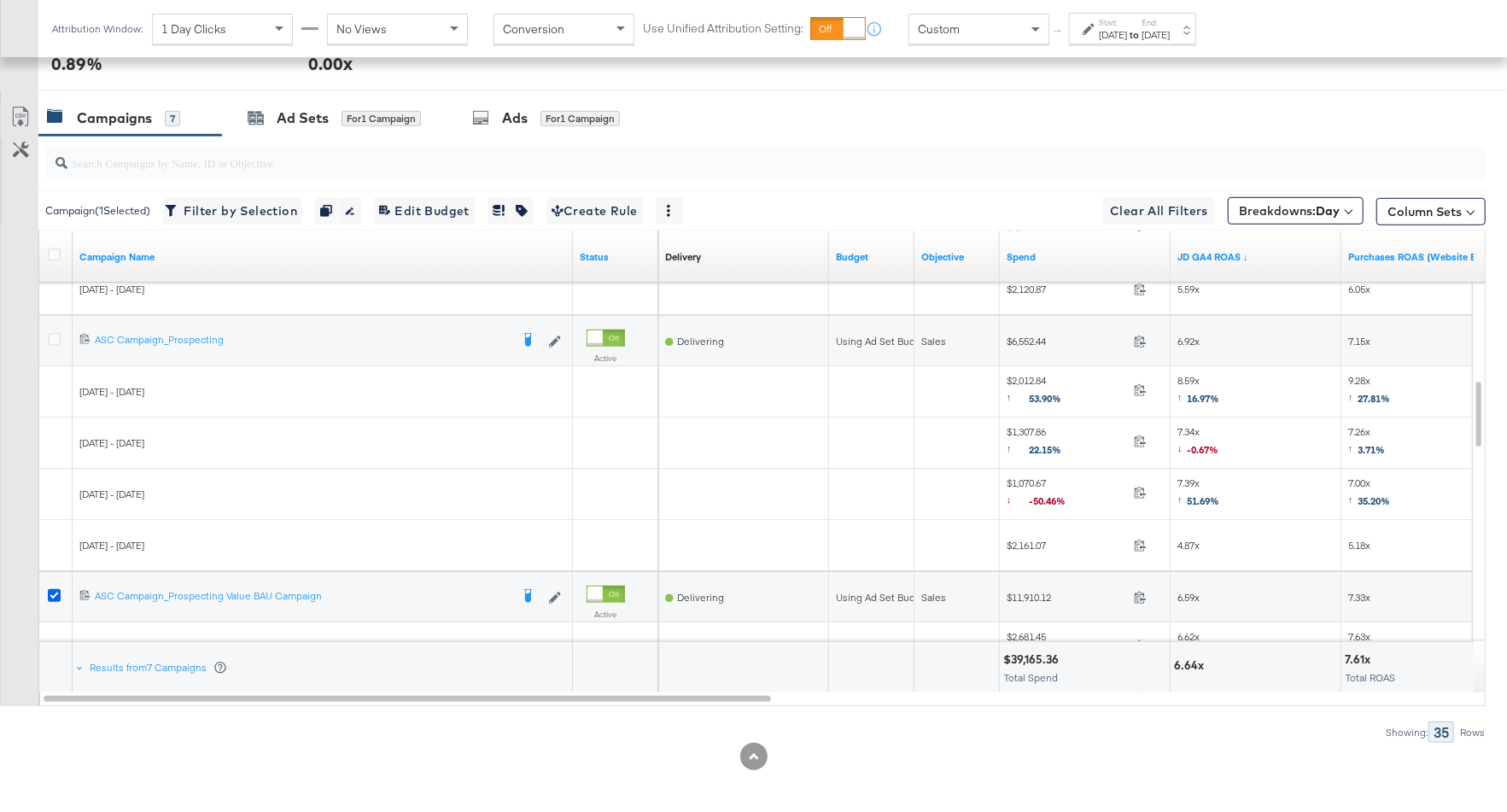
click at [55, 592] on icon at bounding box center [54, 595] width 13 height 13
click at [0, 0] on input "checkbox" at bounding box center [0, 0] width 0 height 0
click at [48, 333] on icon at bounding box center [54, 339] width 13 height 13
click at [0, 0] on input "checkbox" at bounding box center [0, 0] width 0 height 0
click at [336, 114] on div "Ad Sets for 1 Campaign" at bounding box center [334, 118] width 173 height 20
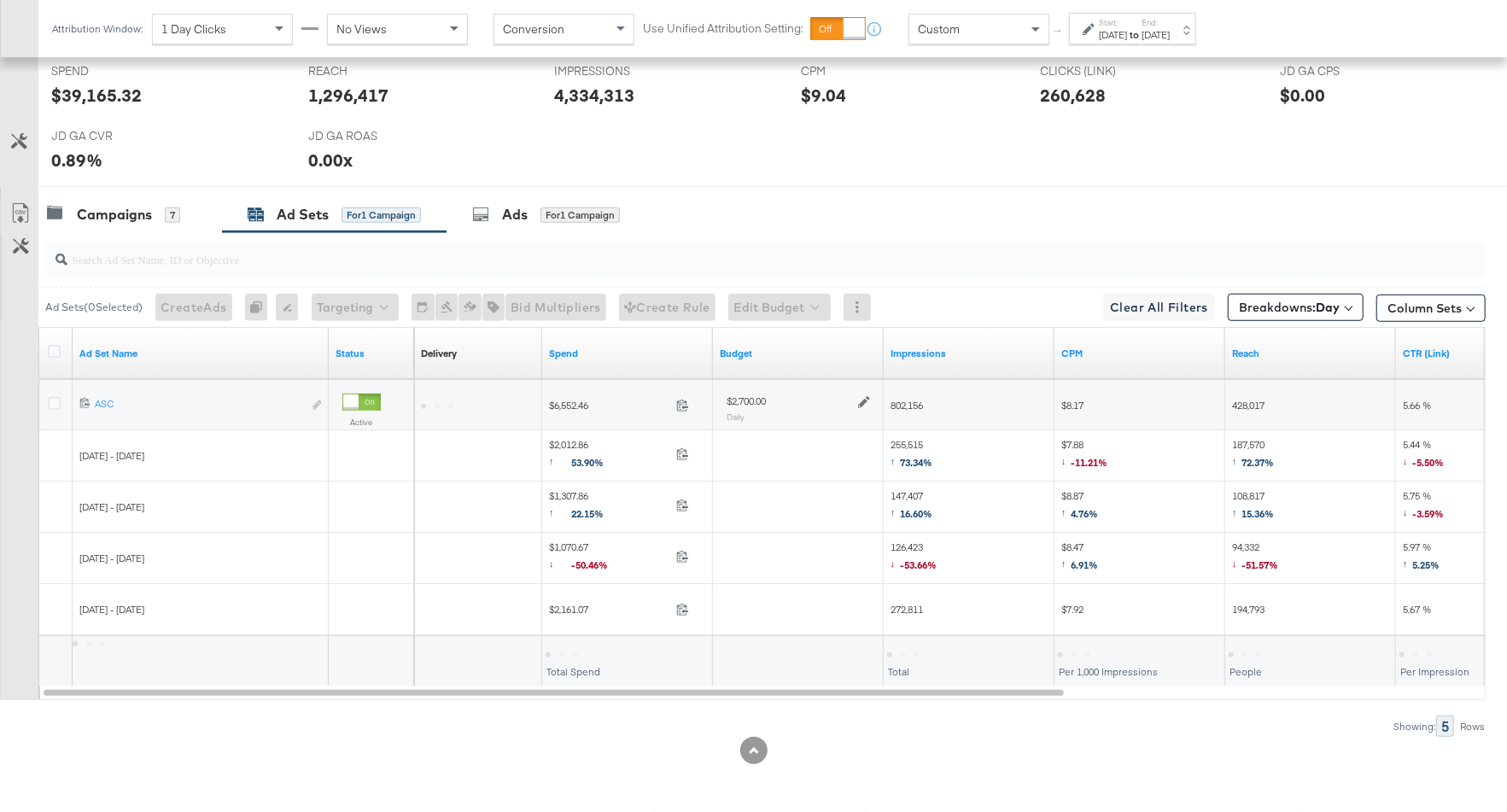
scroll to position [758, 0]
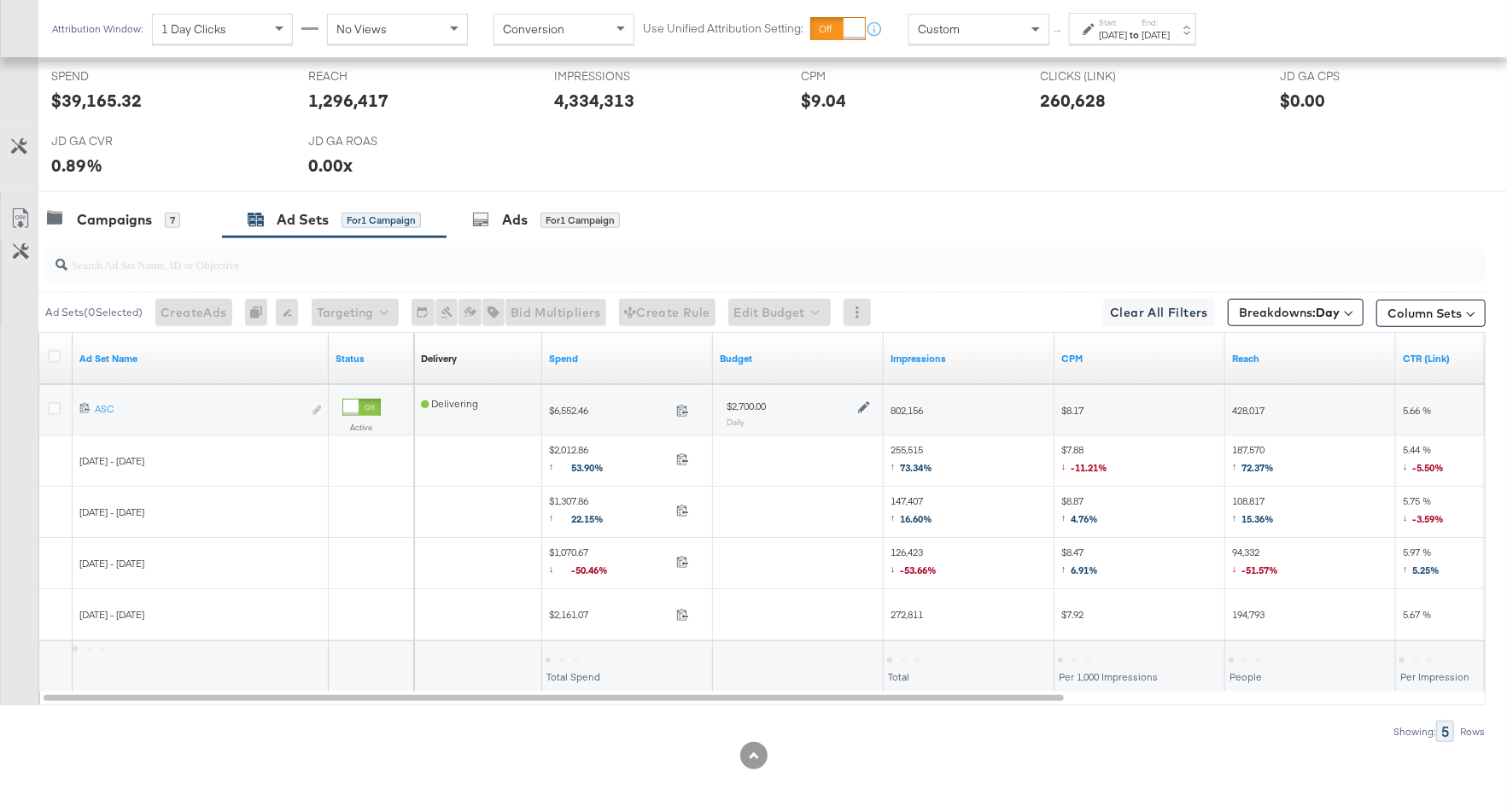
click at [862, 401] on icon at bounding box center [864, 407] width 12 height 12
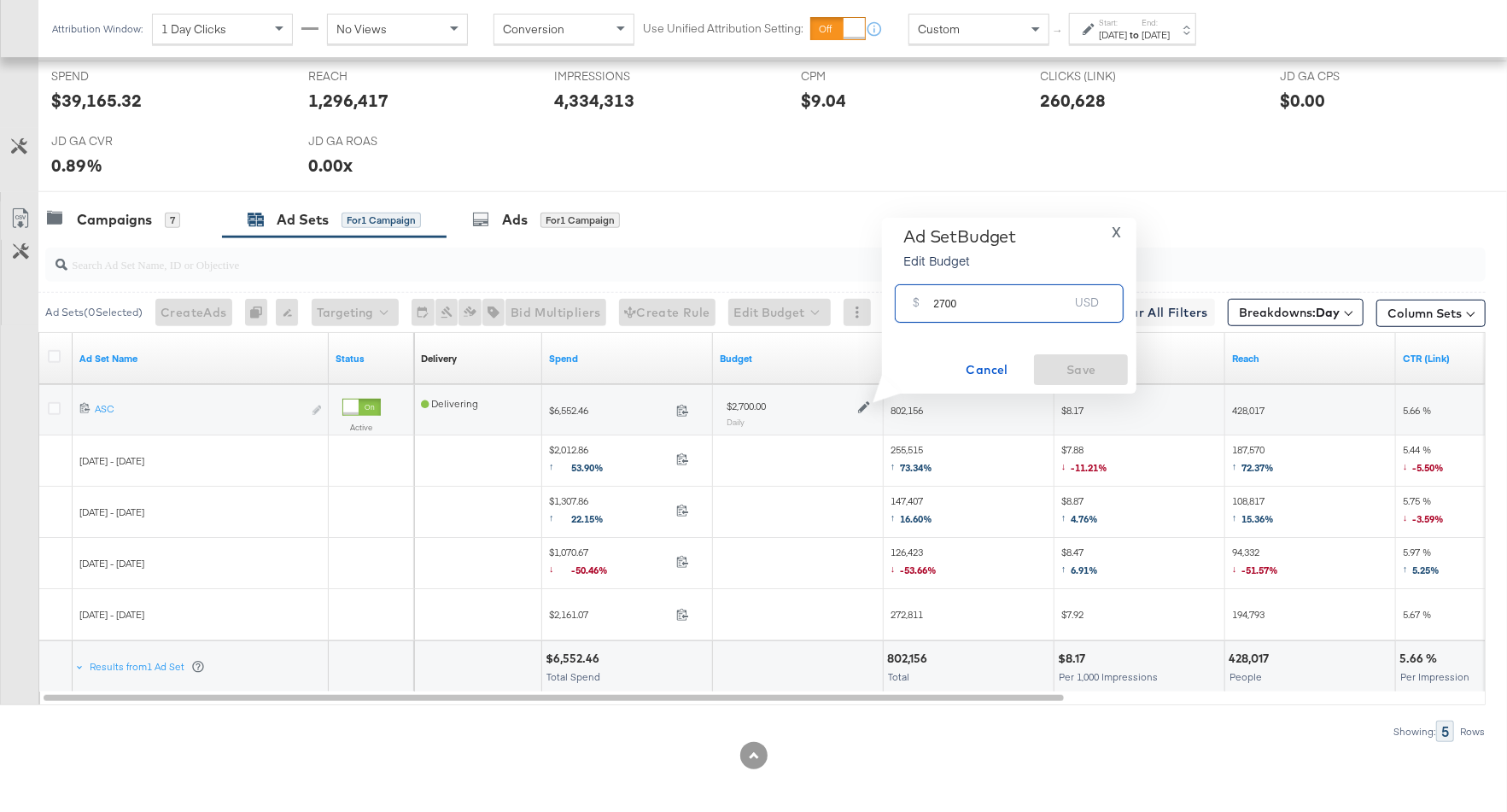
drag, startPoint x: 975, startPoint y: 310, endPoint x: 928, endPoint y: 310, distance: 47.0
click at [928, 310] on div "$ 2700 USD" at bounding box center [1009, 303] width 229 height 38
type input "3000"
click at [1074, 377] on span "Save" at bounding box center [1081, 369] width 80 height 21
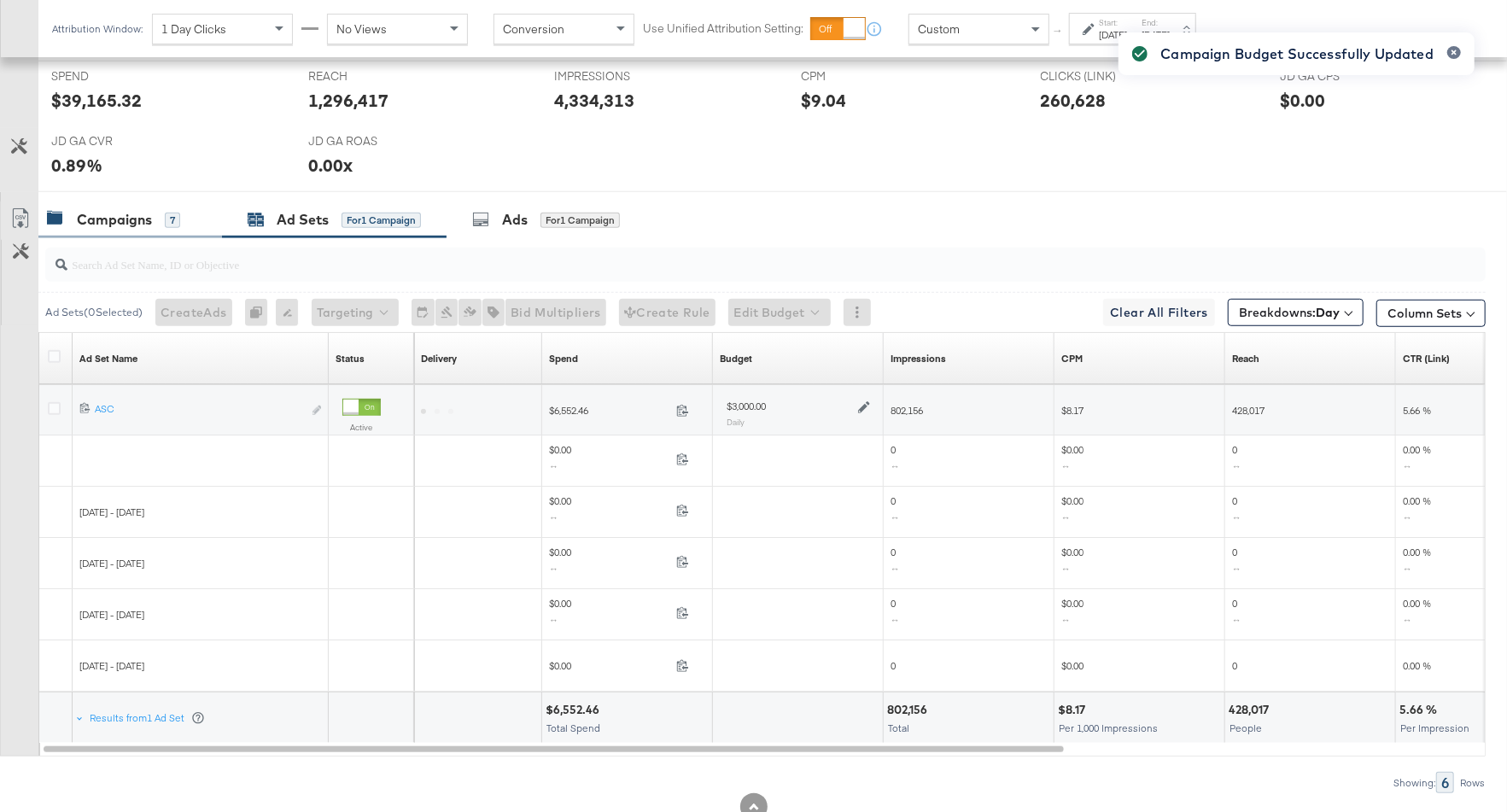
click at [145, 228] on div "Campaigns 7" at bounding box center [130, 219] width 184 height 37
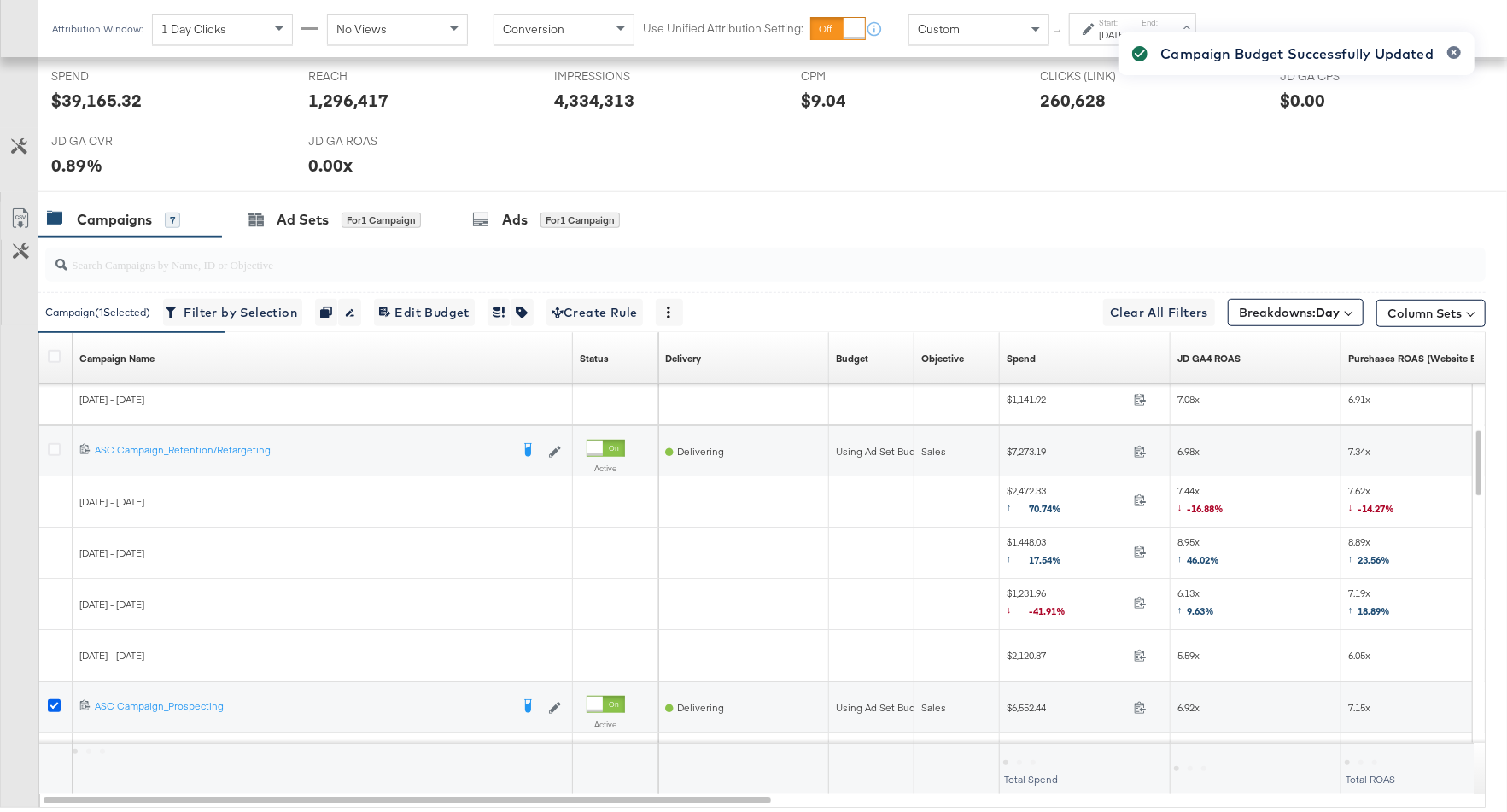
click at [51, 699] on icon at bounding box center [54, 705] width 13 height 13
click at [0, 0] on input "checkbox" at bounding box center [0, 0] width 0 height 0
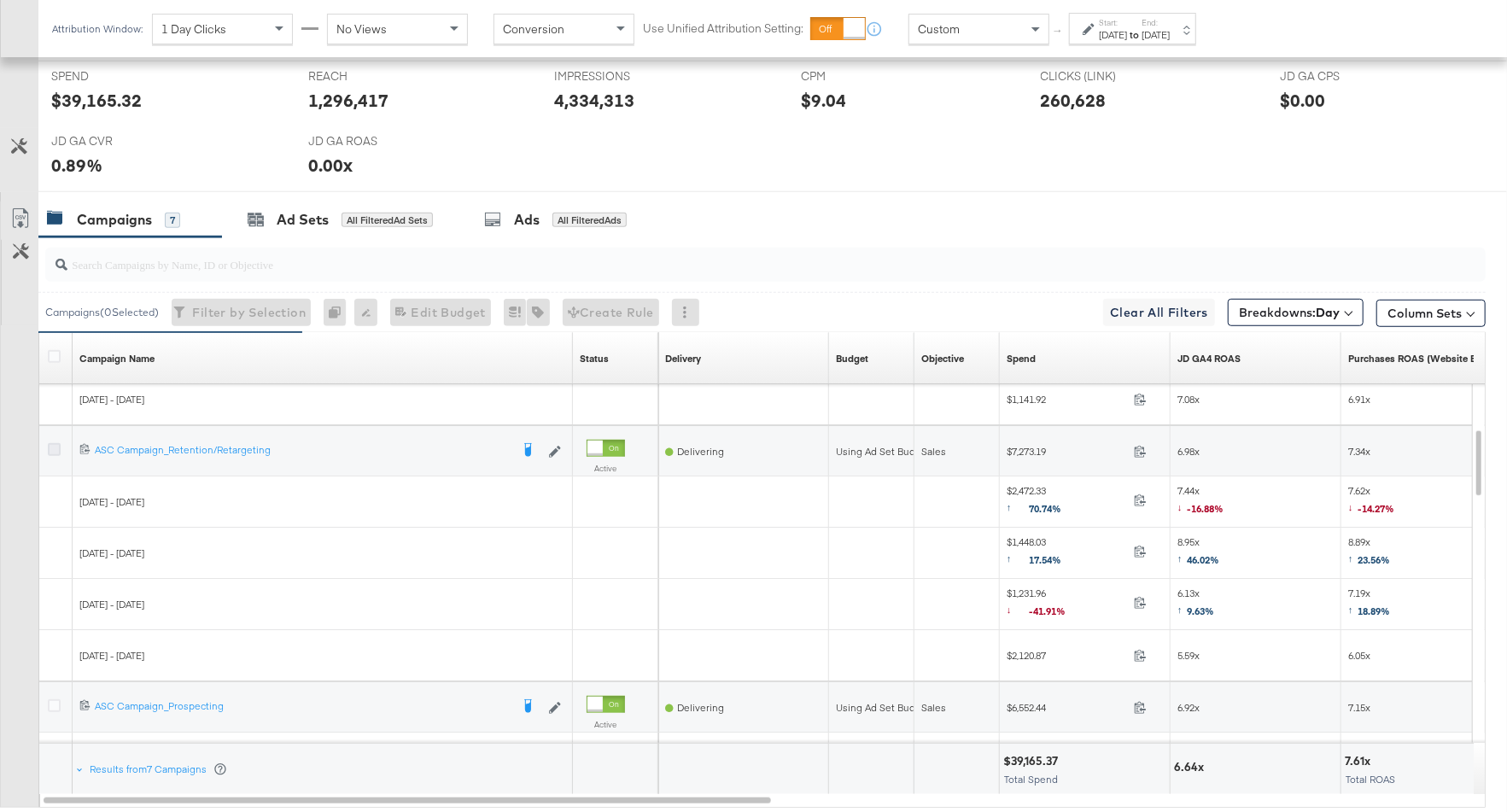
click at [52, 443] on icon at bounding box center [54, 449] width 13 height 13
click at [0, 0] on input "checkbox" at bounding box center [0, 0] width 0 height 0
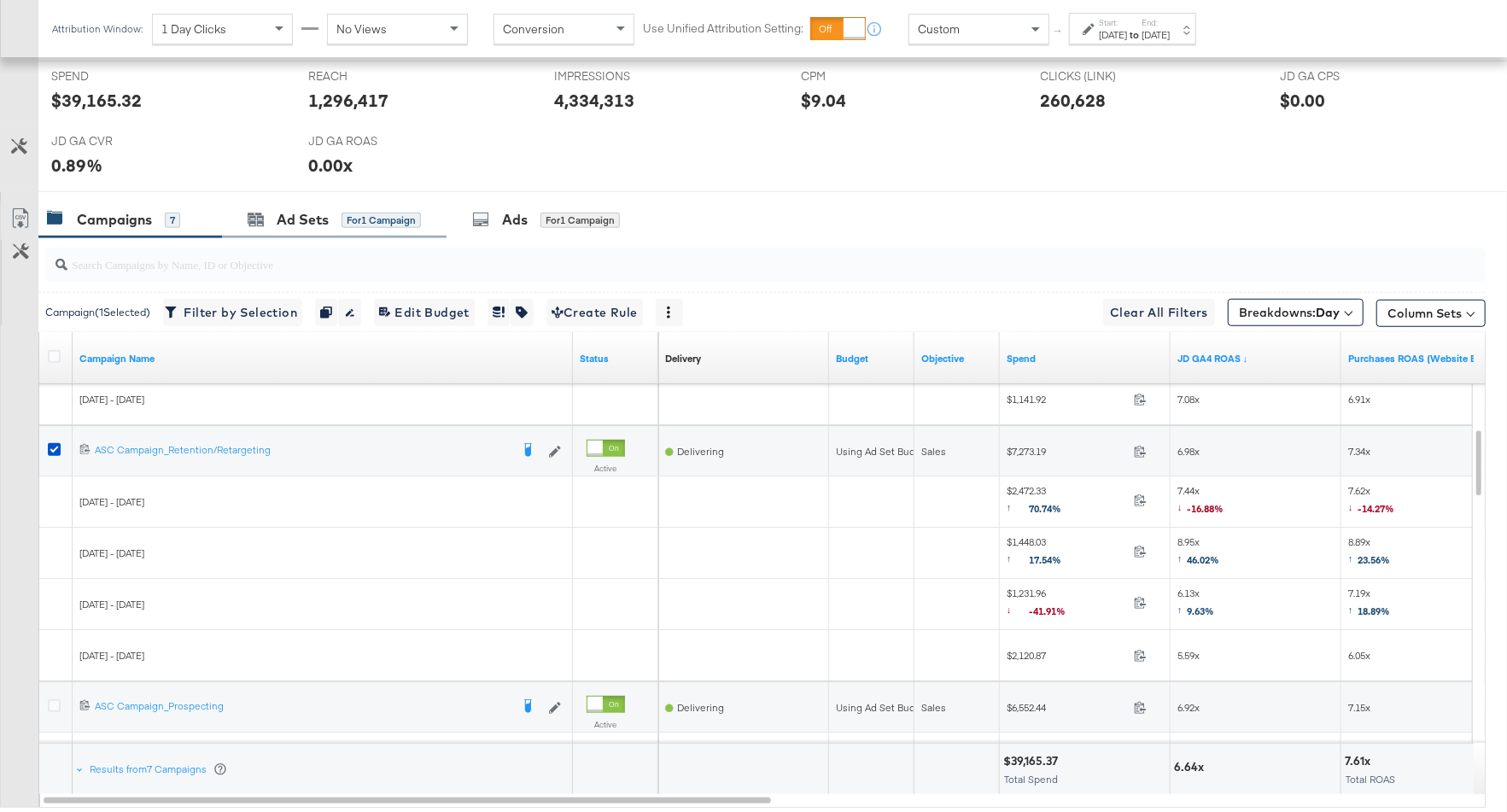
click at [307, 201] on div "Ad Sets for 1 Campaign" at bounding box center [334, 219] width 225 height 37
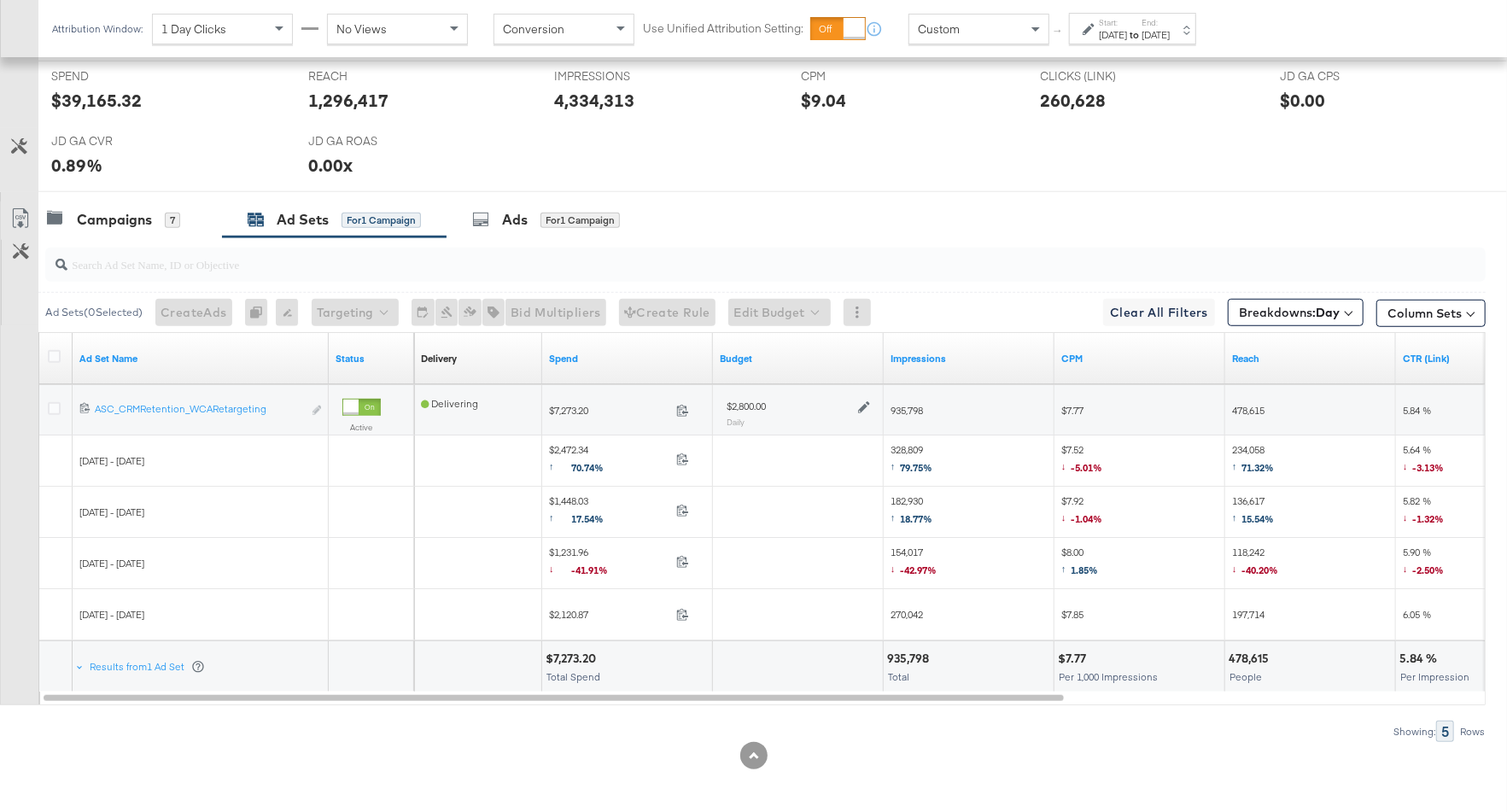
click at [863, 404] on icon at bounding box center [864, 407] width 12 height 12
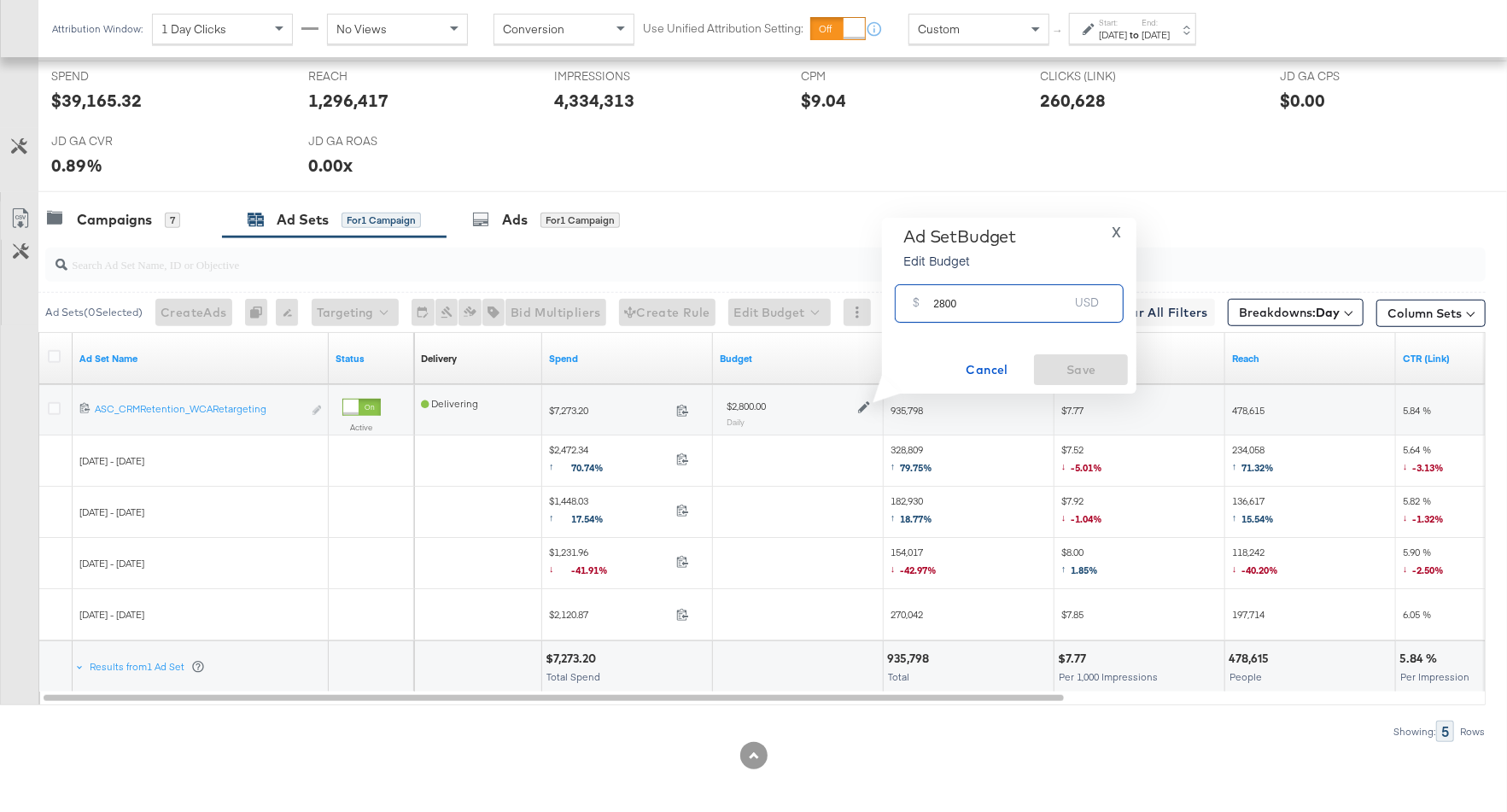
drag, startPoint x: 966, startPoint y: 309, endPoint x: 924, endPoint y: 309, distance: 42.7
click at [924, 309] on div "$ 2800 USD" at bounding box center [1009, 303] width 229 height 38
type input "3200"
click at [1065, 372] on span "Save" at bounding box center [1081, 369] width 80 height 21
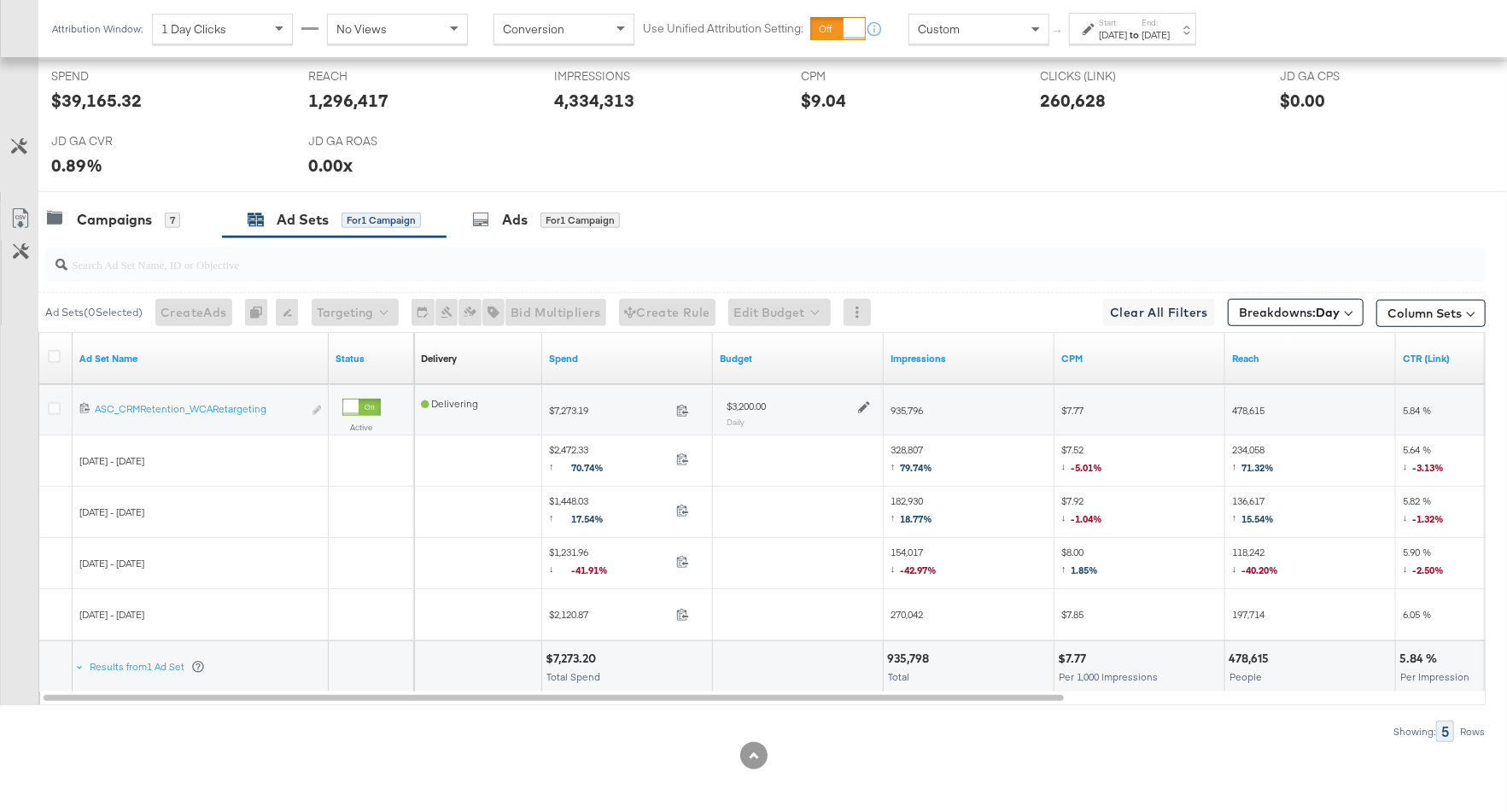
click at [167, 241] on input "search" at bounding box center [710, 257] width 1287 height 33
